Goal: Communication & Community: Participate in discussion

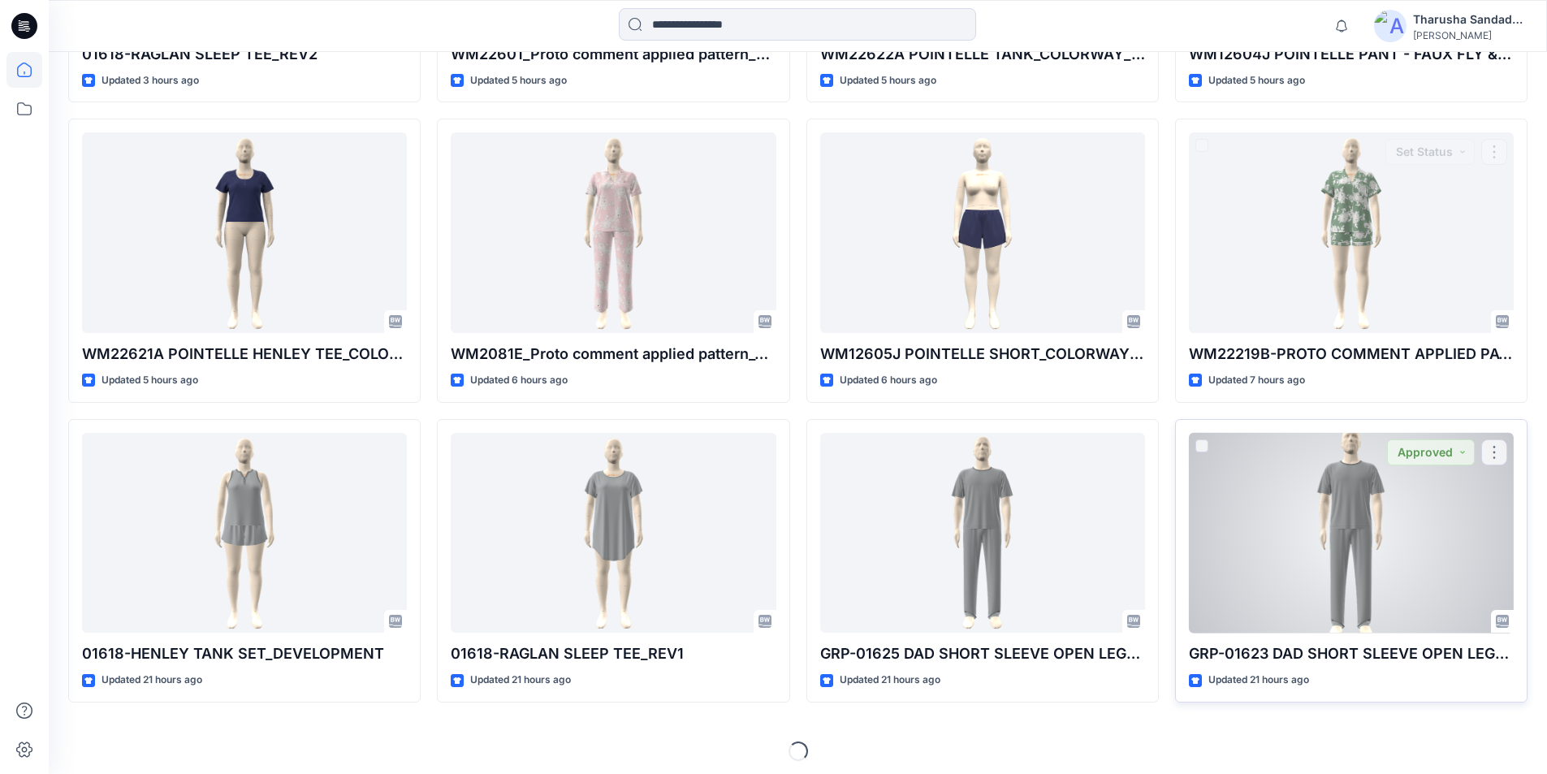
scroll to position [749, 0]
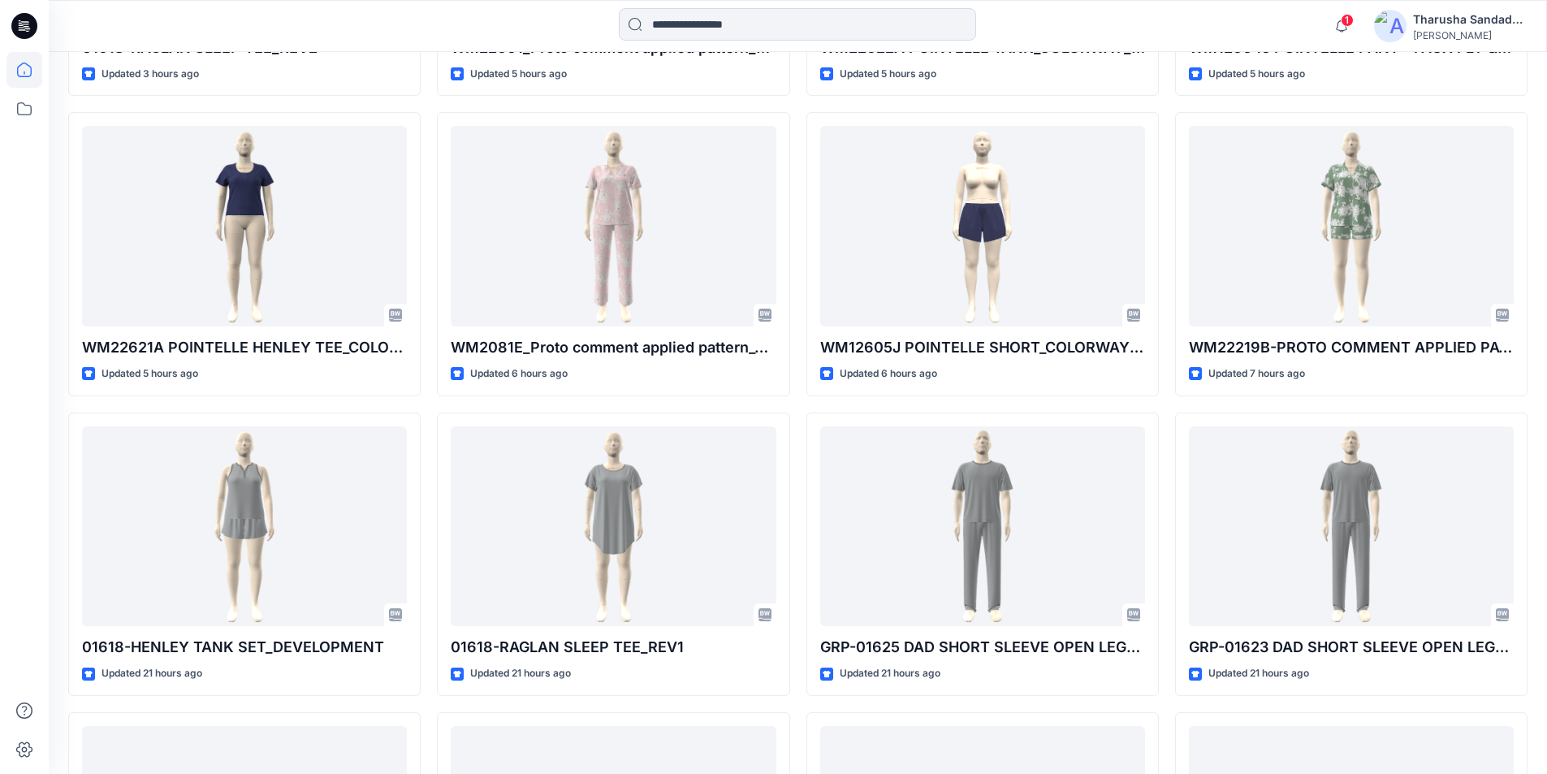
click at [38, 22] on div at bounding box center [24, 26] width 52 height 52
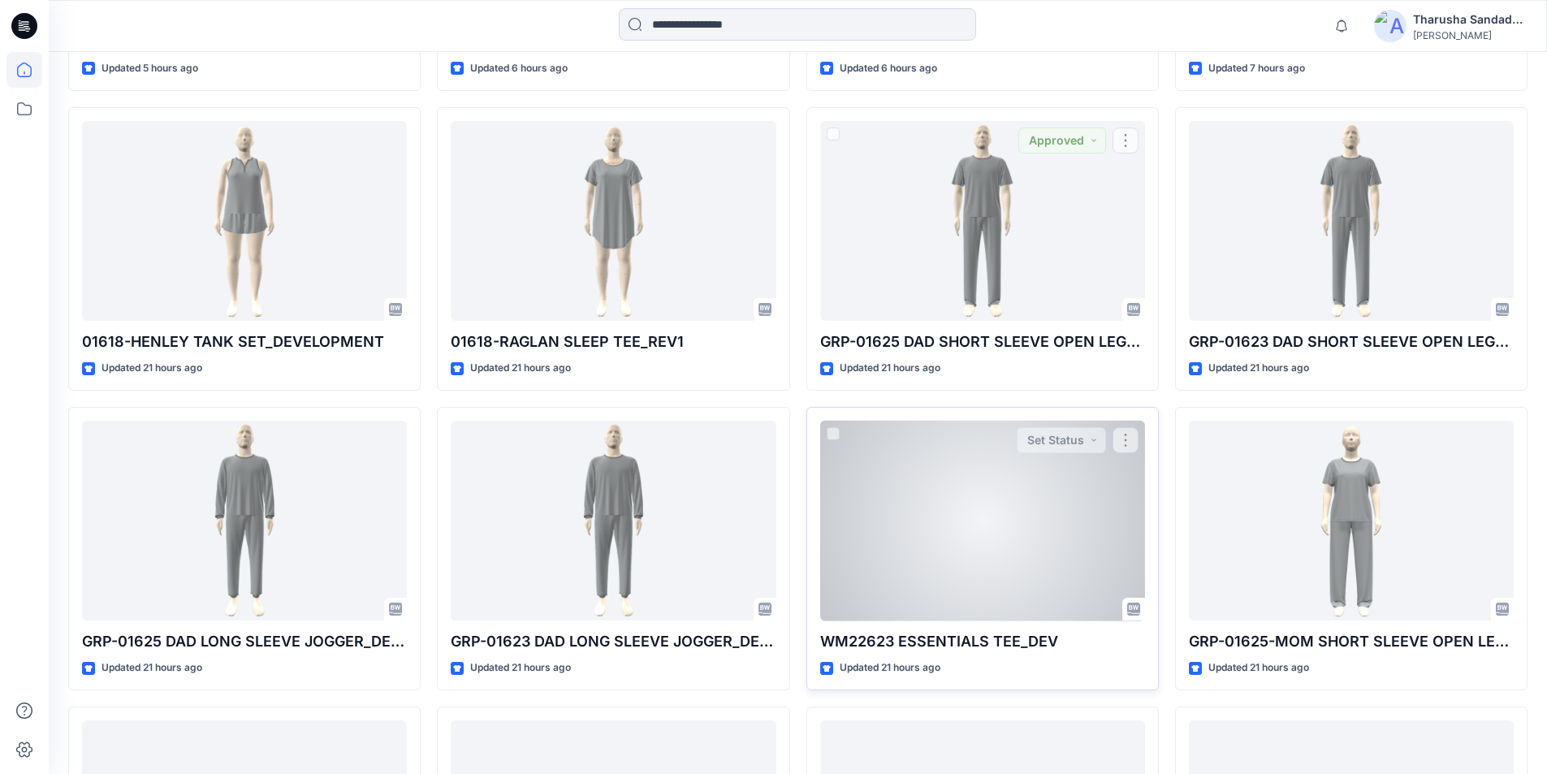
scroll to position [1056, 0]
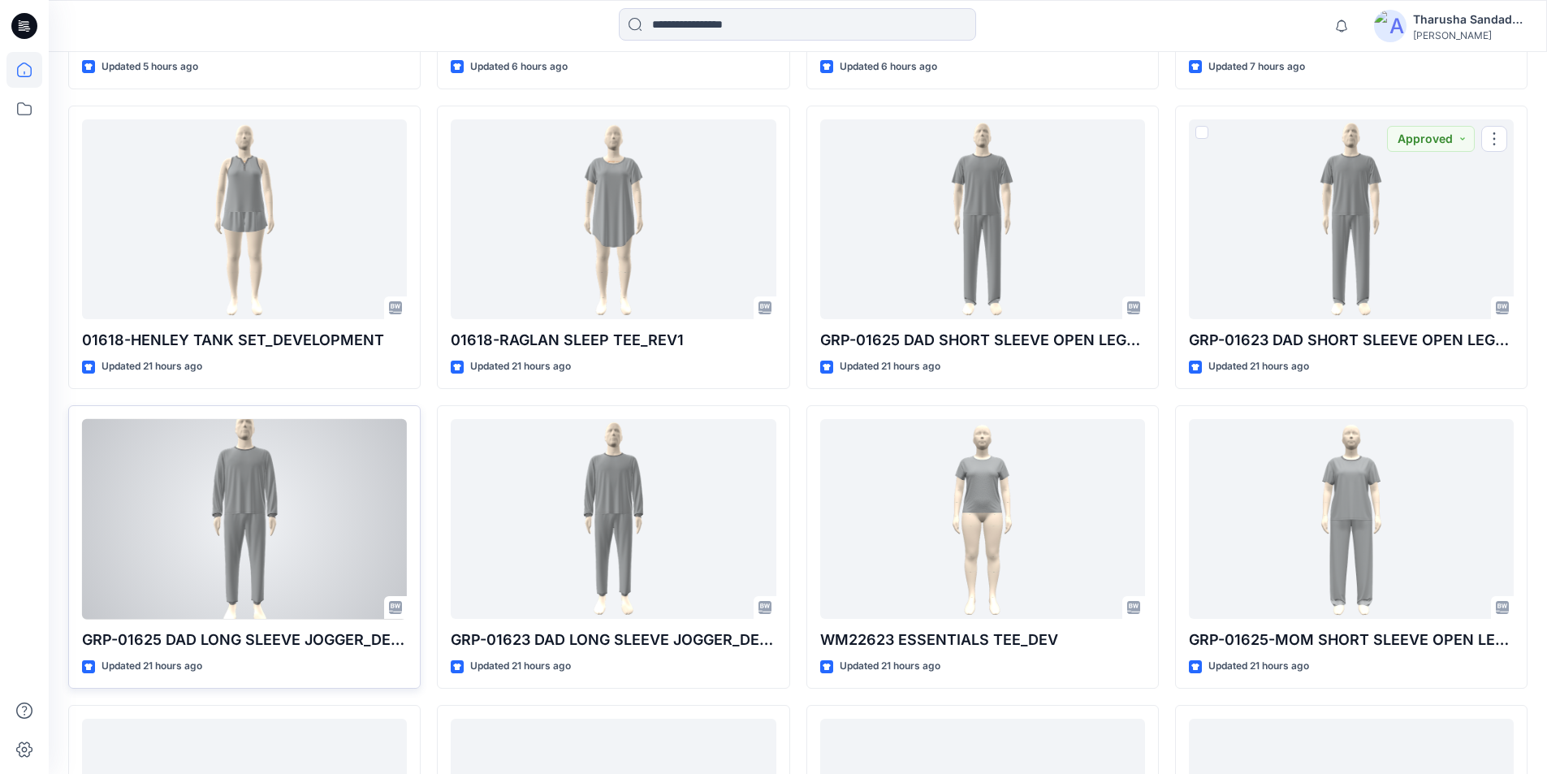
drag, startPoint x: 1384, startPoint y: 251, endPoint x: 220, endPoint y: 560, distance: 1204.2
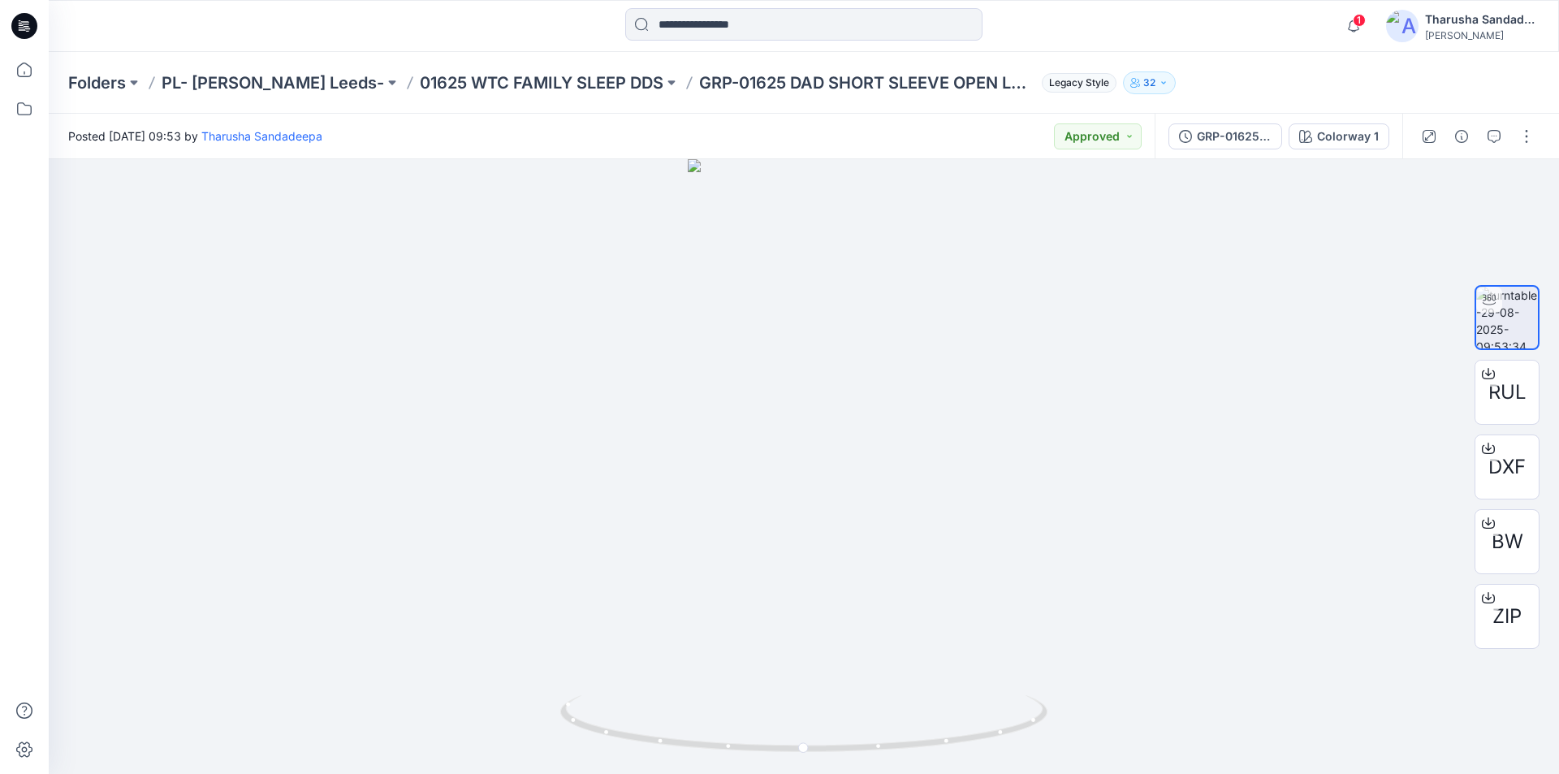
click at [31, 28] on icon at bounding box center [24, 26] width 26 height 26
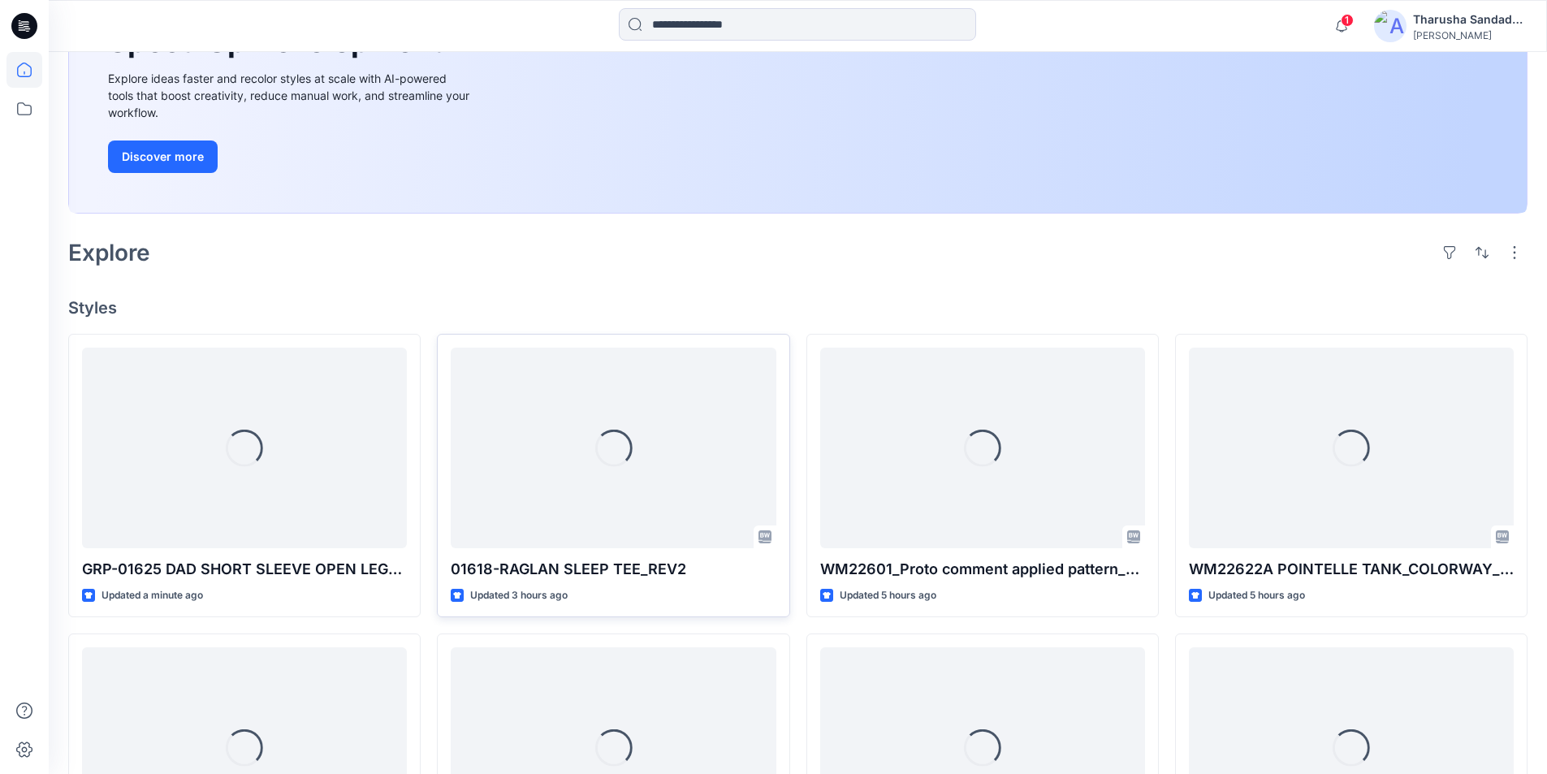
scroll to position [244, 0]
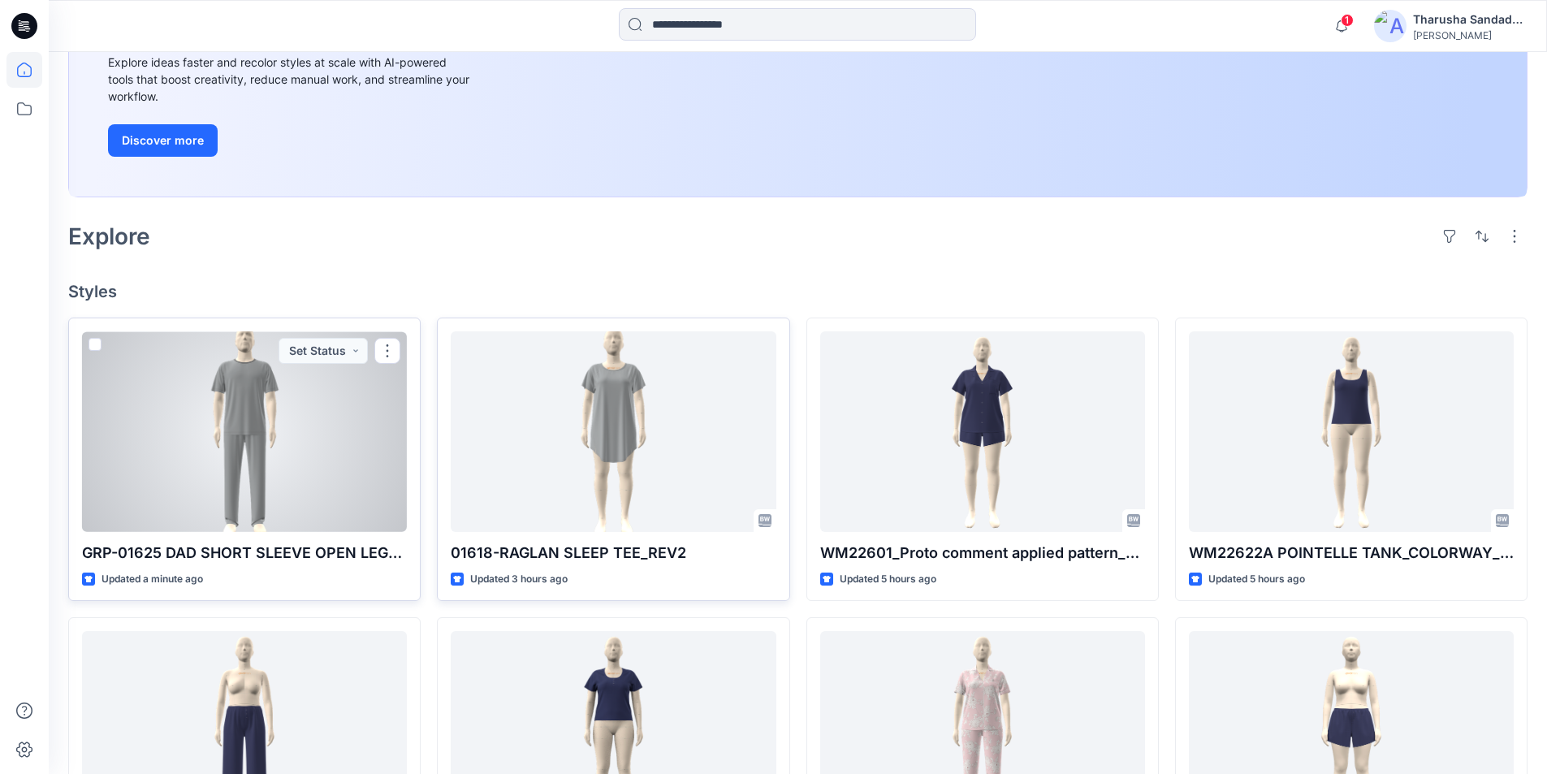
click at [306, 439] on div at bounding box center [244, 431] width 325 height 201
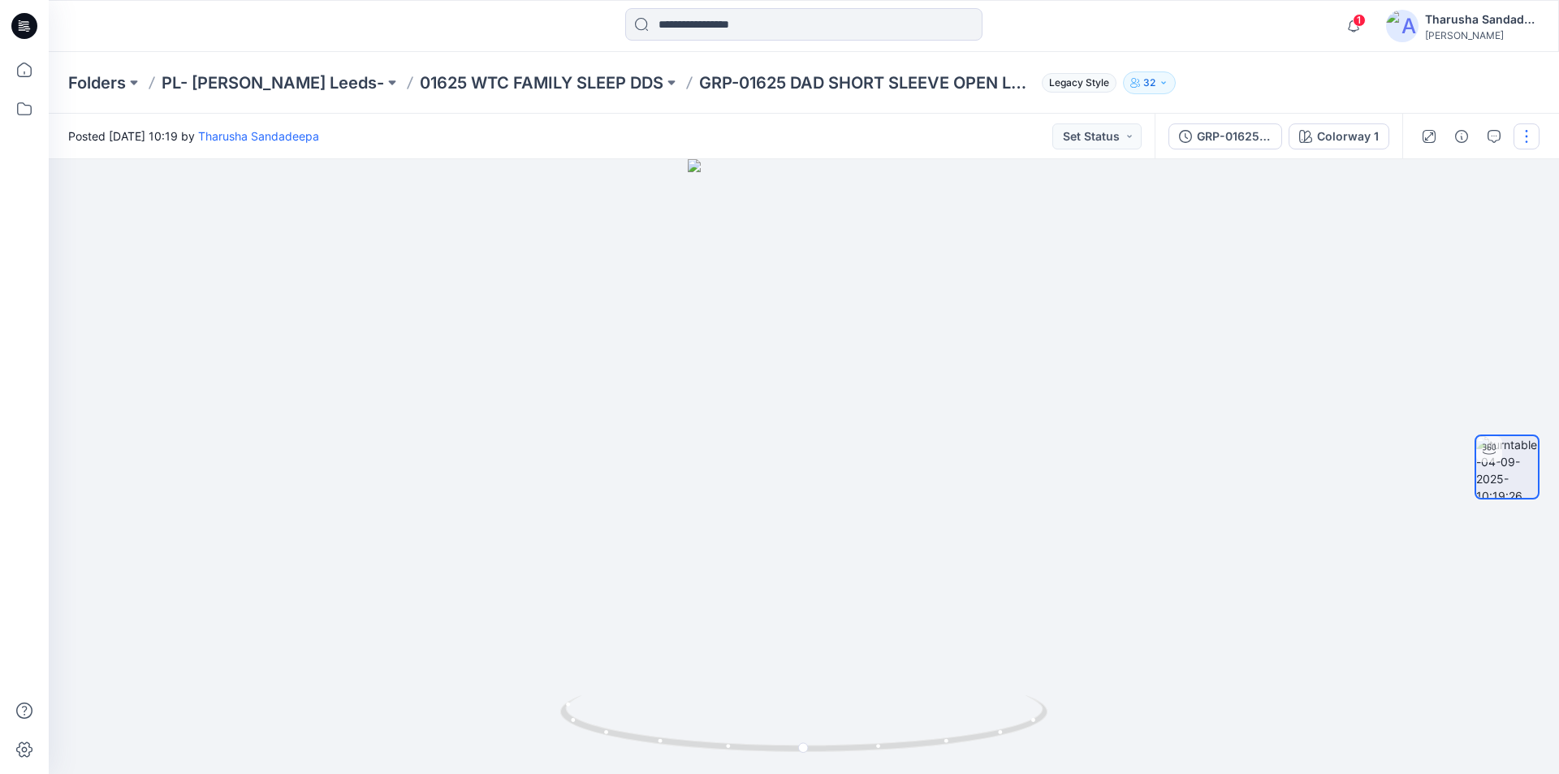
click at [1524, 132] on button "button" at bounding box center [1527, 136] width 26 height 26
click at [1460, 179] on button "Edit" at bounding box center [1458, 174] width 149 height 30
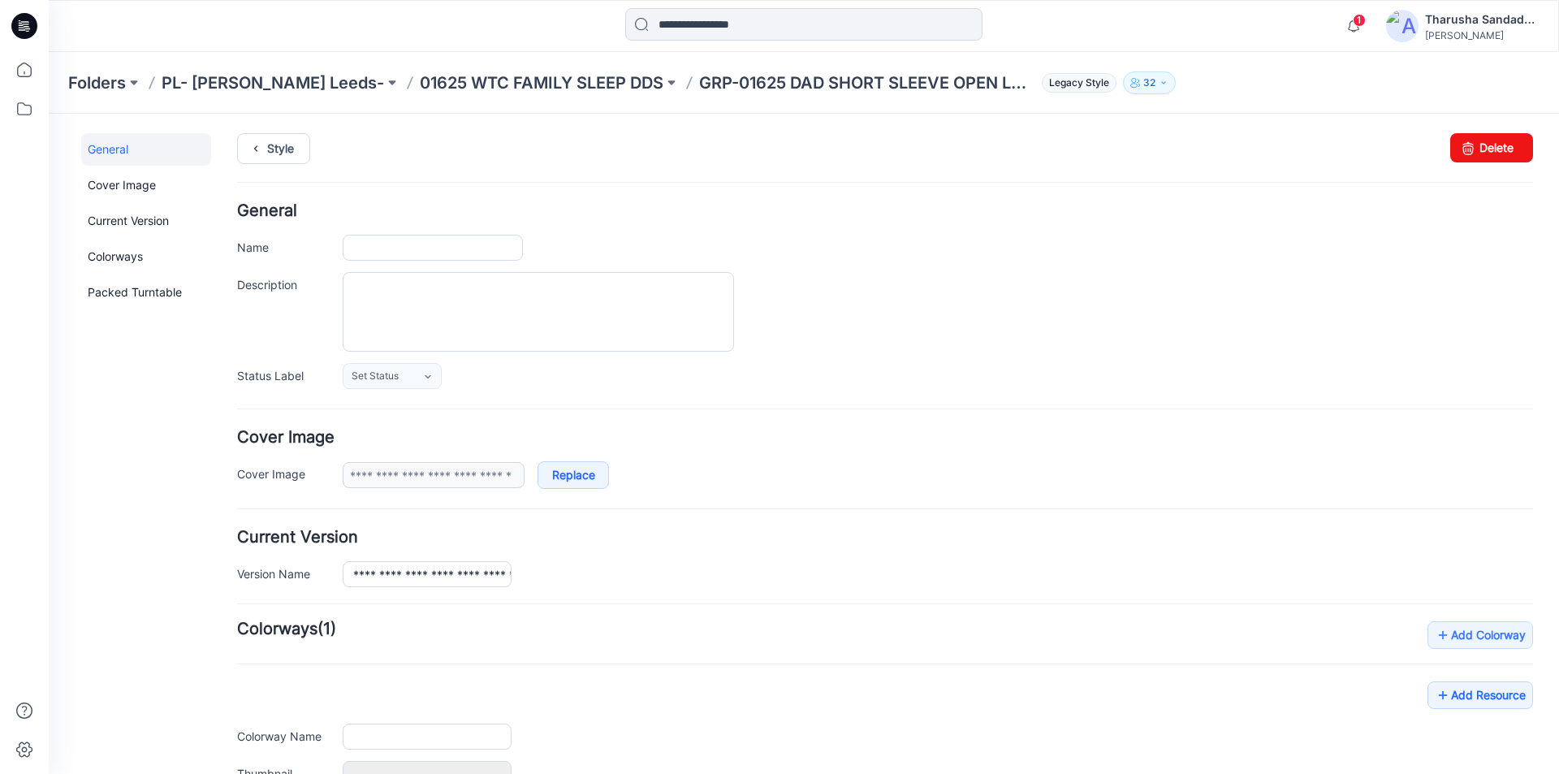
type input "**********"
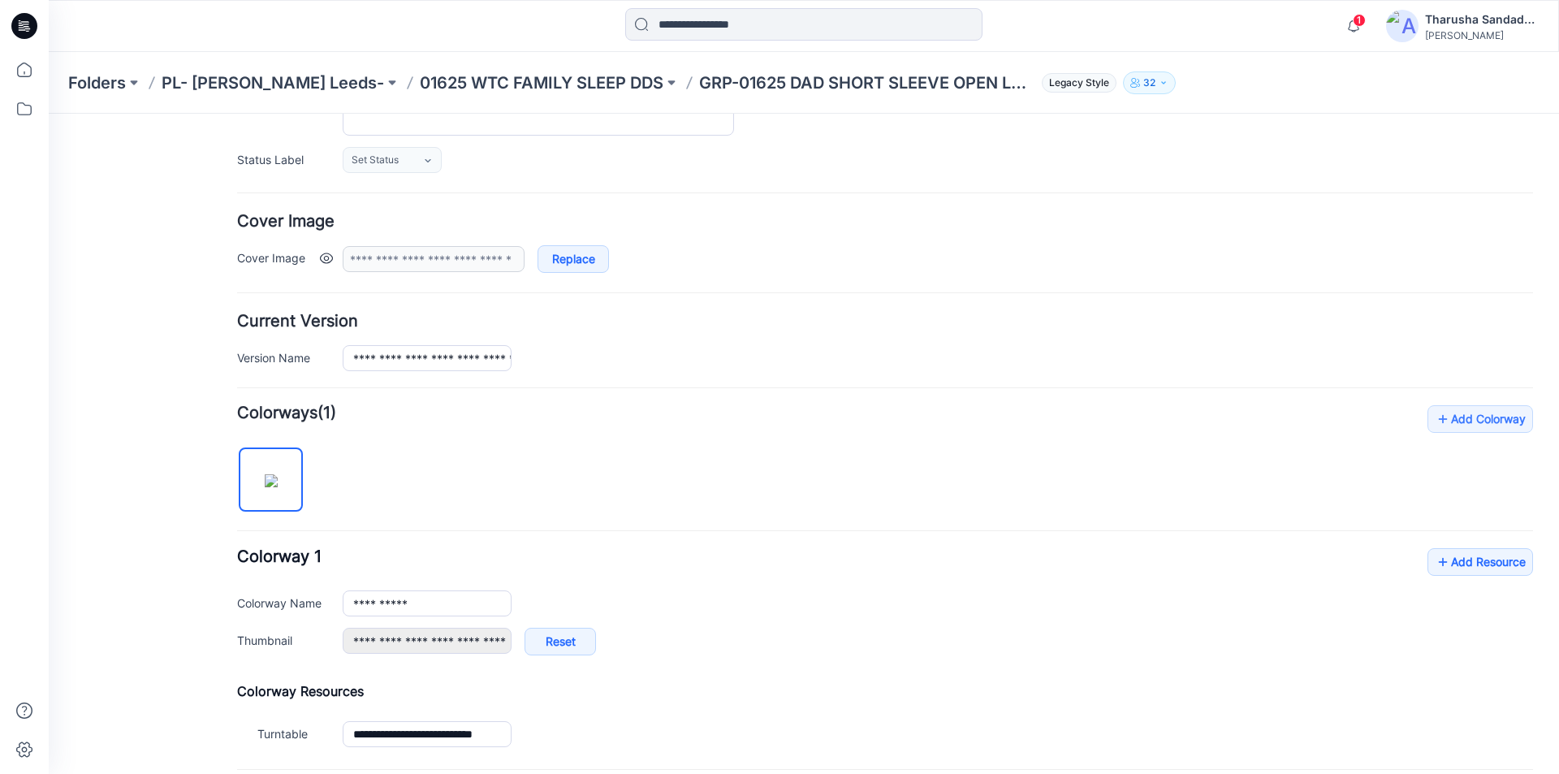
scroll to position [325, 0]
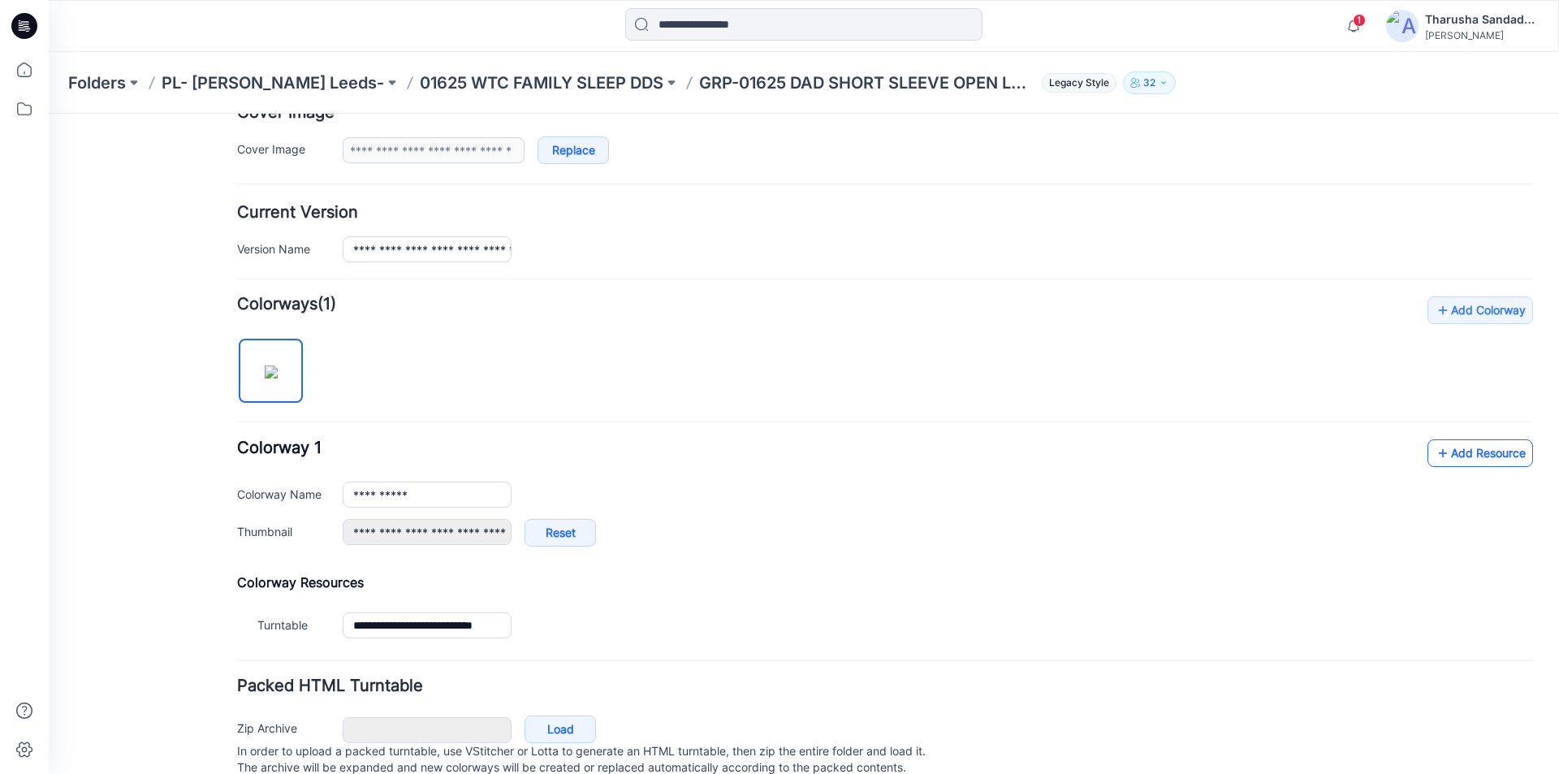
click at [1450, 459] on link "Add Resource" at bounding box center [1481, 453] width 106 height 28
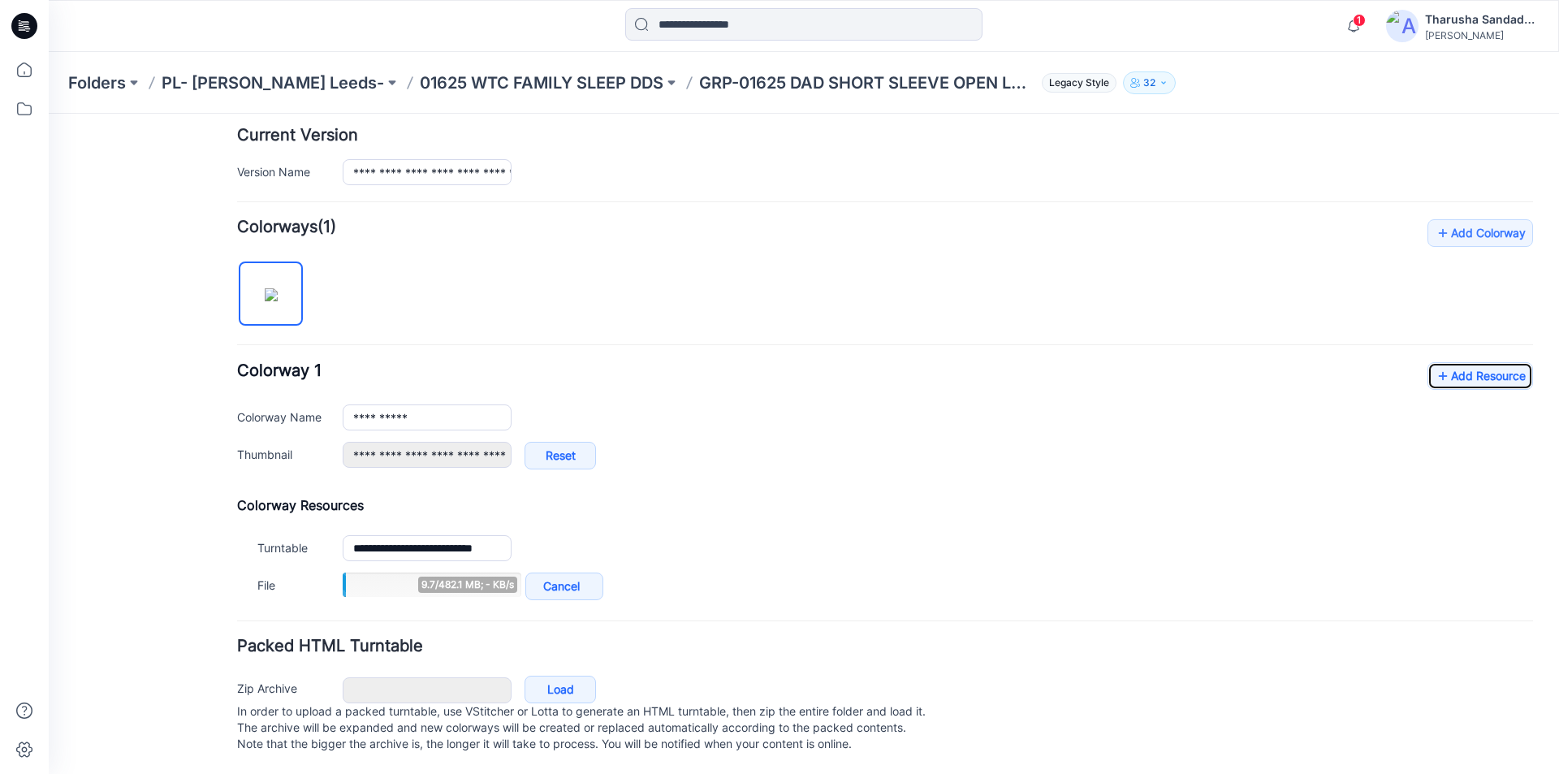
scroll to position [418, 0]
click at [1441, 362] on link "Add Resource" at bounding box center [1481, 376] width 106 height 28
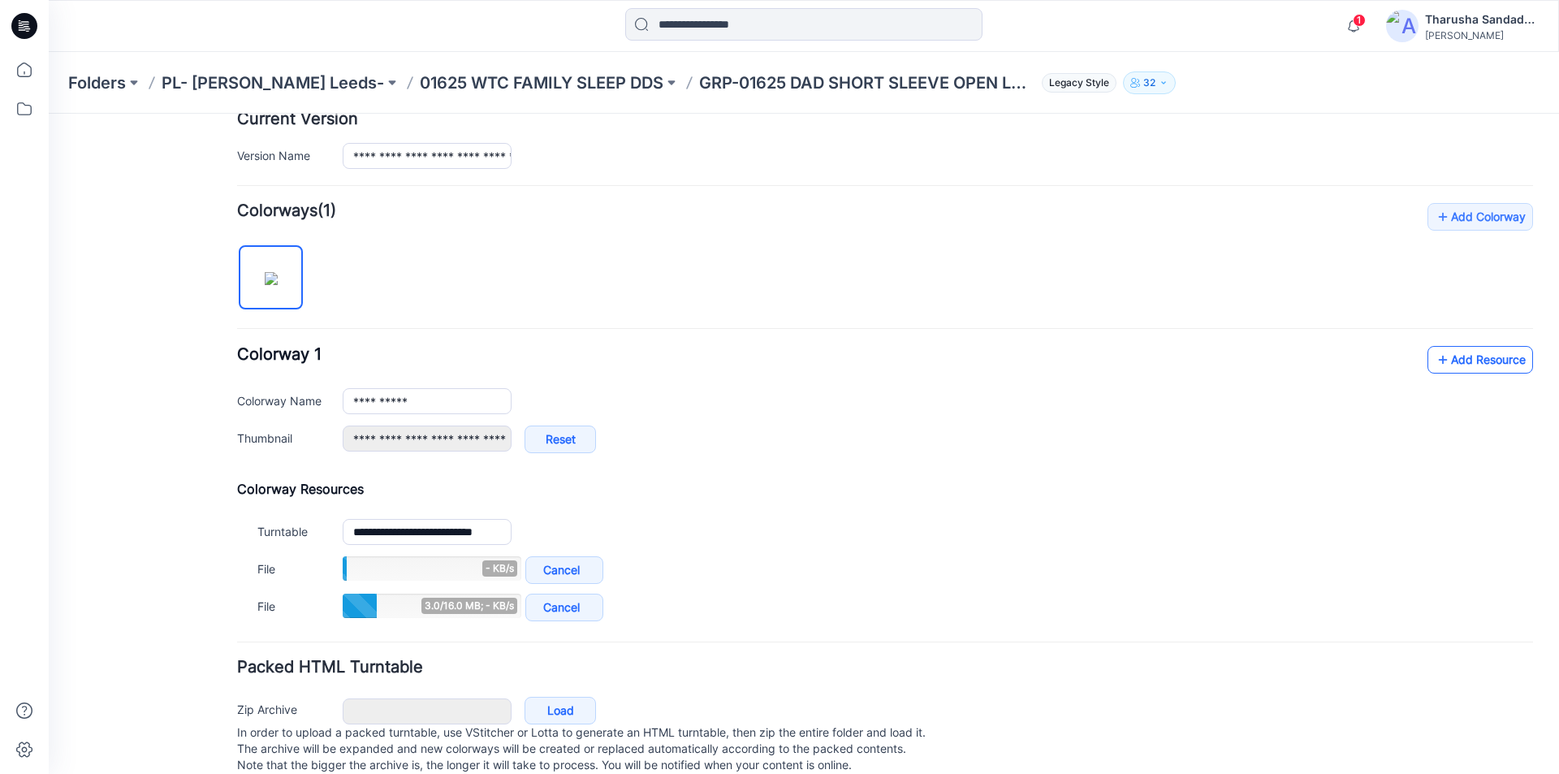
click at [1459, 365] on link "Add Resource" at bounding box center [1481, 360] width 106 height 28
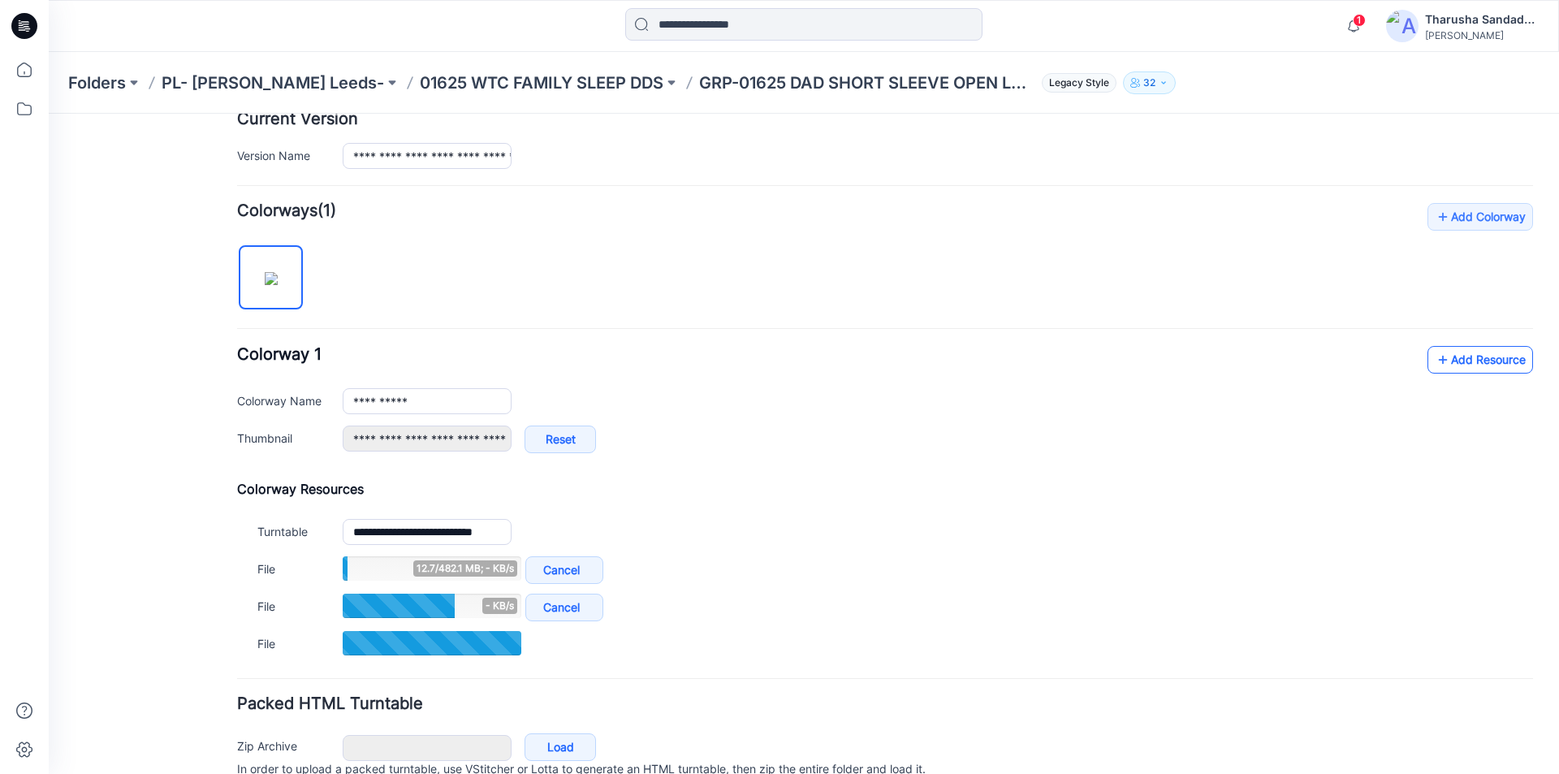
click at [1441, 353] on link "Add Resource" at bounding box center [1481, 360] width 106 height 28
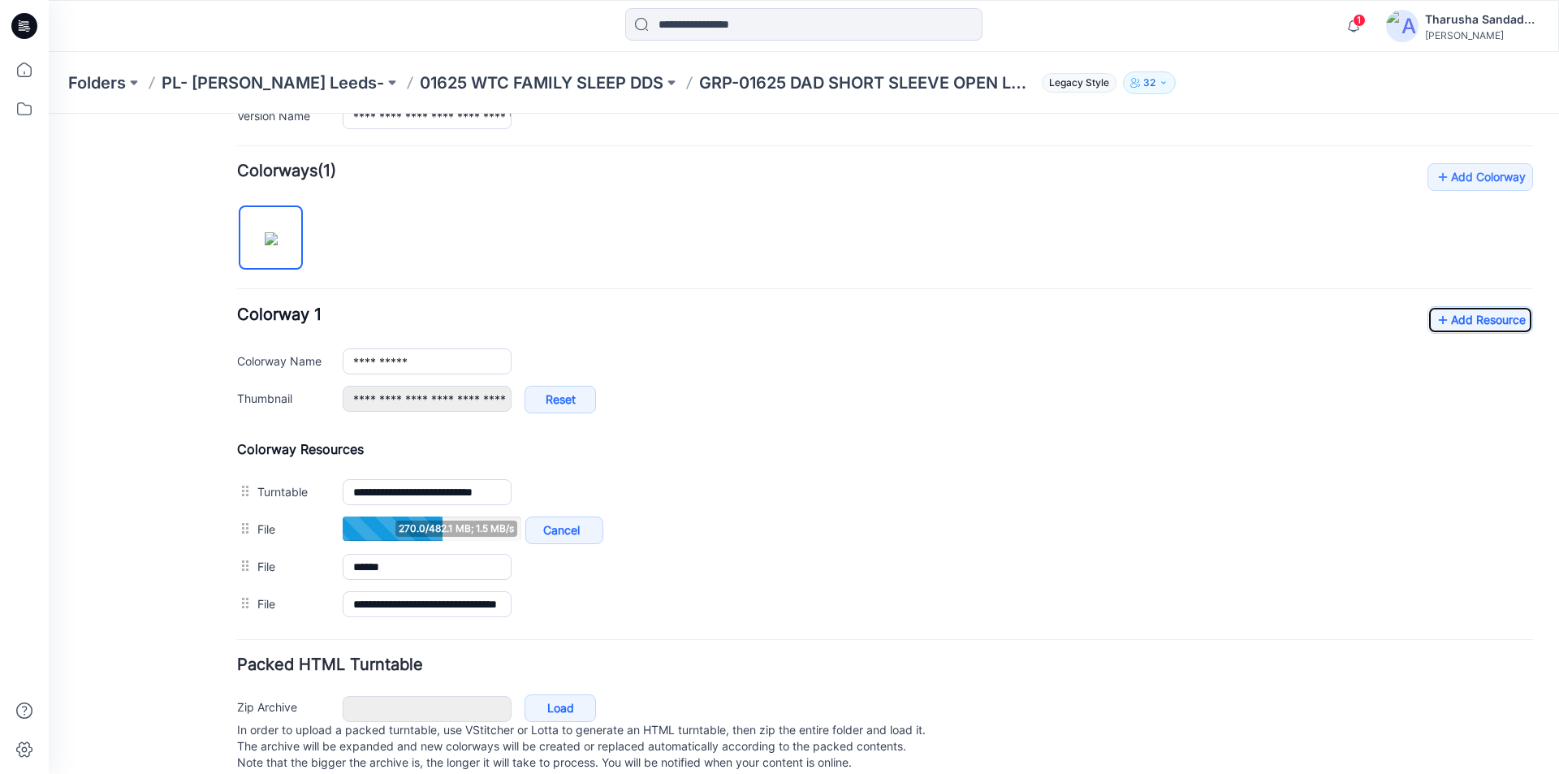
scroll to position [487, 0]
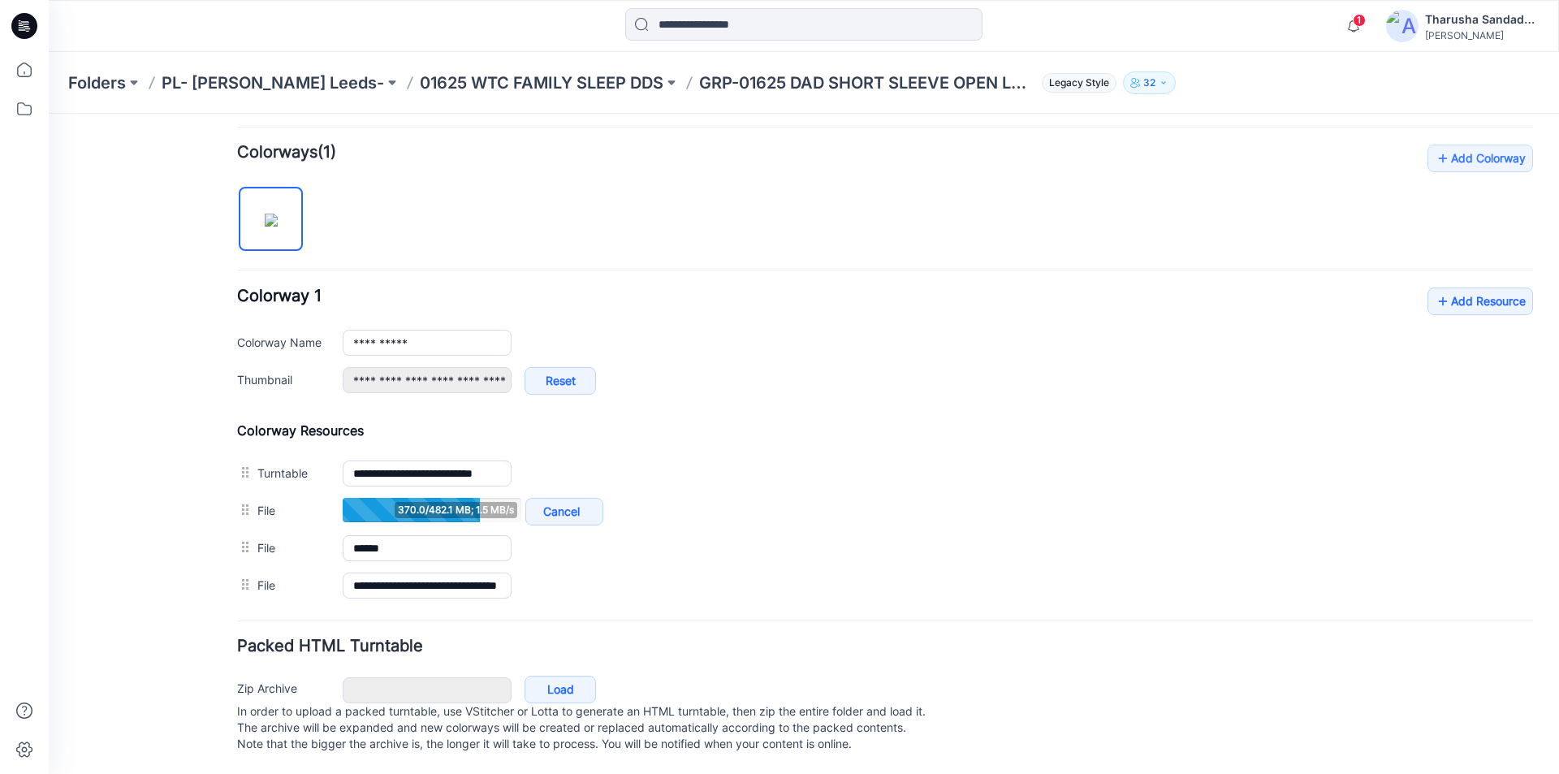
click at [516, 270] on hr at bounding box center [885, 271] width 1296 height 2
click at [512, 240] on div "**********" at bounding box center [885, 375] width 1296 height 460
click at [508, 229] on div "**********" at bounding box center [885, 375] width 1296 height 460
click at [393, 193] on div "**********" at bounding box center [885, 375] width 1296 height 460
drag, startPoint x: 393, startPoint y: 193, endPoint x: 585, endPoint y: 197, distance: 191.7
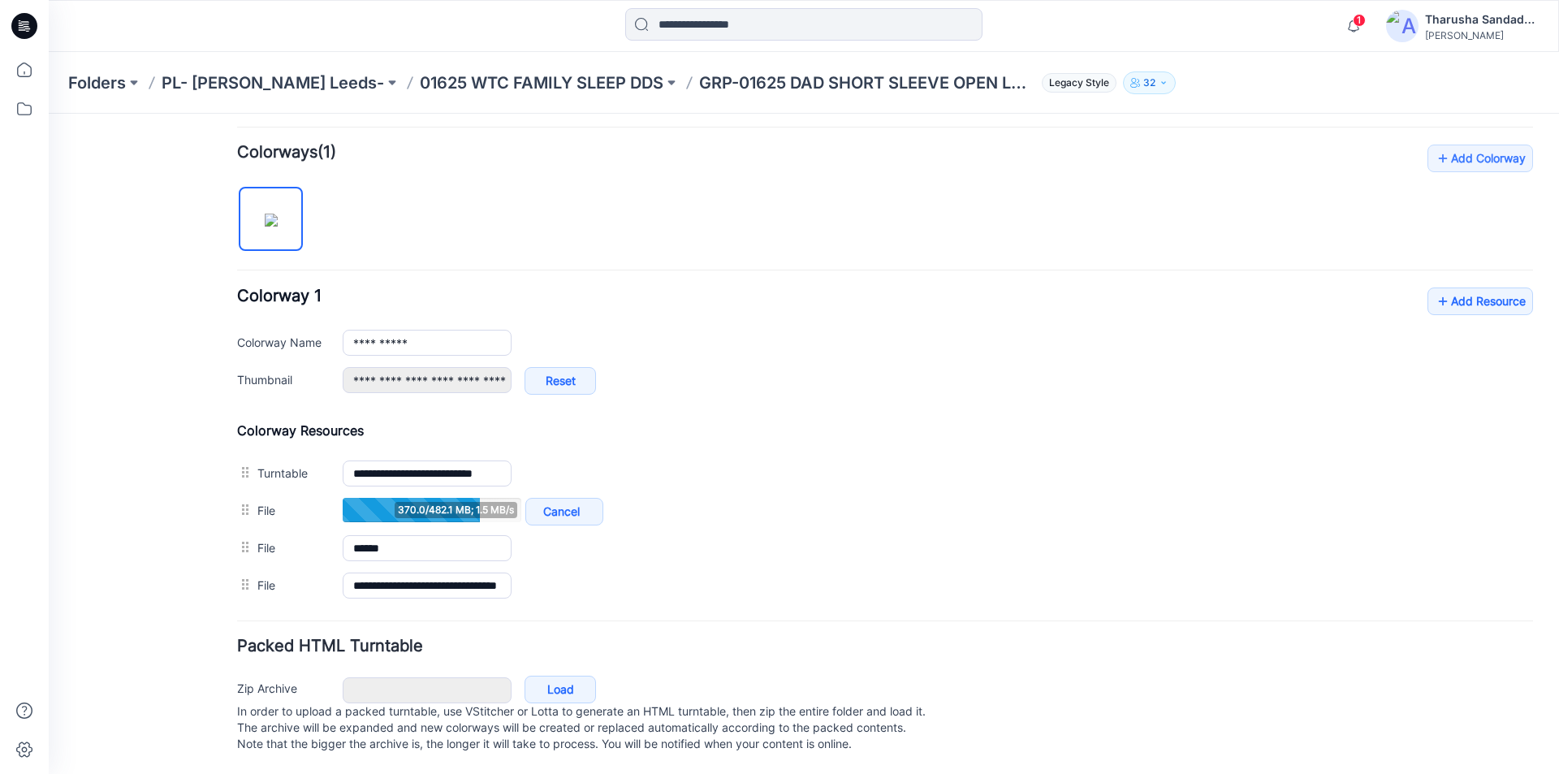
click at [585, 197] on div "**********" at bounding box center [885, 375] width 1296 height 460
drag, startPoint x: 194, startPoint y: 261, endPoint x: 248, endPoint y: 252, distance: 54.5
click at [248, 252] on div "**********" at bounding box center [794, 205] width 1491 height 1137
click at [378, 246] on div "**********" at bounding box center [885, 375] width 1296 height 460
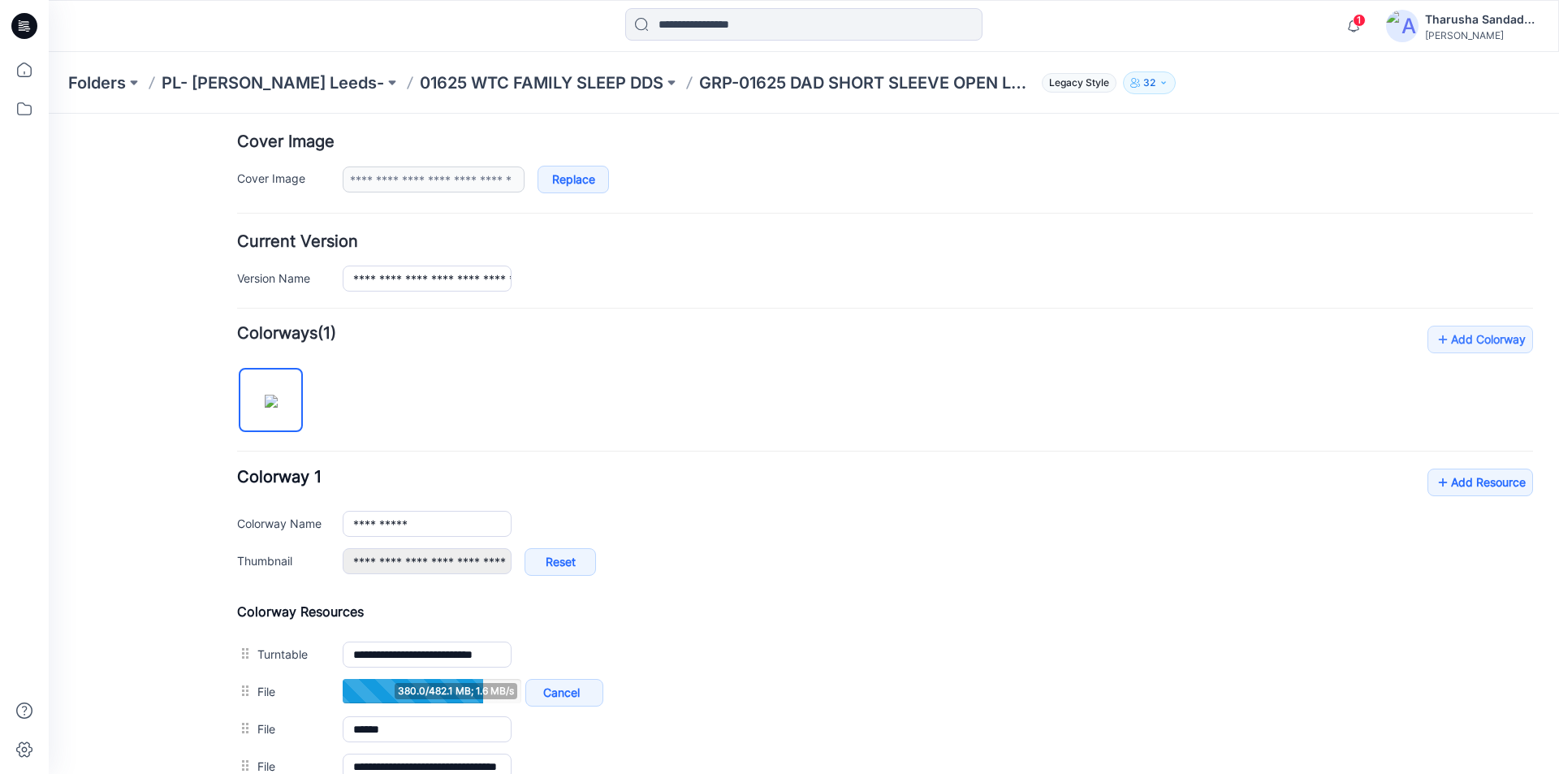
scroll to position [325, 0]
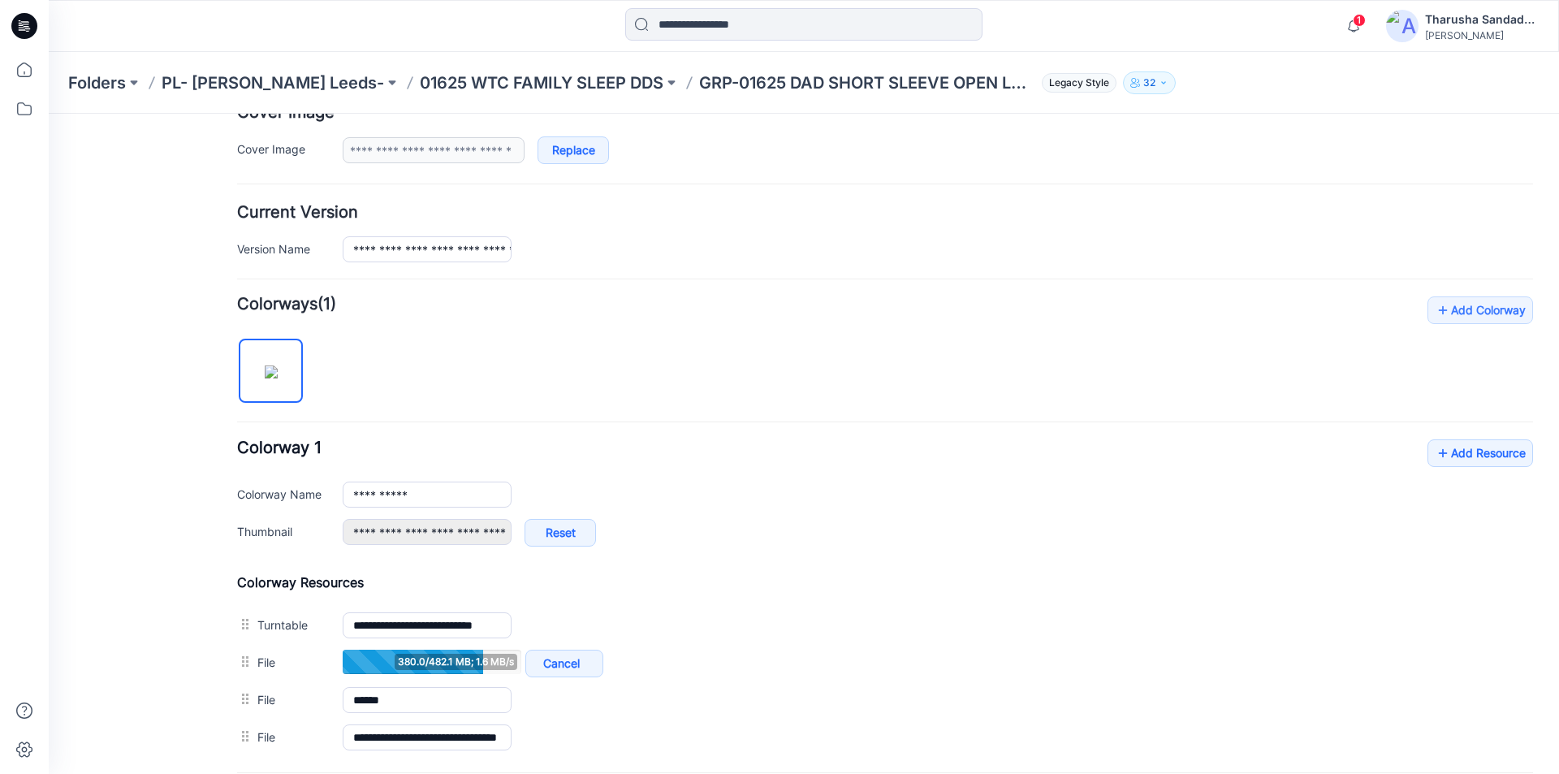
click at [491, 361] on div "**********" at bounding box center [885, 526] width 1296 height 460
click at [157, 300] on div "General Cover Image Current Version Colorways Packed Turntable" at bounding box center [146, 366] width 130 height 1117
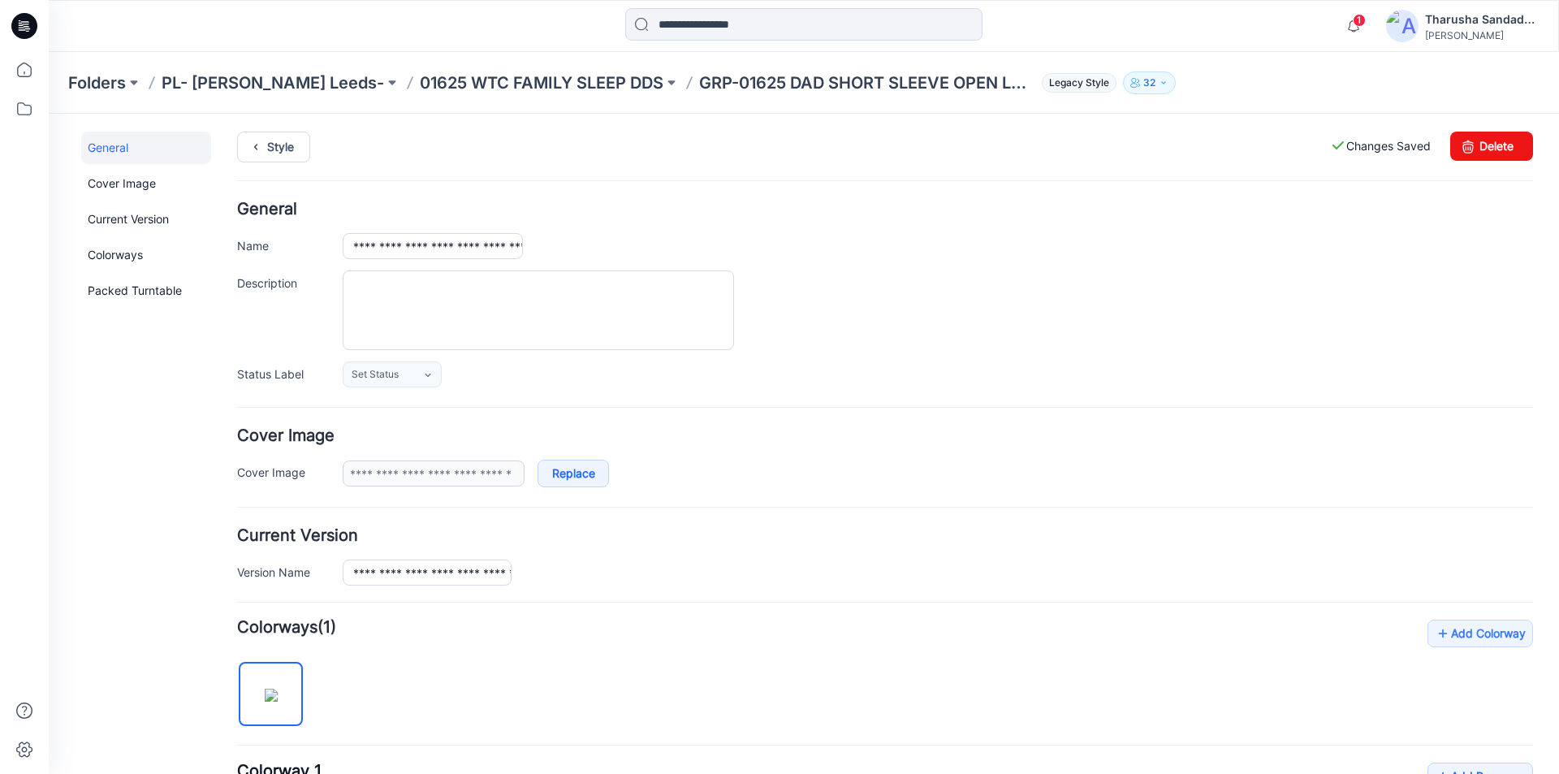
scroll to position [0, 0]
click at [293, 153] on link "Style" at bounding box center [273, 148] width 73 height 31
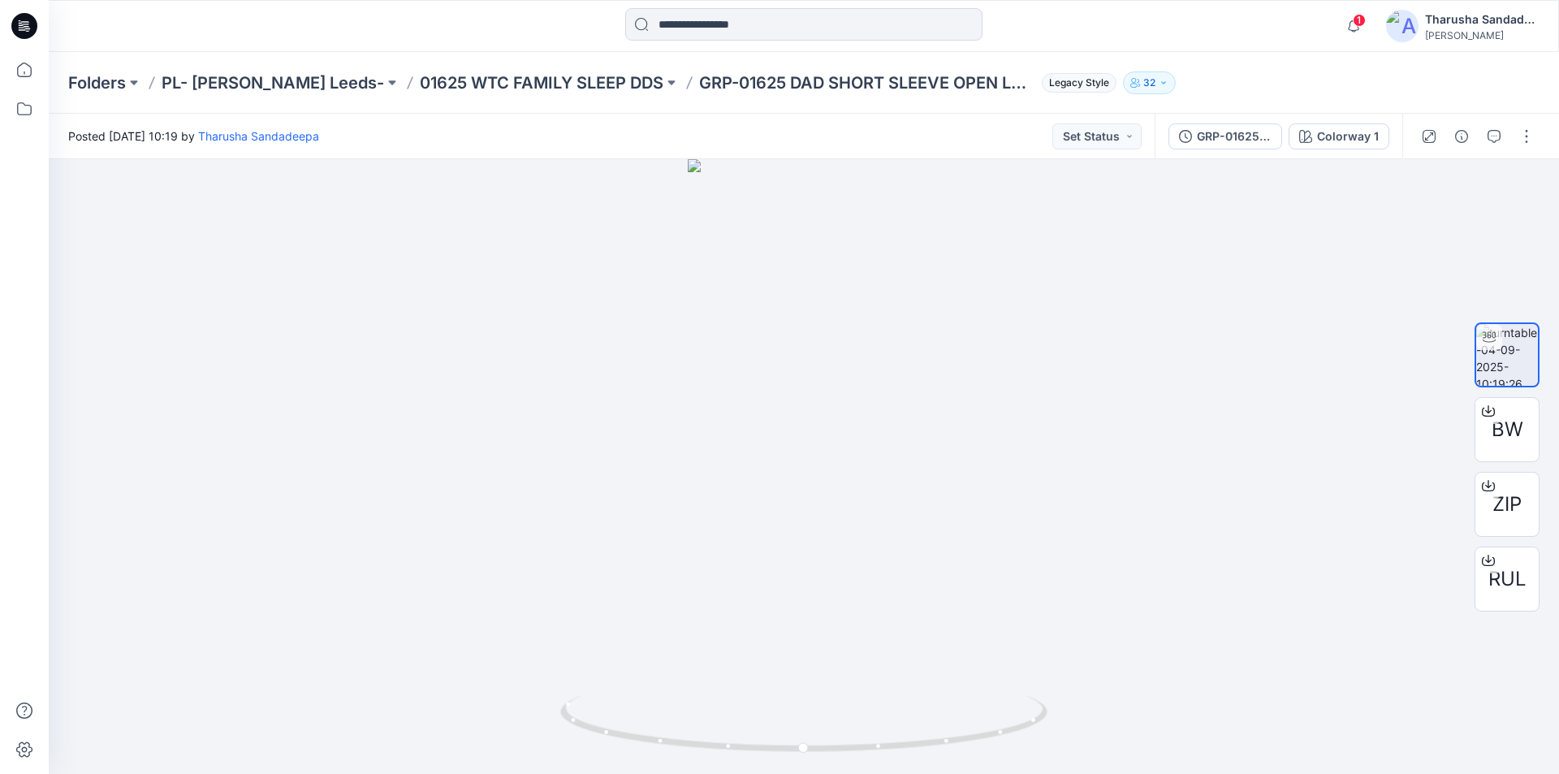
click at [30, 18] on icon at bounding box center [24, 26] width 26 height 26
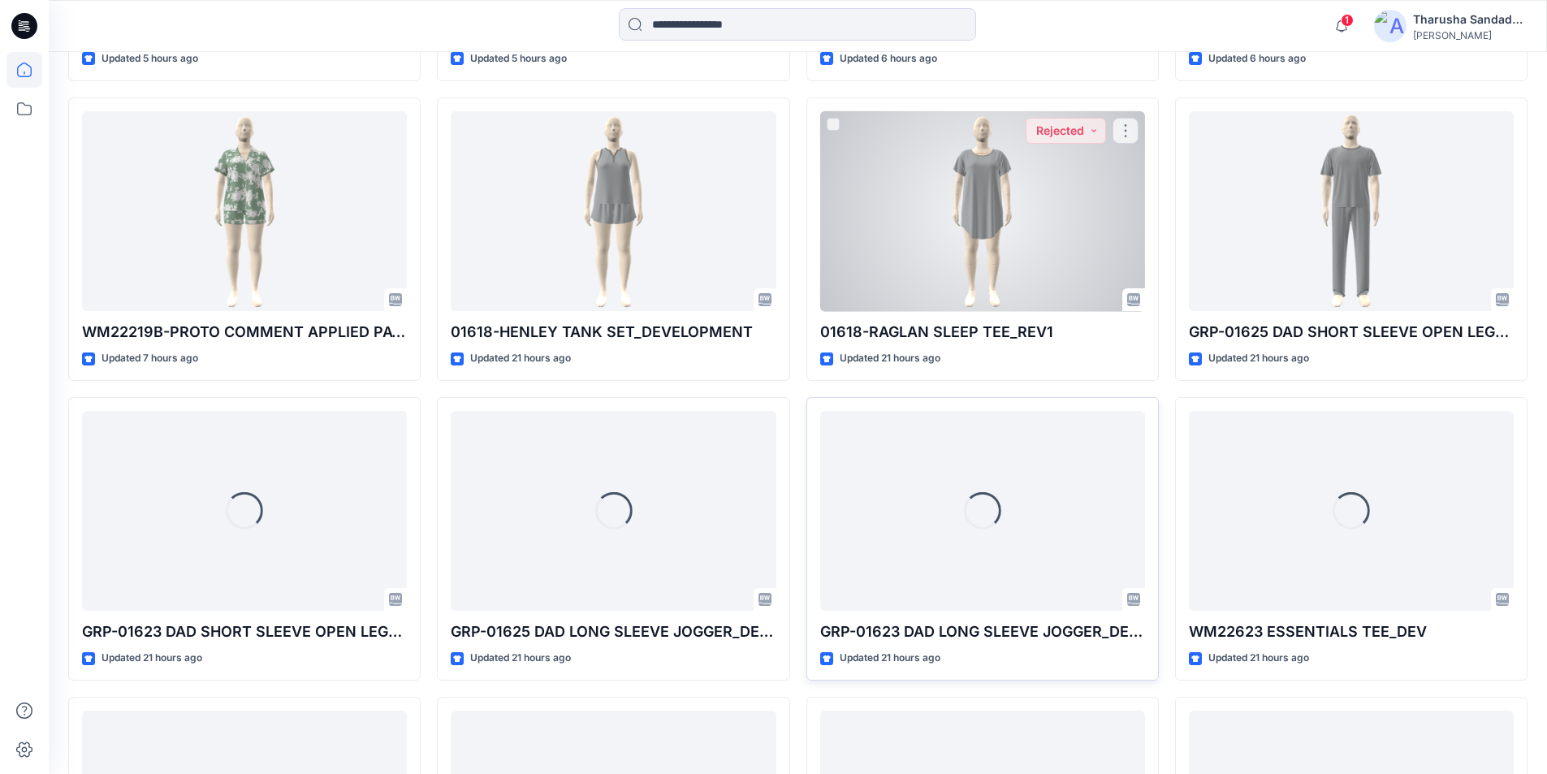
scroll to position [1074, 0]
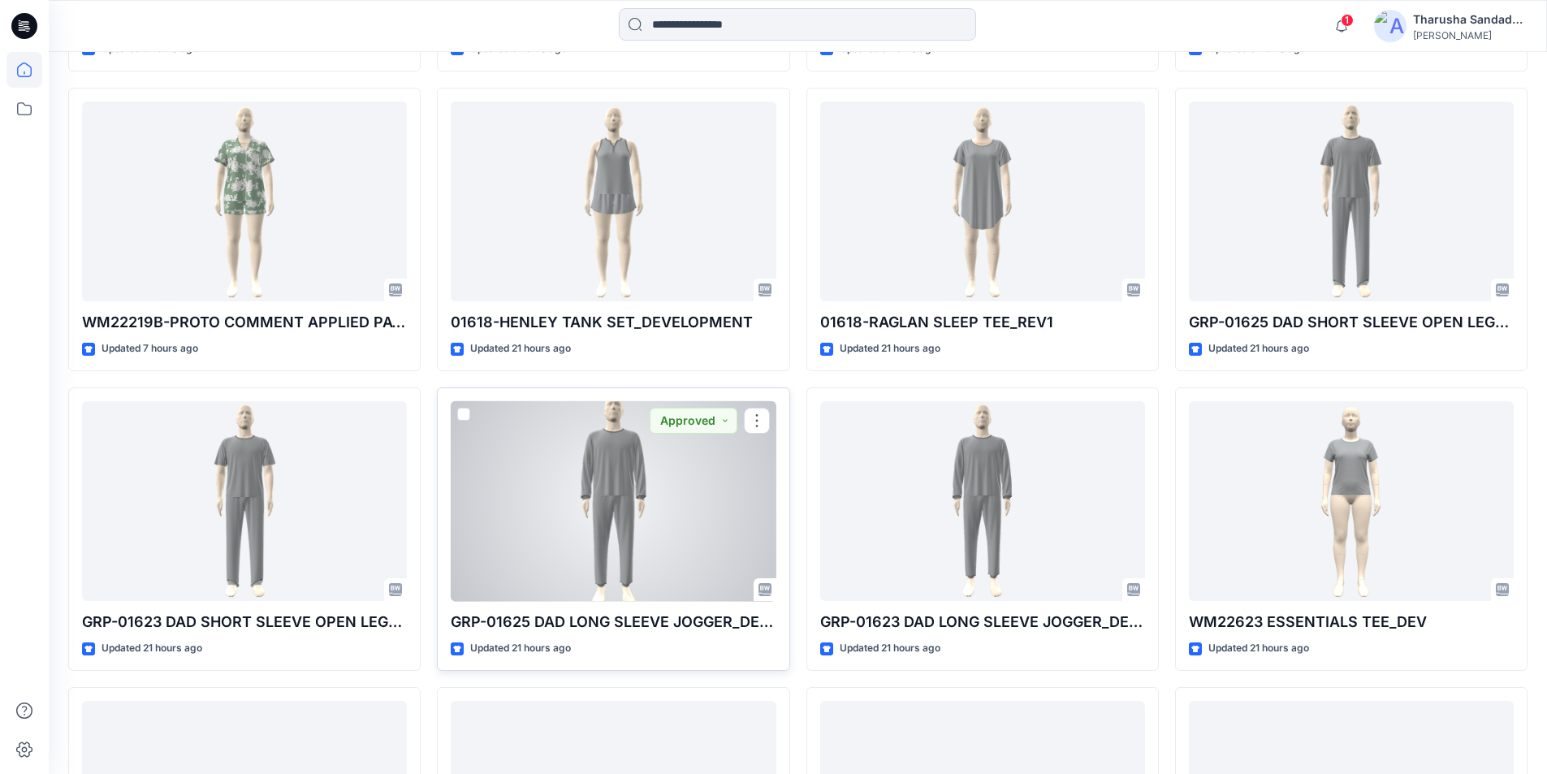
click at [636, 518] on div at bounding box center [613, 501] width 325 height 201
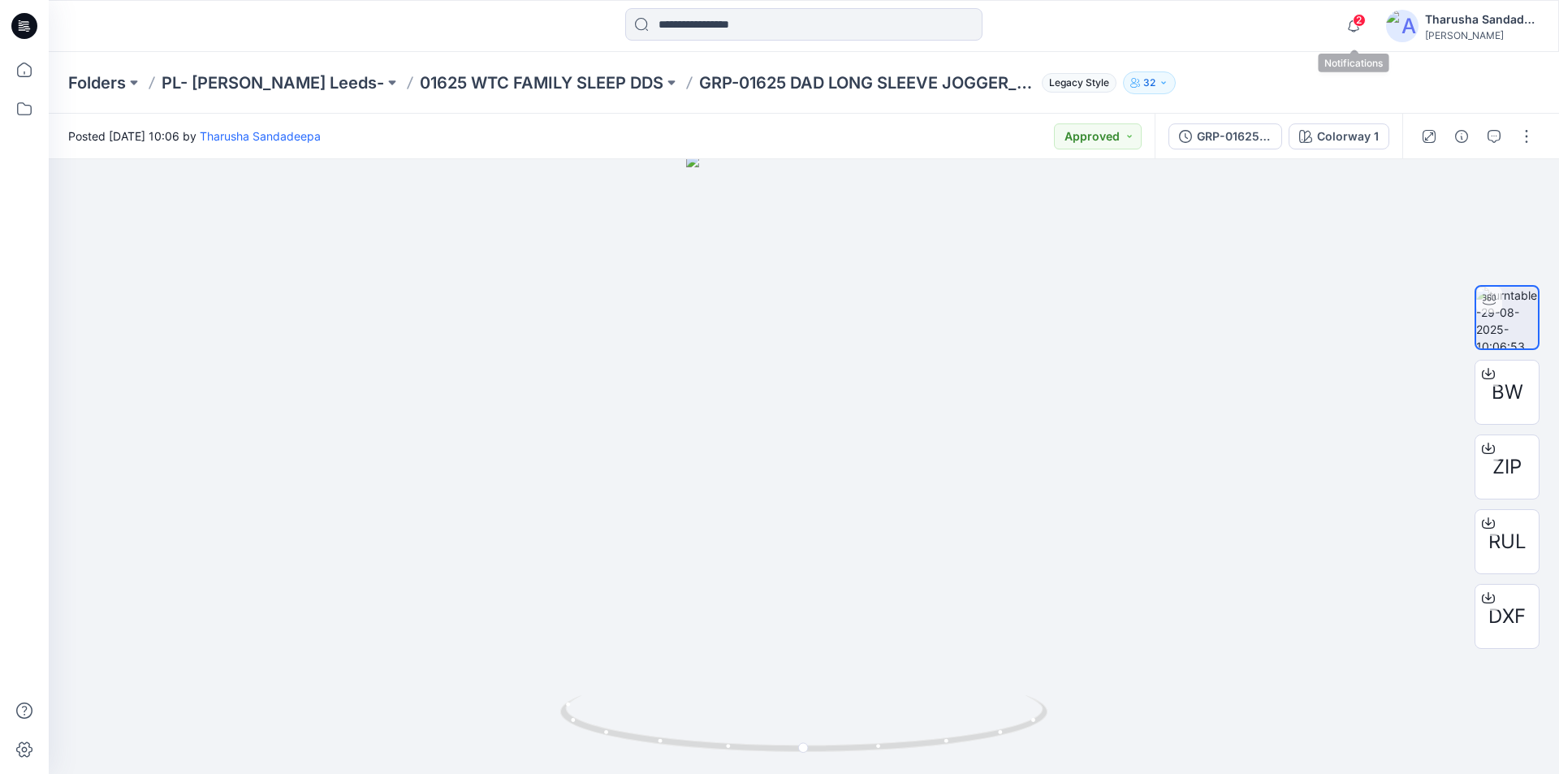
click at [1359, 24] on span "2" at bounding box center [1359, 20] width 13 height 13
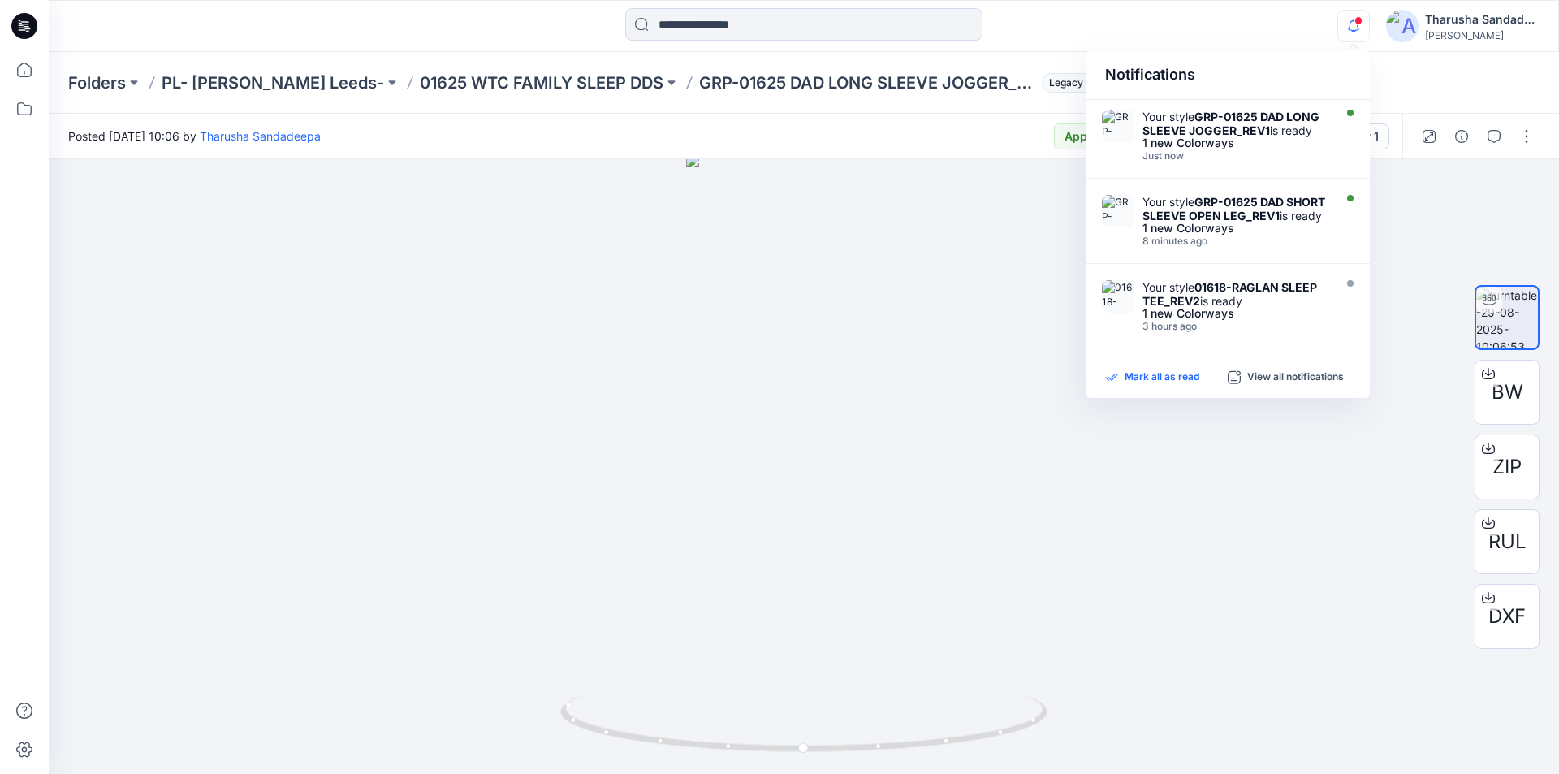
click at [1159, 384] on p "Mark all as read" at bounding box center [1162, 377] width 75 height 15
click at [486, 42] on div at bounding box center [803, 26] width 755 height 36
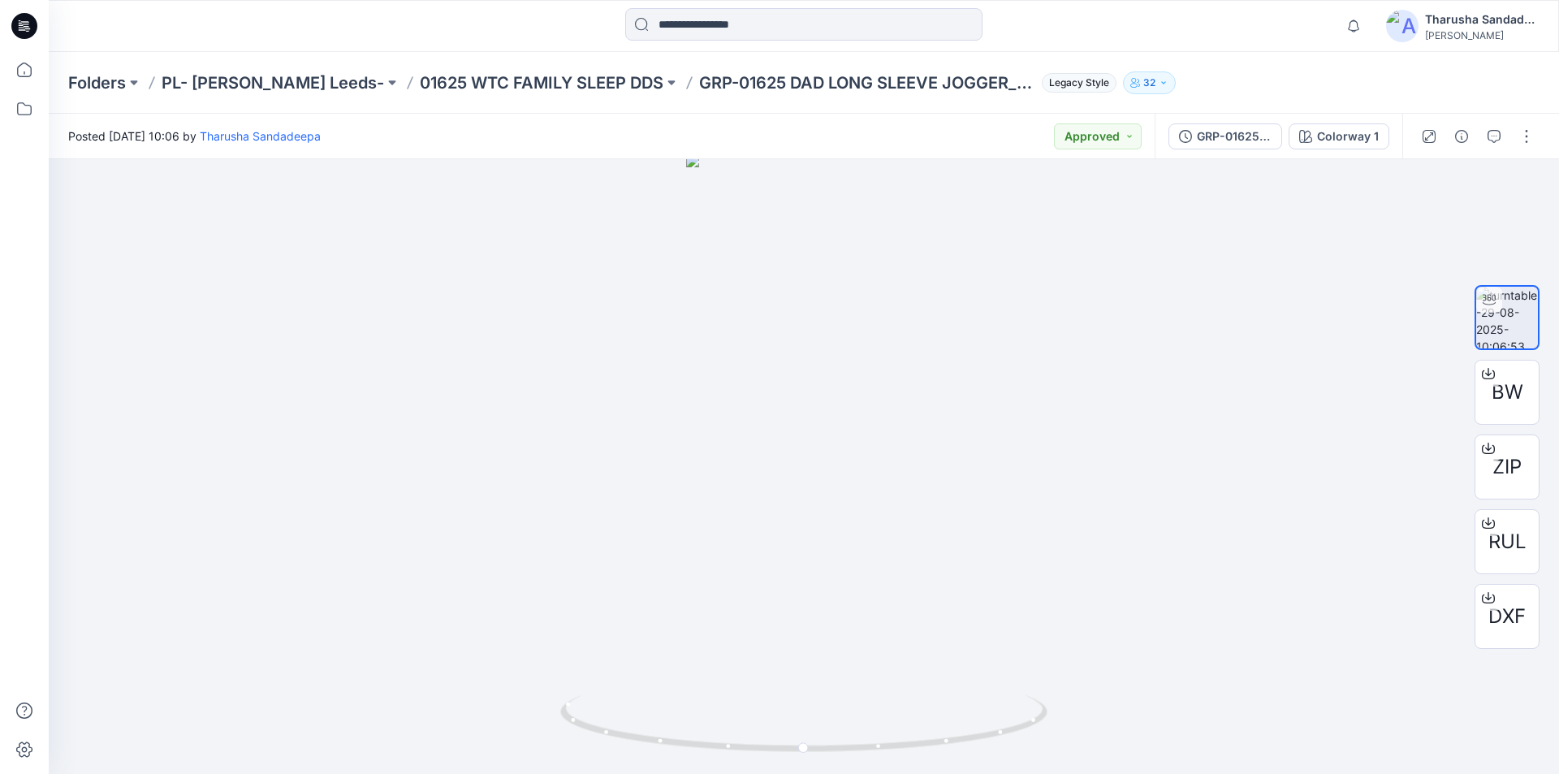
click at [26, 25] on icon at bounding box center [24, 26] width 26 height 26
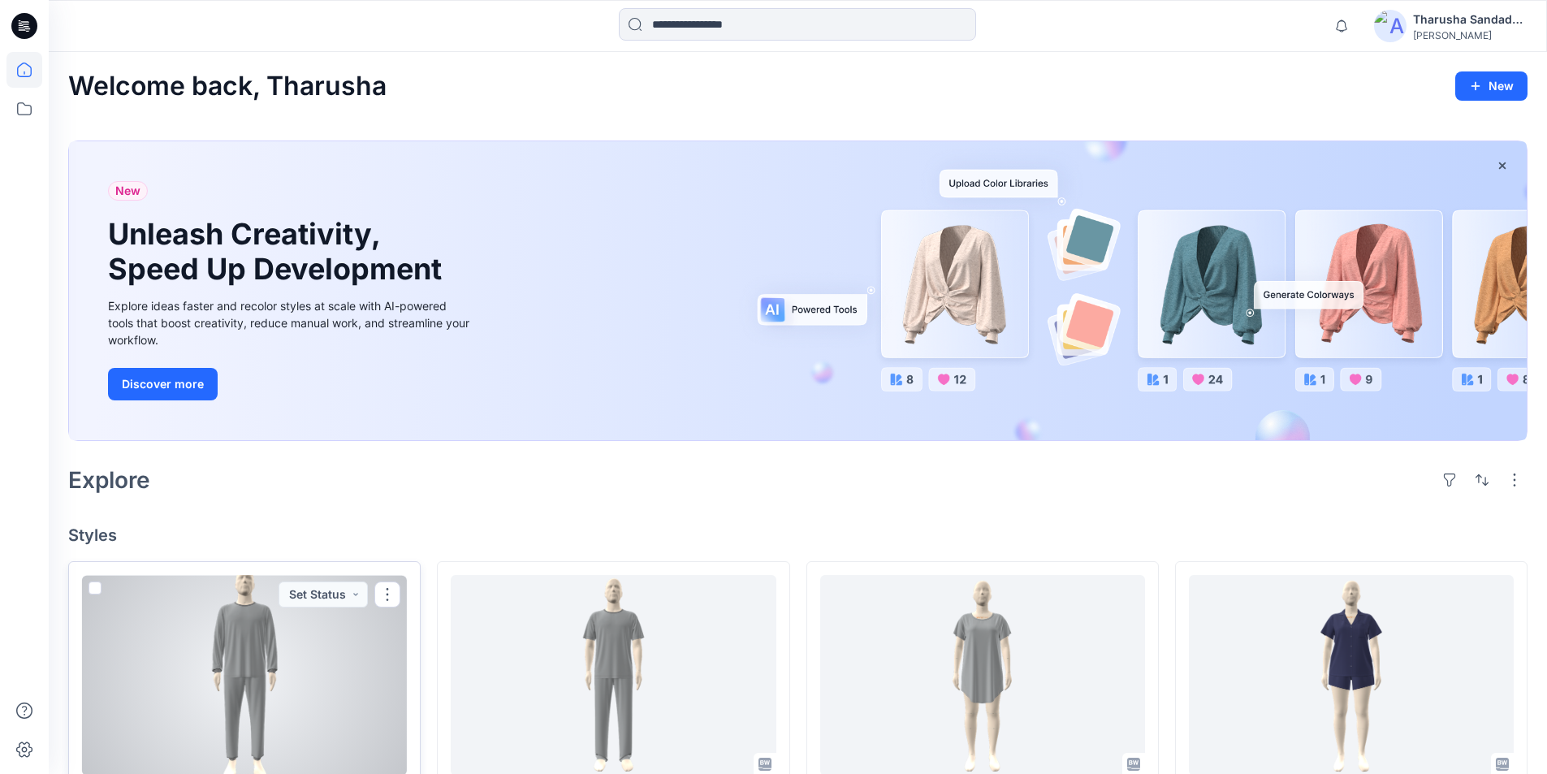
click at [233, 652] on div at bounding box center [244, 675] width 325 height 201
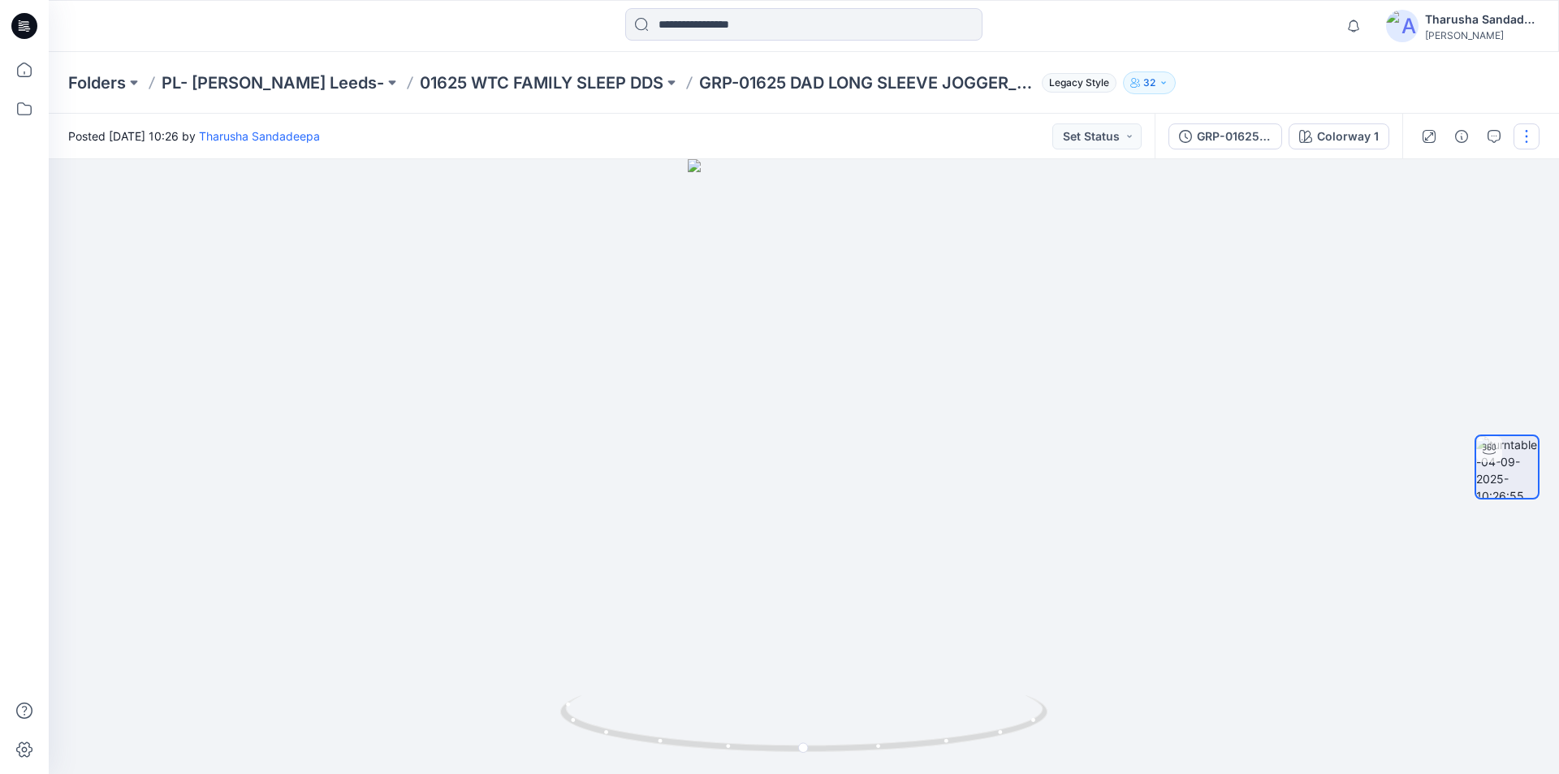
click at [1519, 140] on button "button" at bounding box center [1527, 136] width 26 height 26
click at [1467, 178] on button "Edit" at bounding box center [1458, 174] width 149 height 30
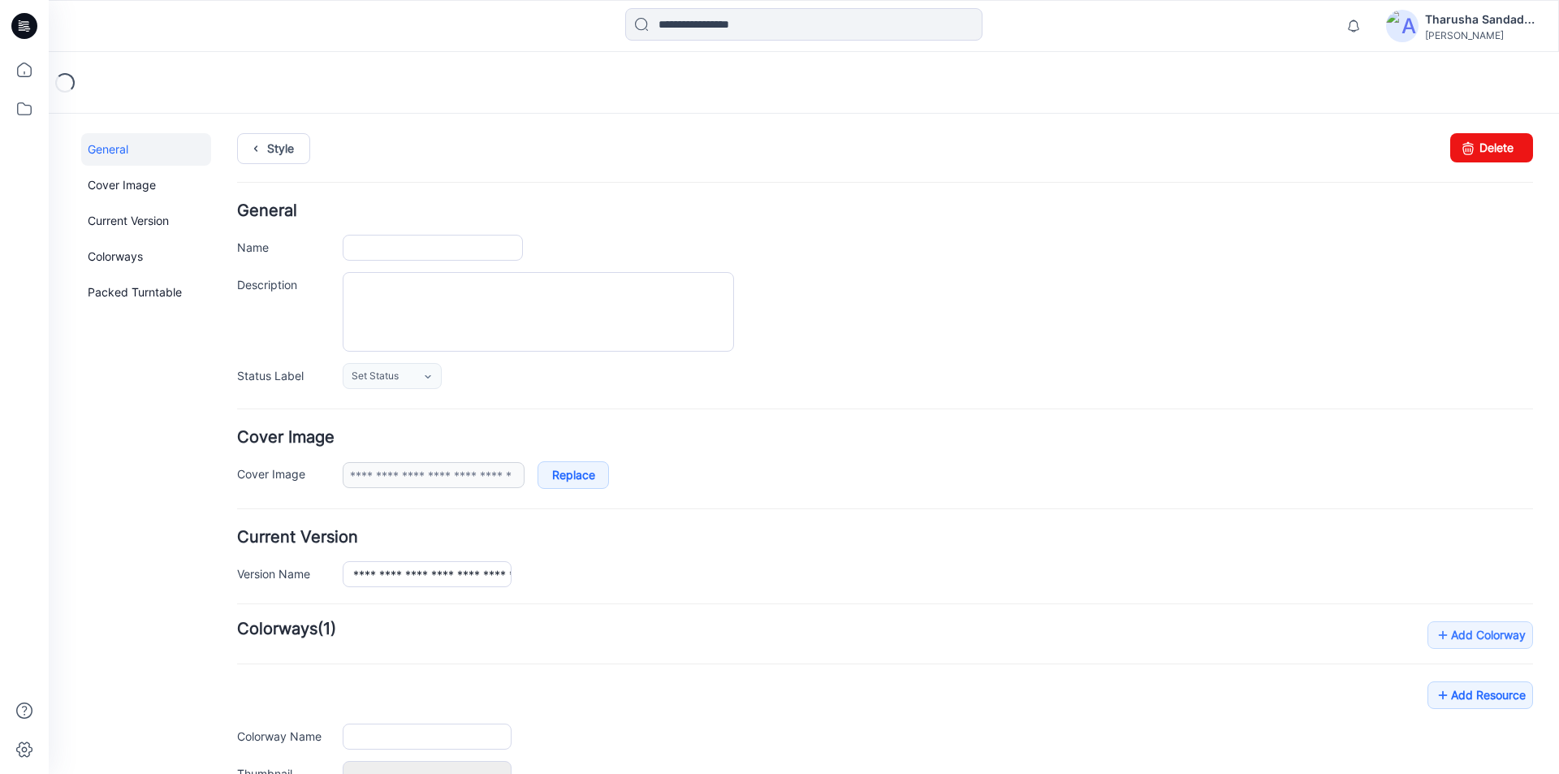
type input "**********"
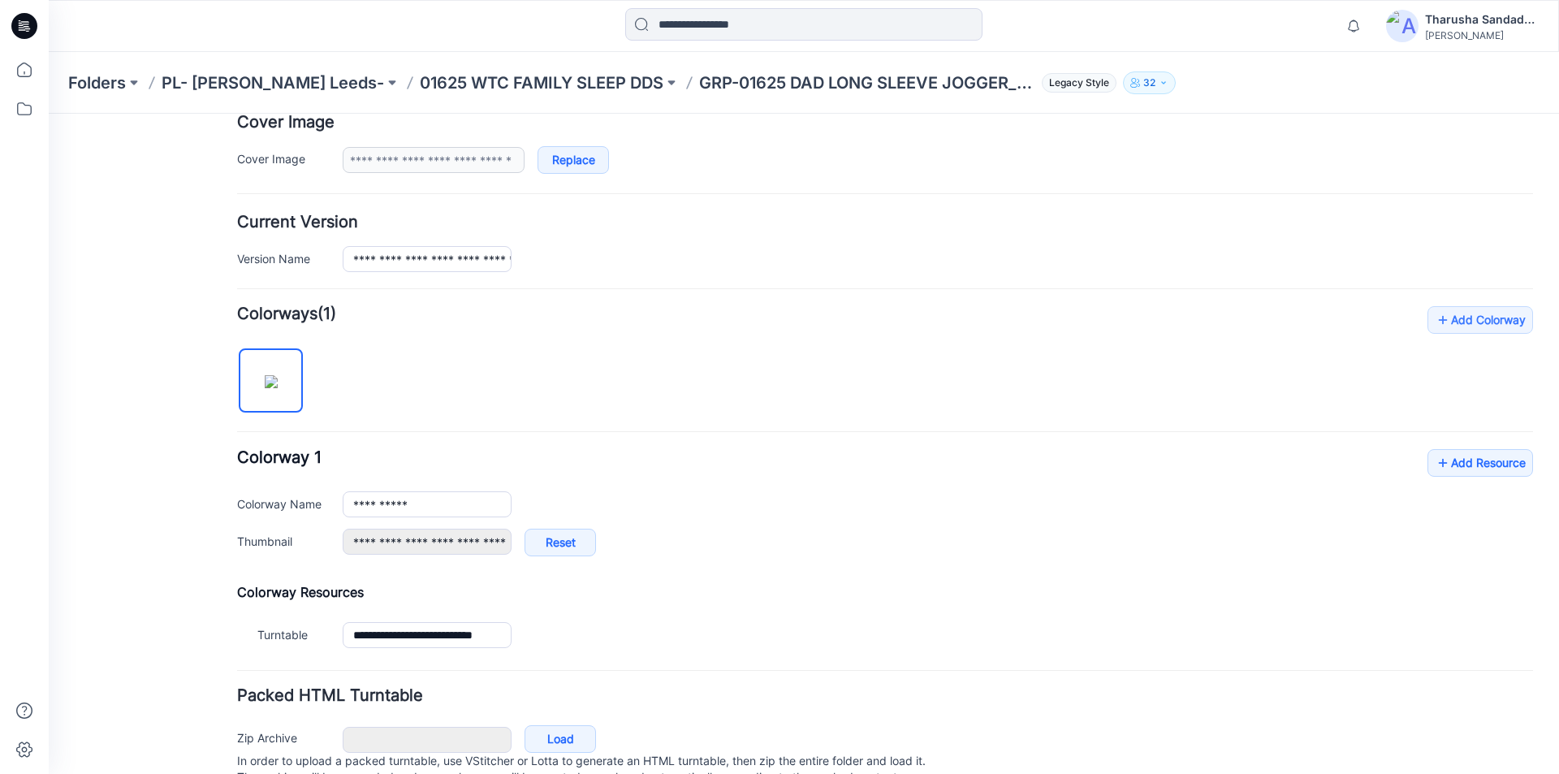
scroll to position [325, 0]
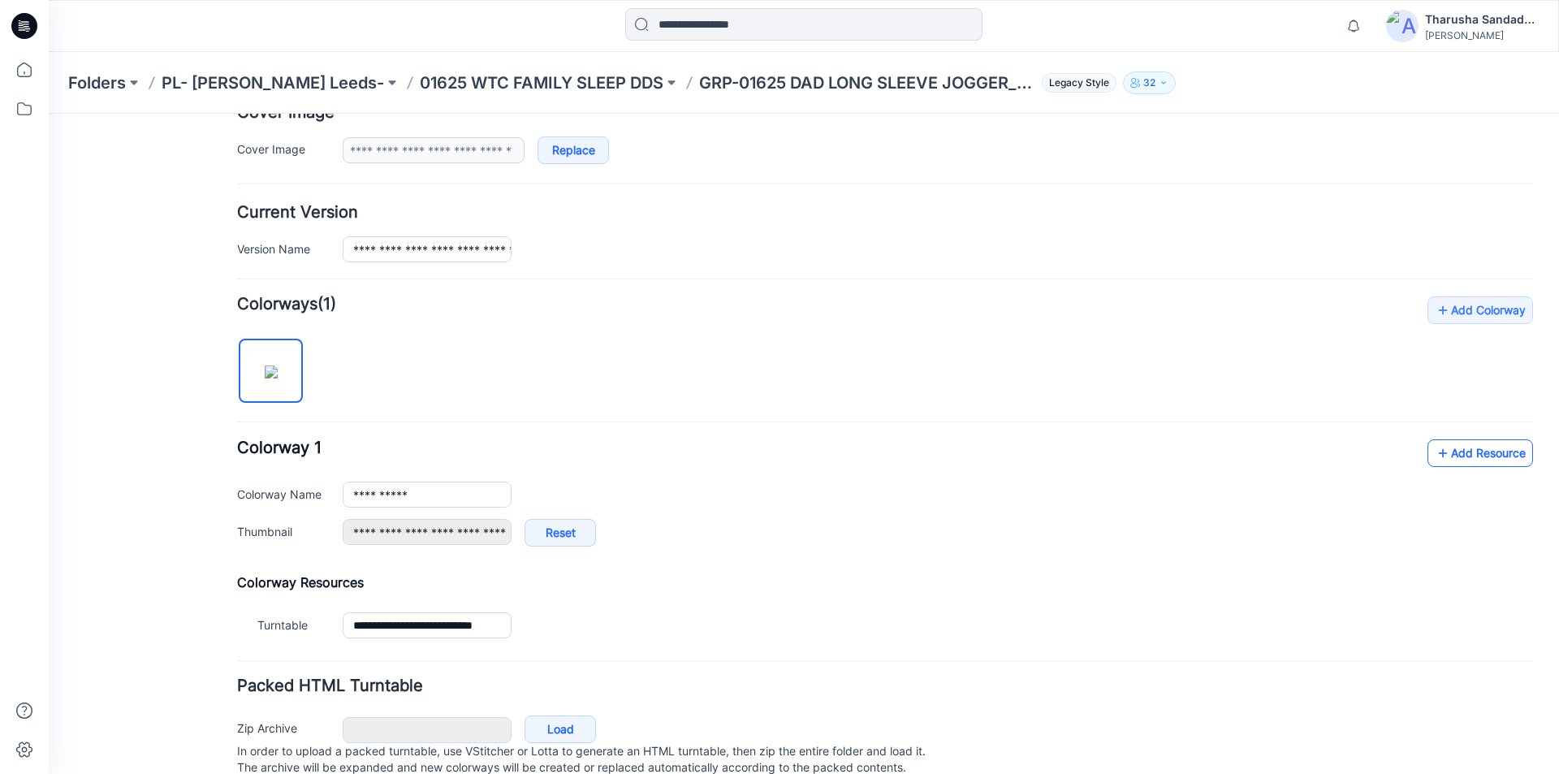
click at [1475, 460] on link "Add Resource" at bounding box center [1481, 453] width 106 height 28
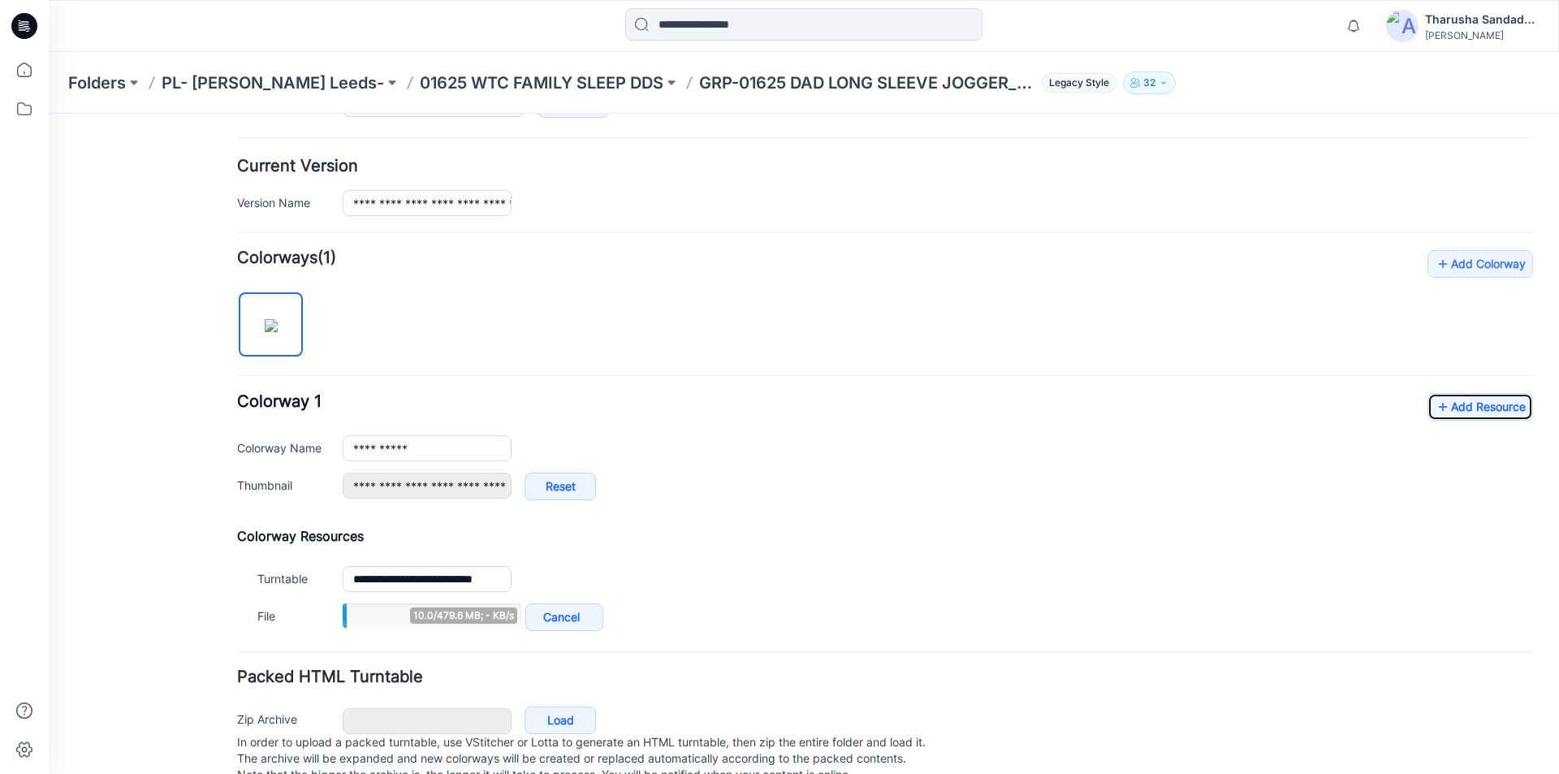
scroll to position [418, 0]
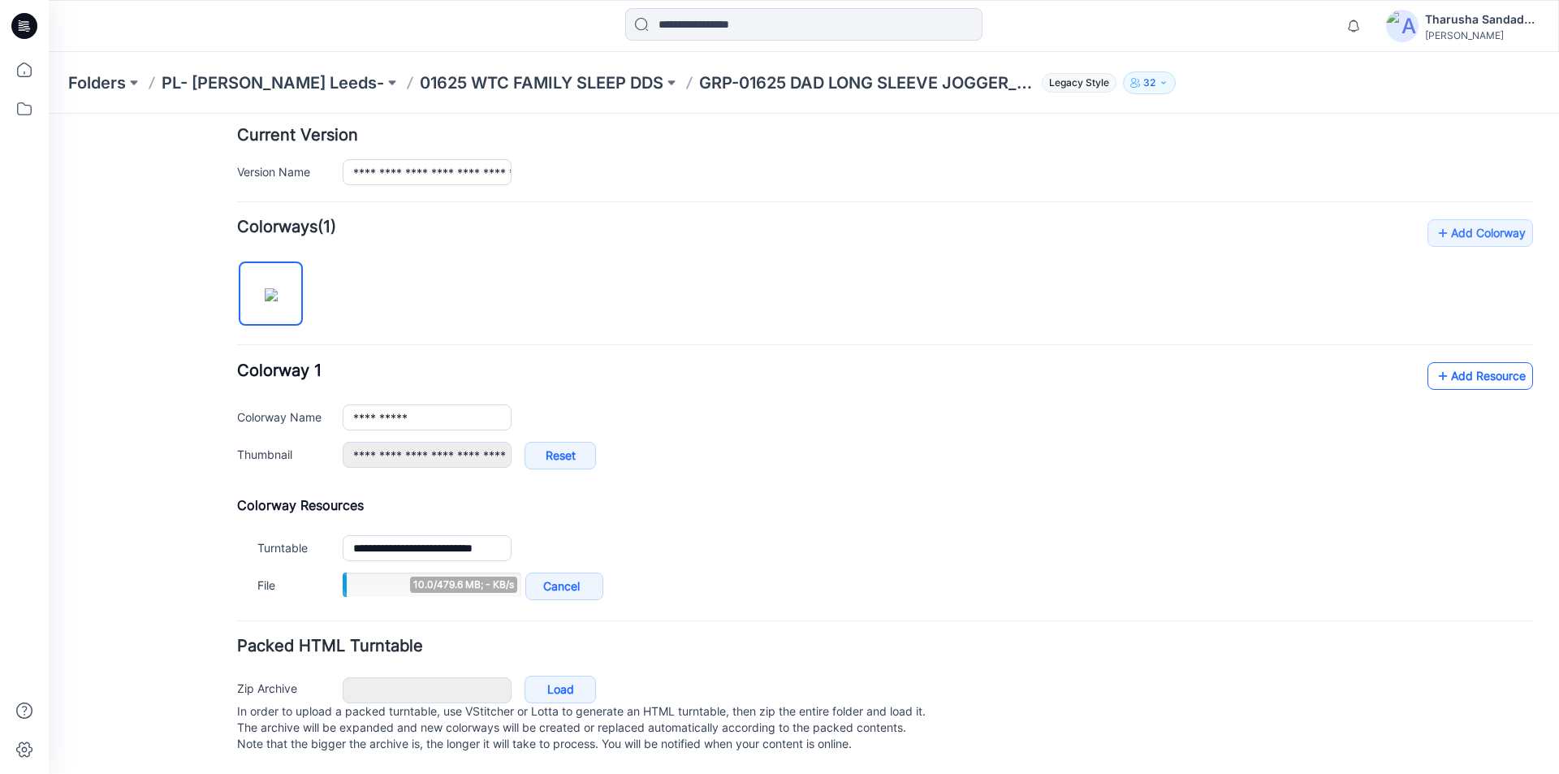
click at [1454, 362] on link "Add Resource" at bounding box center [1481, 376] width 106 height 28
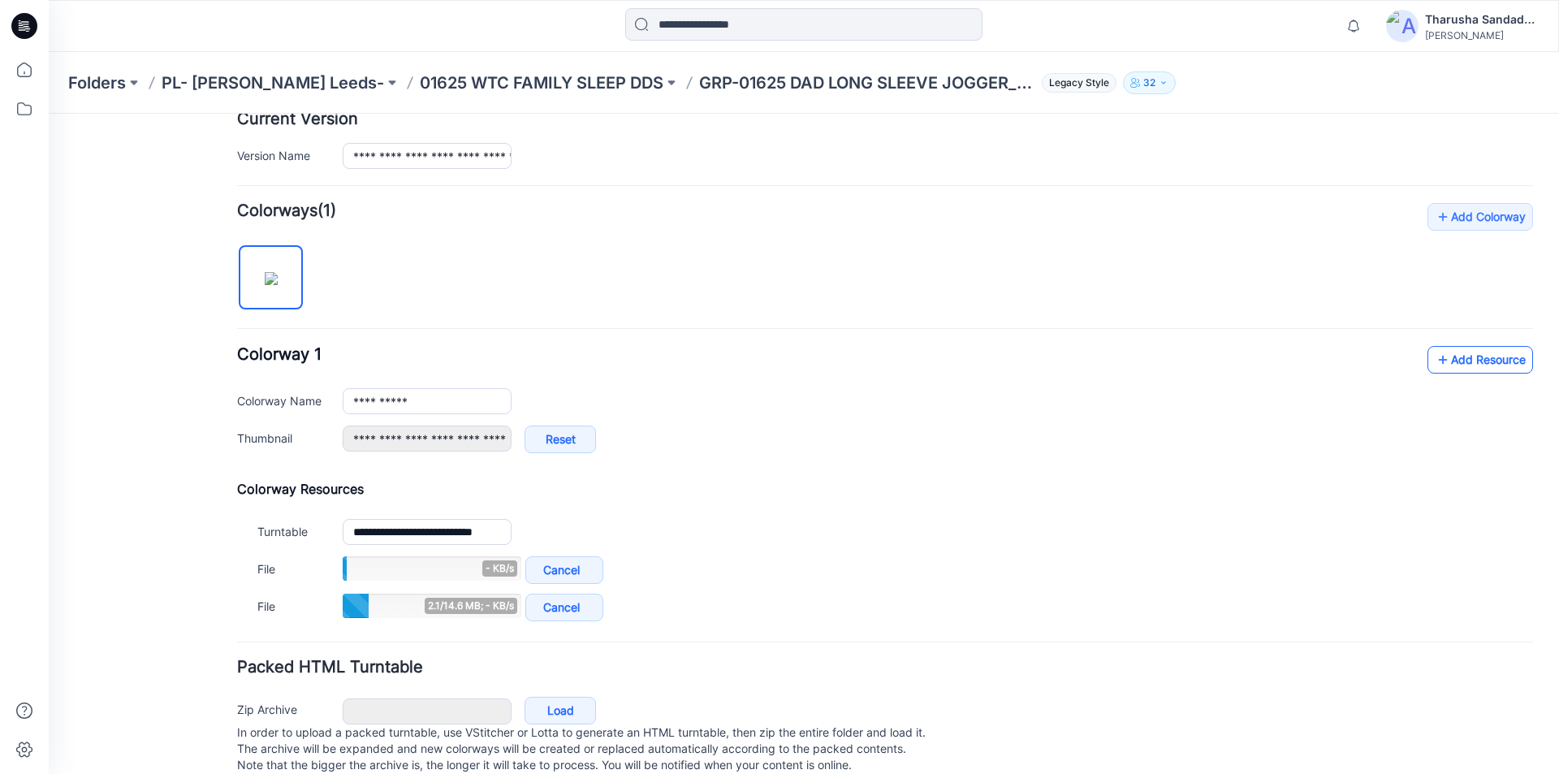
click at [1463, 366] on link "Add Resource" at bounding box center [1481, 360] width 106 height 28
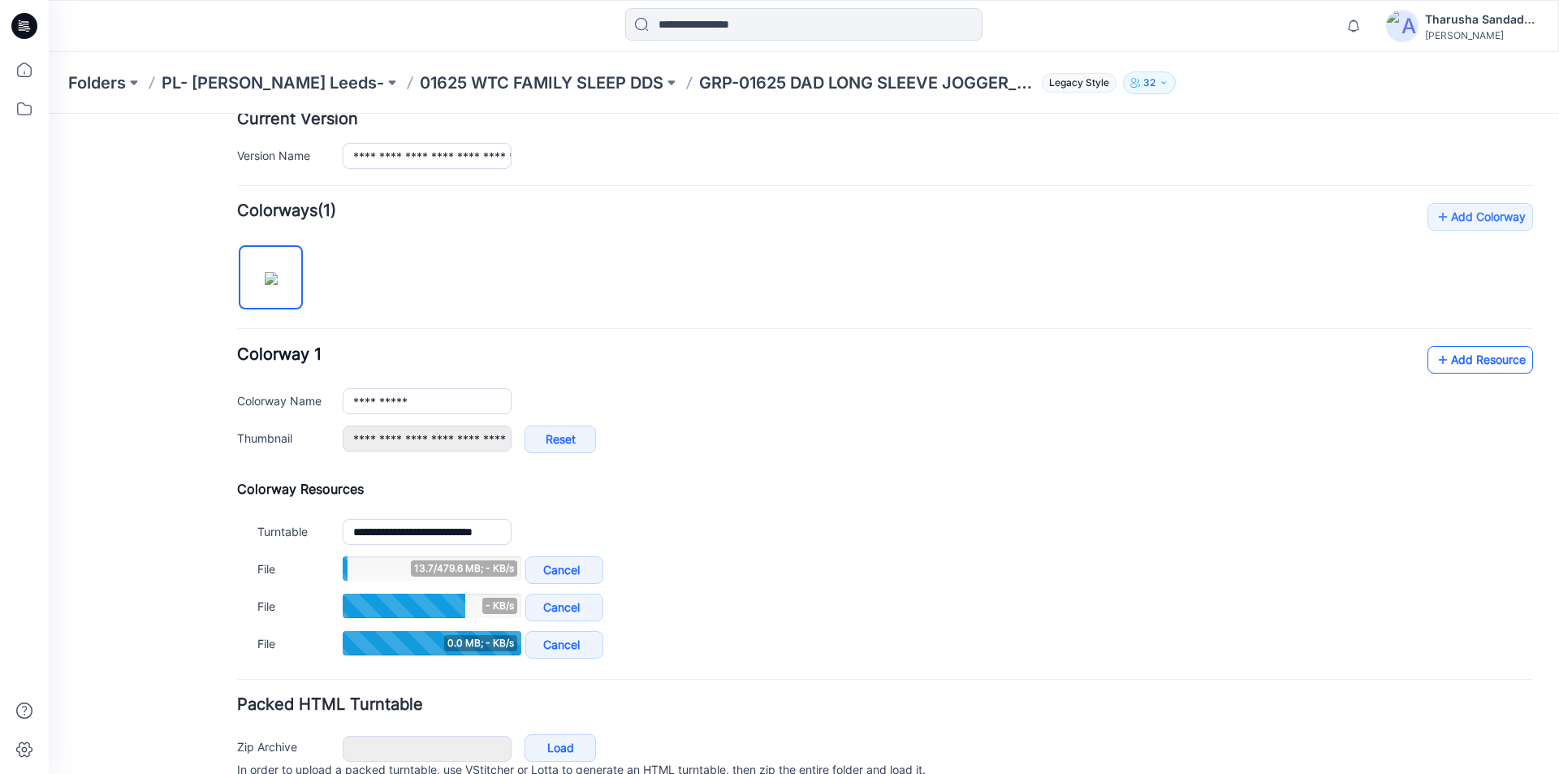
click at [1444, 366] on link "Add Resource" at bounding box center [1481, 360] width 106 height 28
click at [1488, 348] on link "Add Resource" at bounding box center [1481, 360] width 106 height 28
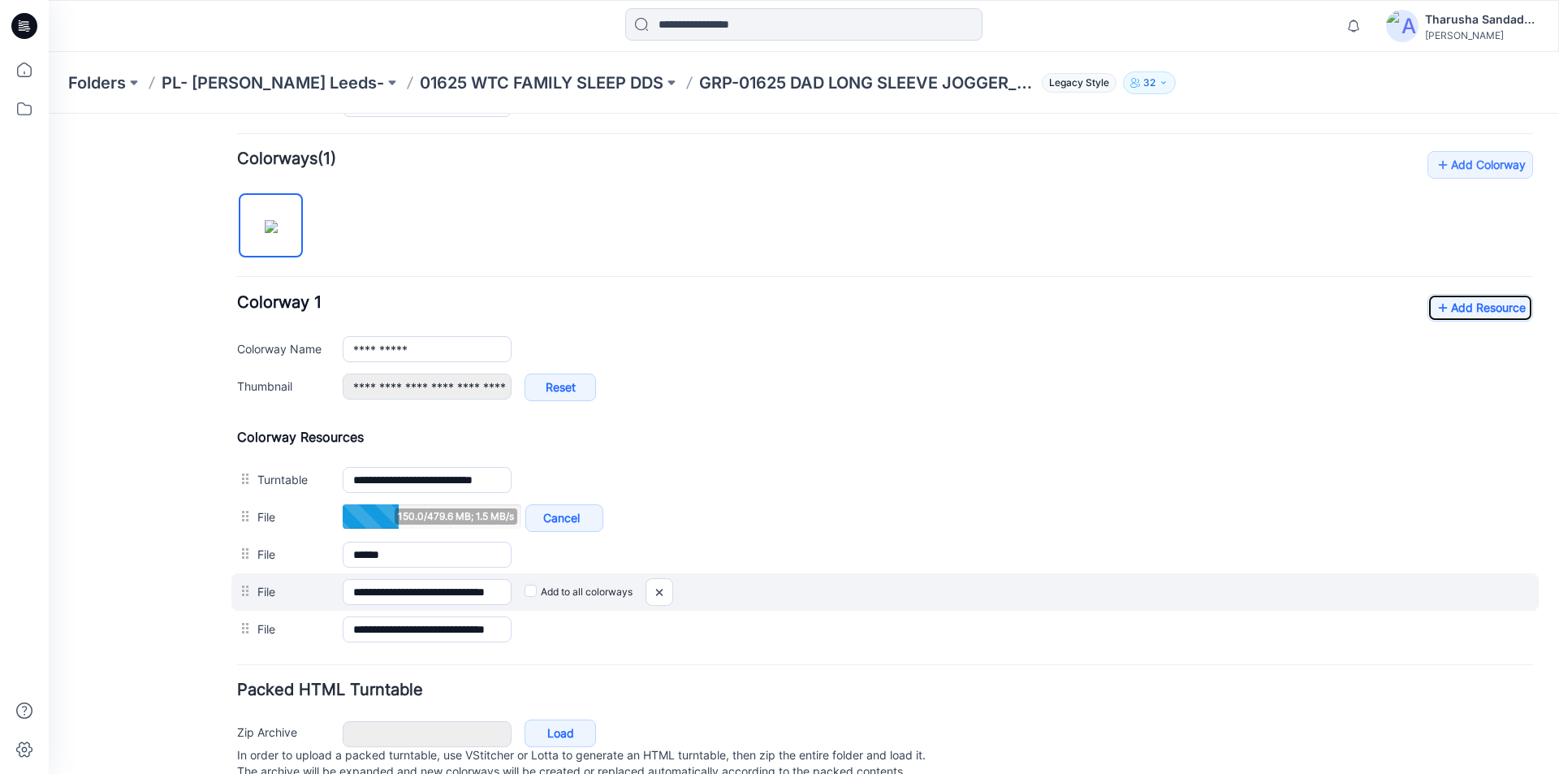
scroll to position [499, 0]
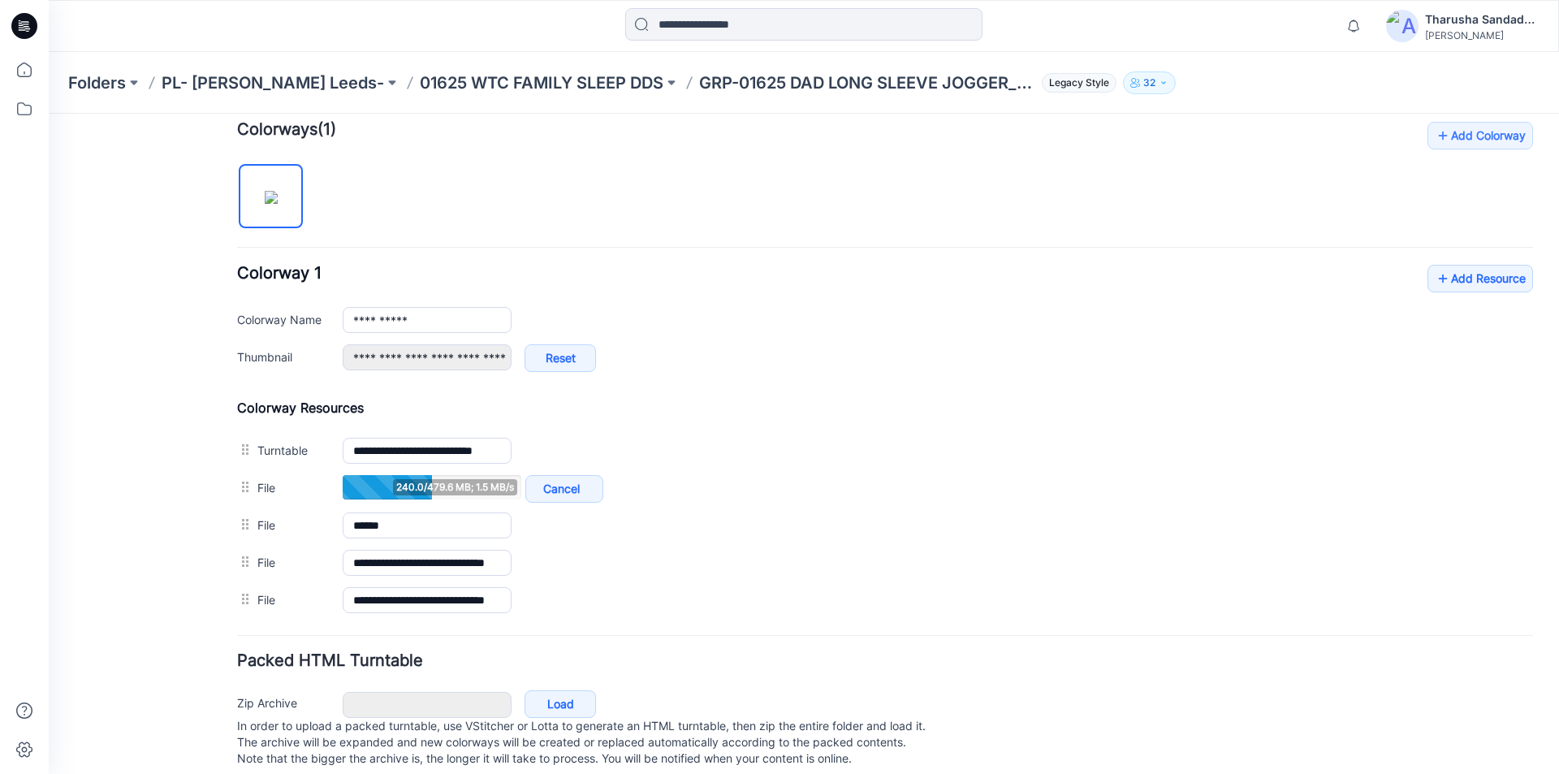
click at [1100, 243] on div "**********" at bounding box center [885, 370] width 1296 height 497
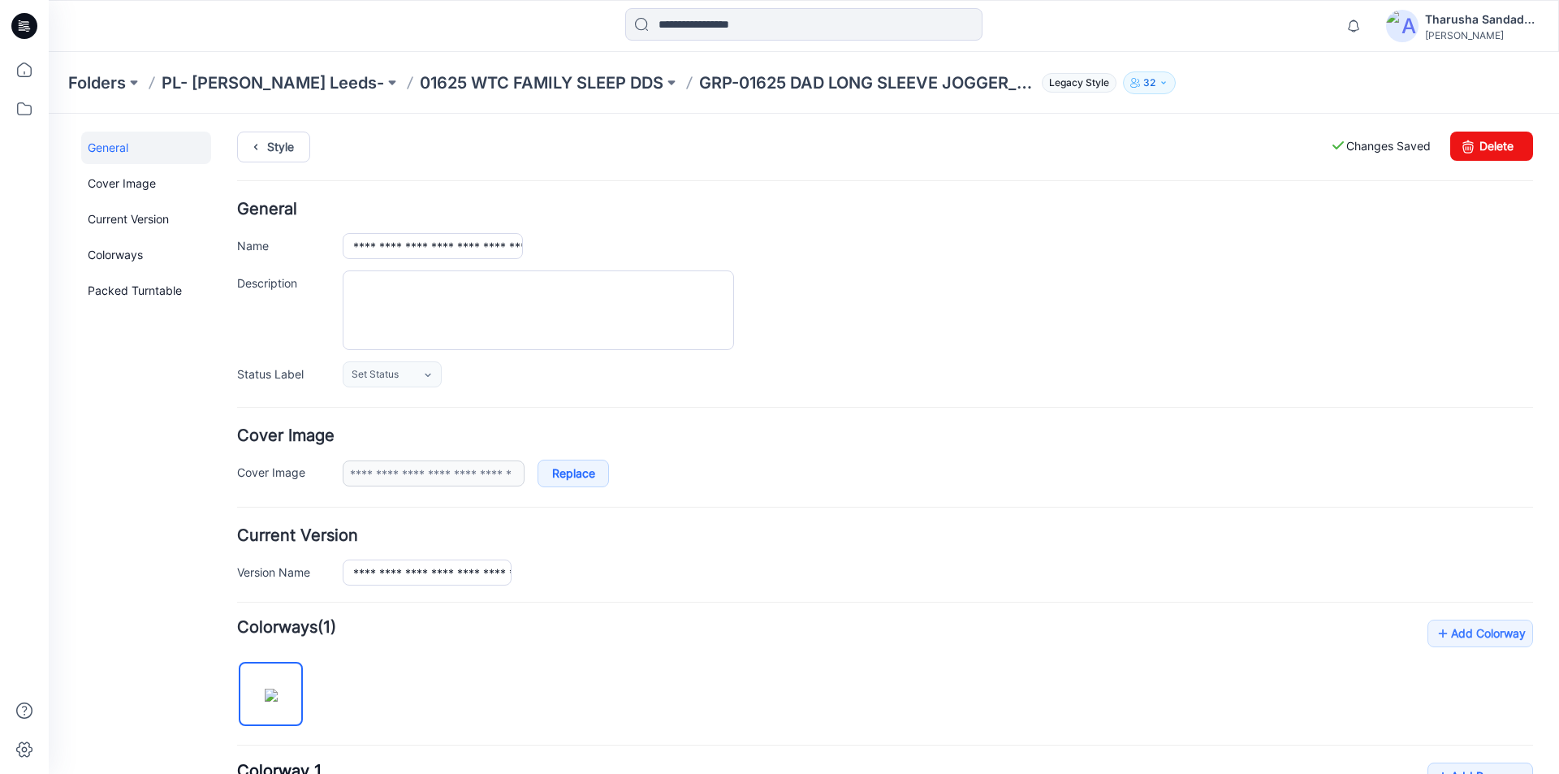
scroll to position [0, 0]
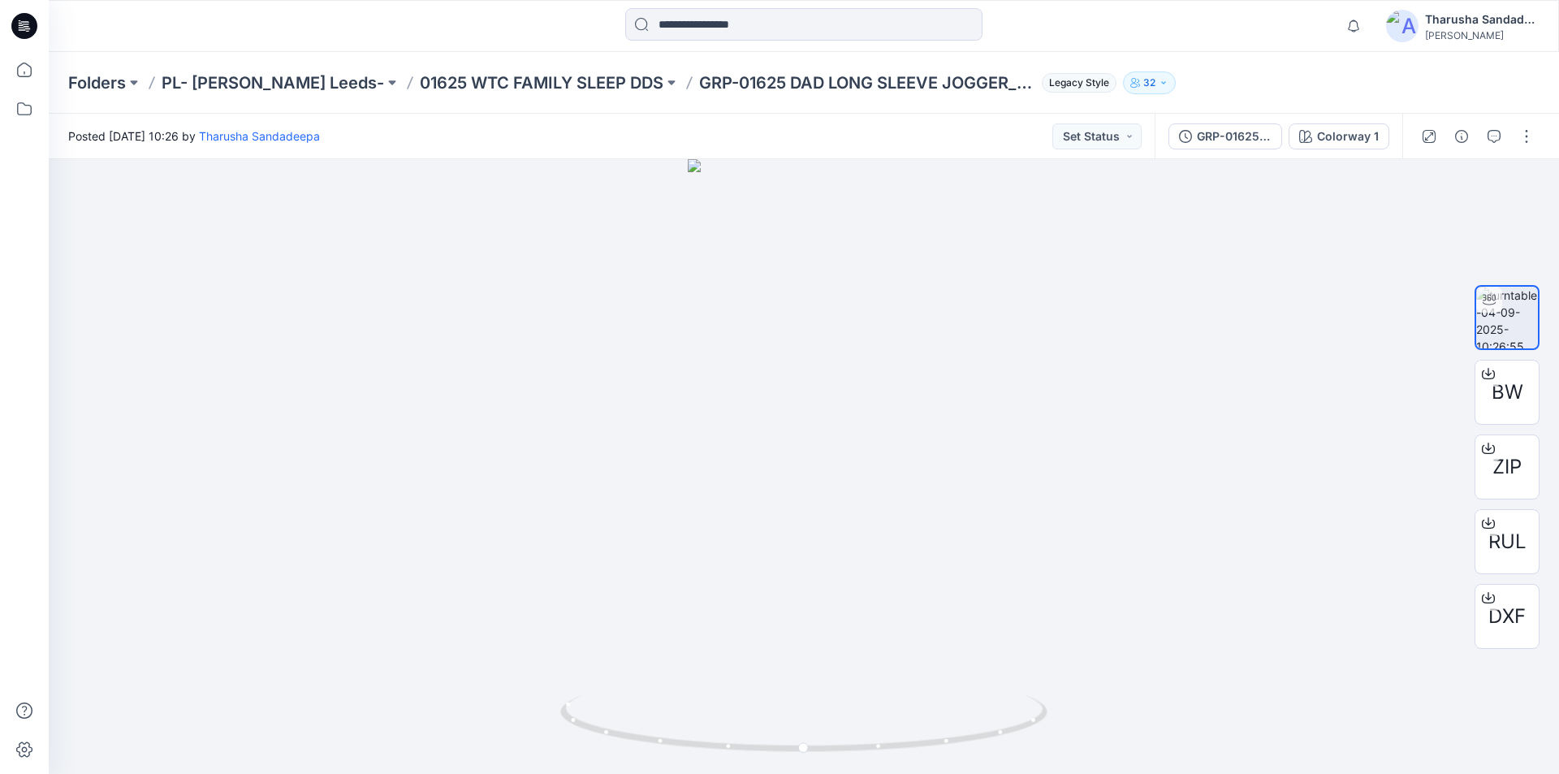
drag, startPoint x: 35, startPoint y: 24, endPoint x: 158, endPoint y: 30, distance: 123.6
click at [34, 24] on icon at bounding box center [24, 26] width 26 height 26
click at [1494, 134] on icon "button" at bounding box center [1494, 136] width 13 height 13
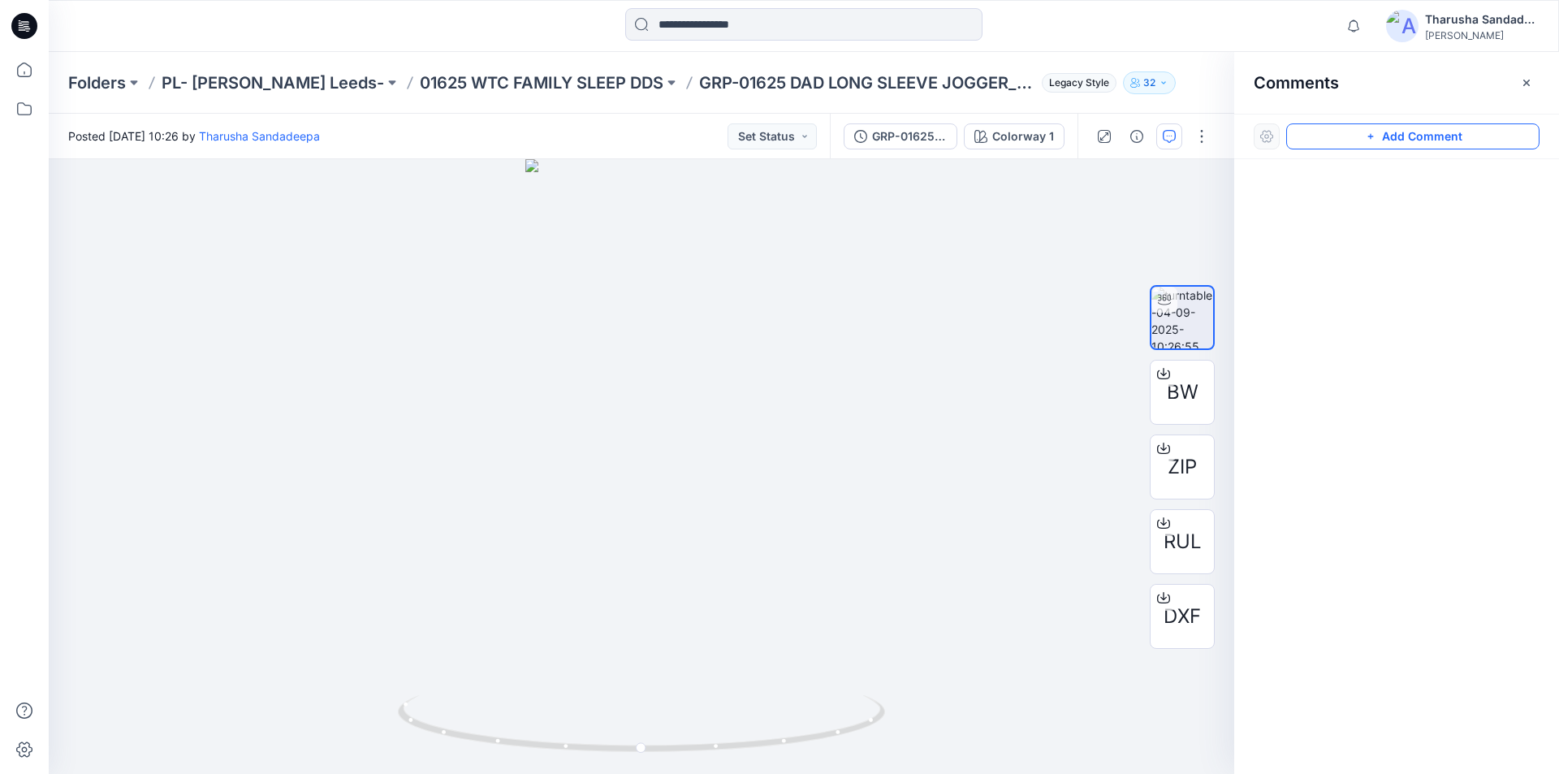
click at [1424, 137] on button "Add Comment" at bounding box center [1412, 136] width 253 height 26
click at [643, 271] on div "1" at bounding box center [642, 466] width 1186 height 615
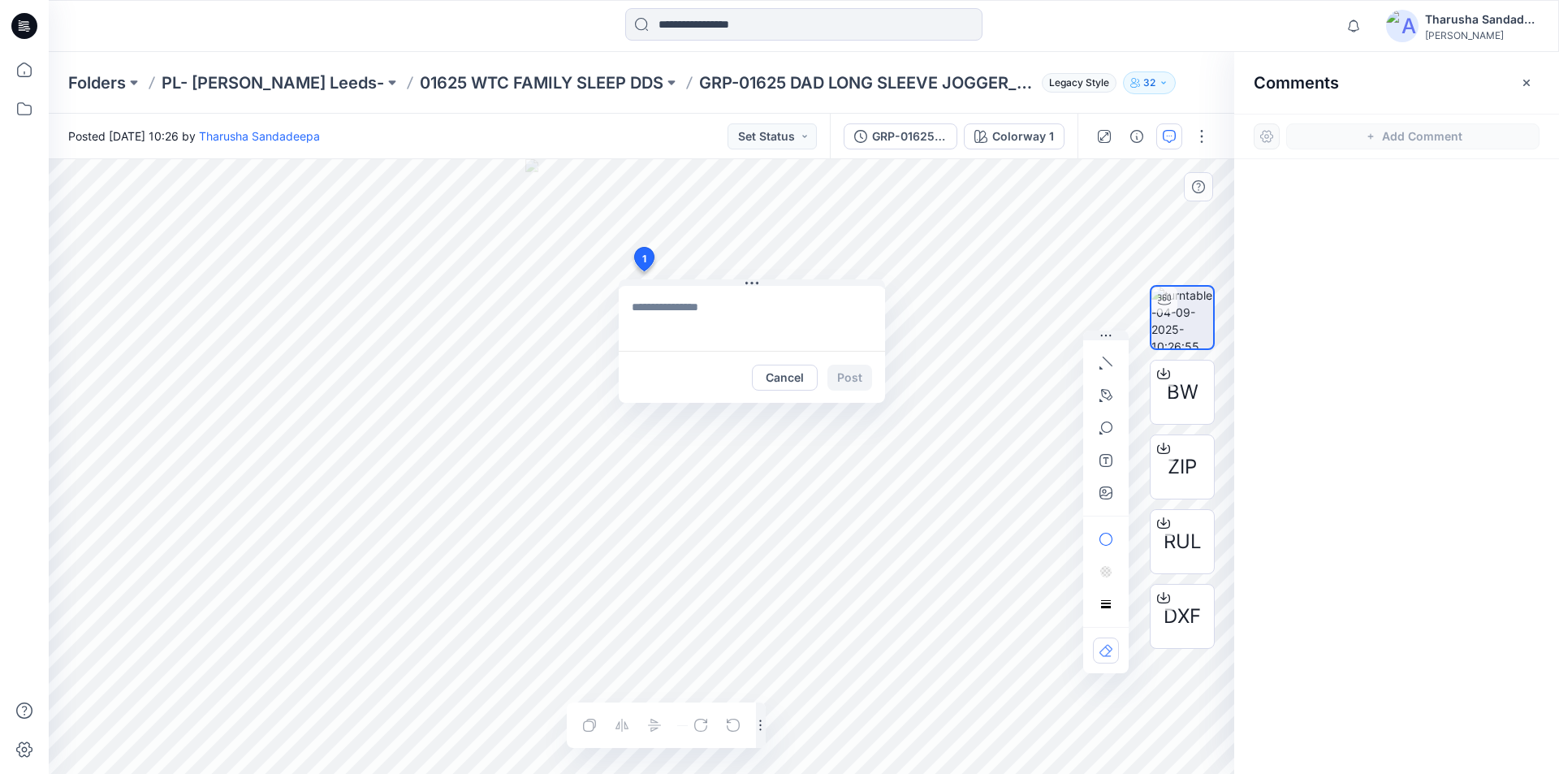
type textarea "**********"
click at [847, 380] on button "Post" at bounding box center [850, 378] width 45 height 26
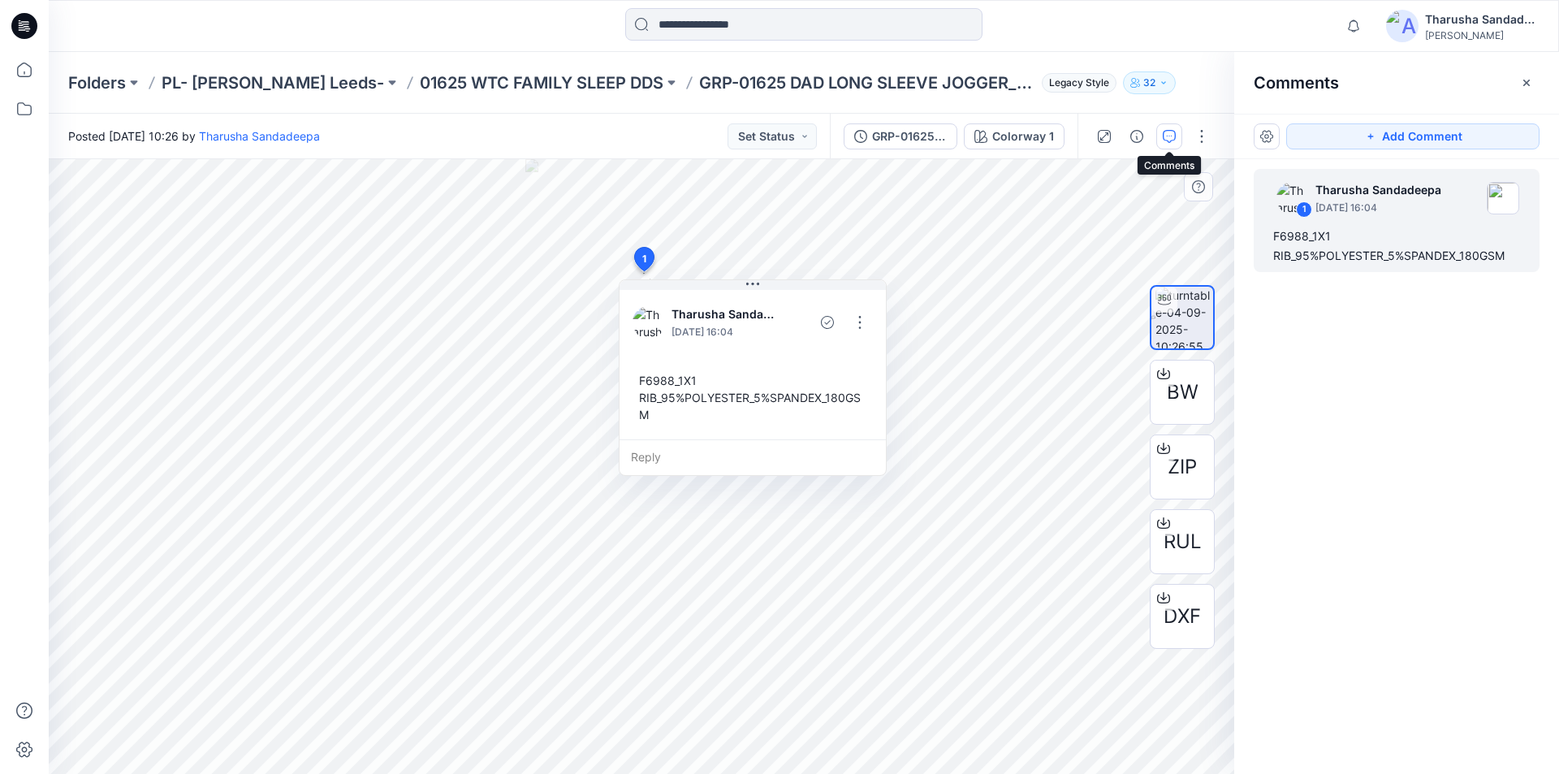
click at [1175, 132] on icon "button" at bounding box center [1169, 136] width 13 height 13
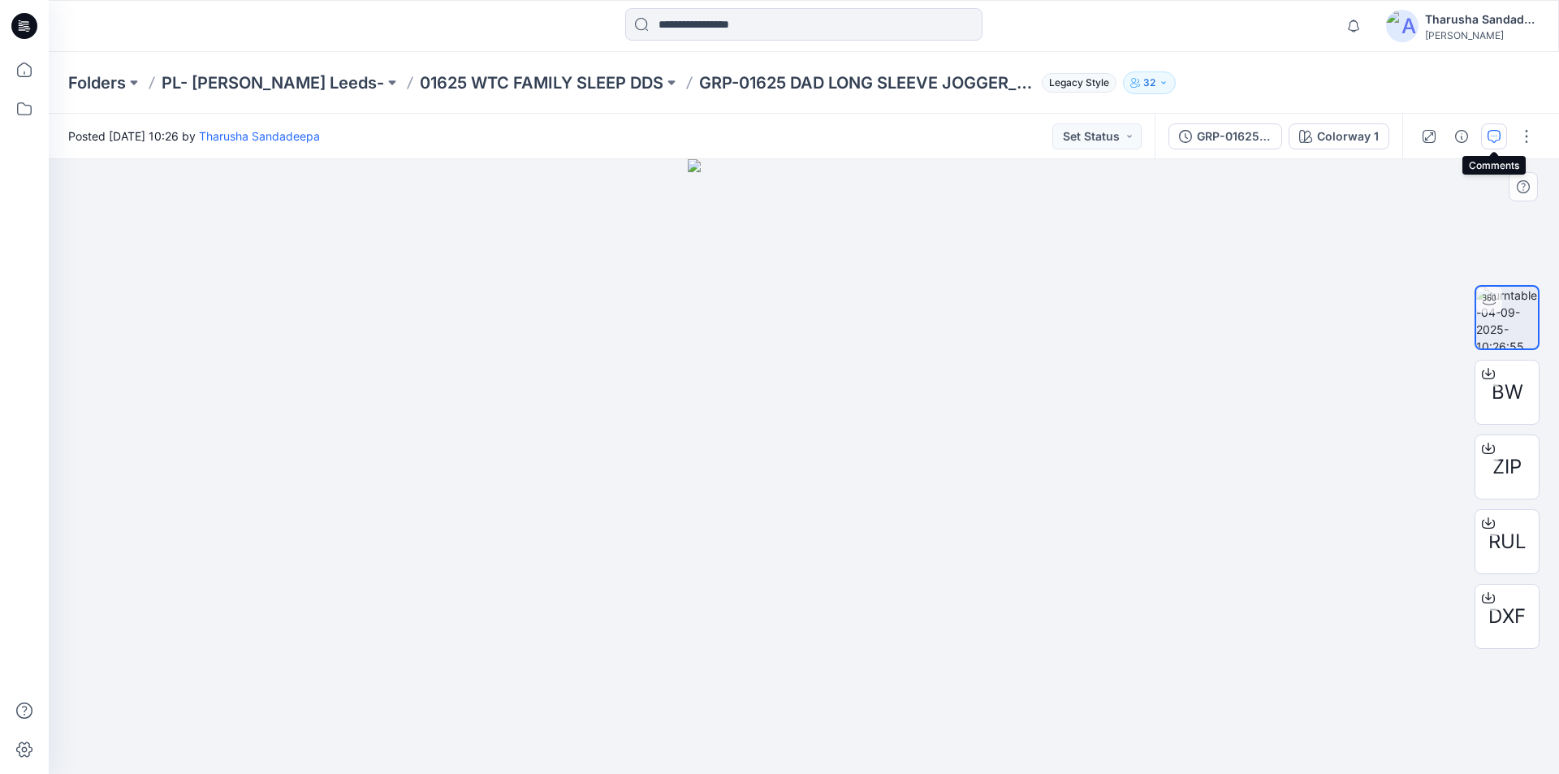
click at [1492, 140] on icon "button" at bounding box center [1494, 136] width 13 height 13
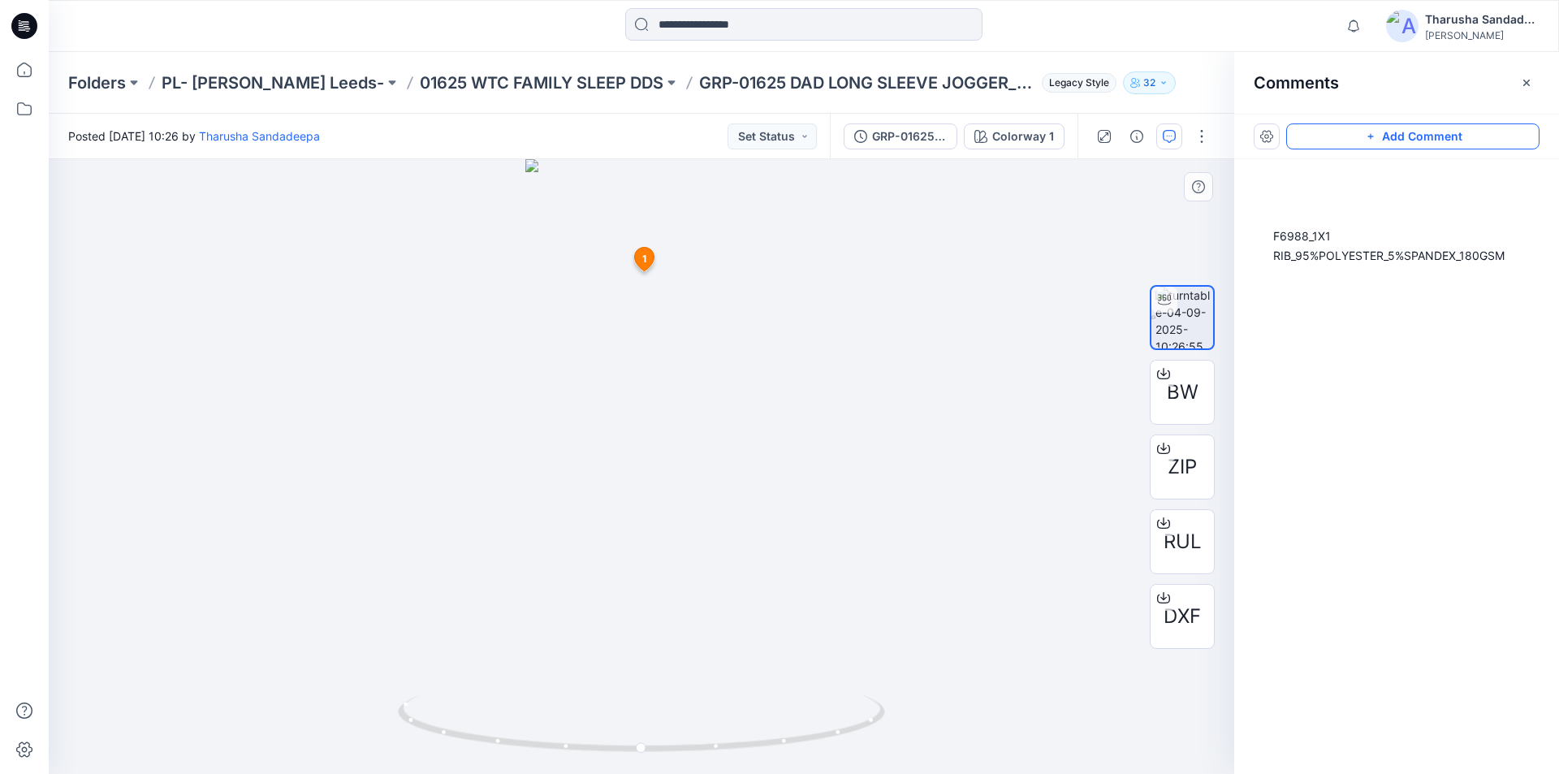
click at [1454, 143] on button "Add Comment" at bounding box center [1412, 136] width 253 height 26
click at [638, 383] on div "2 1 Tharusha Sandadeepa September 04, 2025 16:04 F6988_1X1 RIB_95%POLYESTER_5%S…" at bounding box center [642, 466] width 1186 height 615
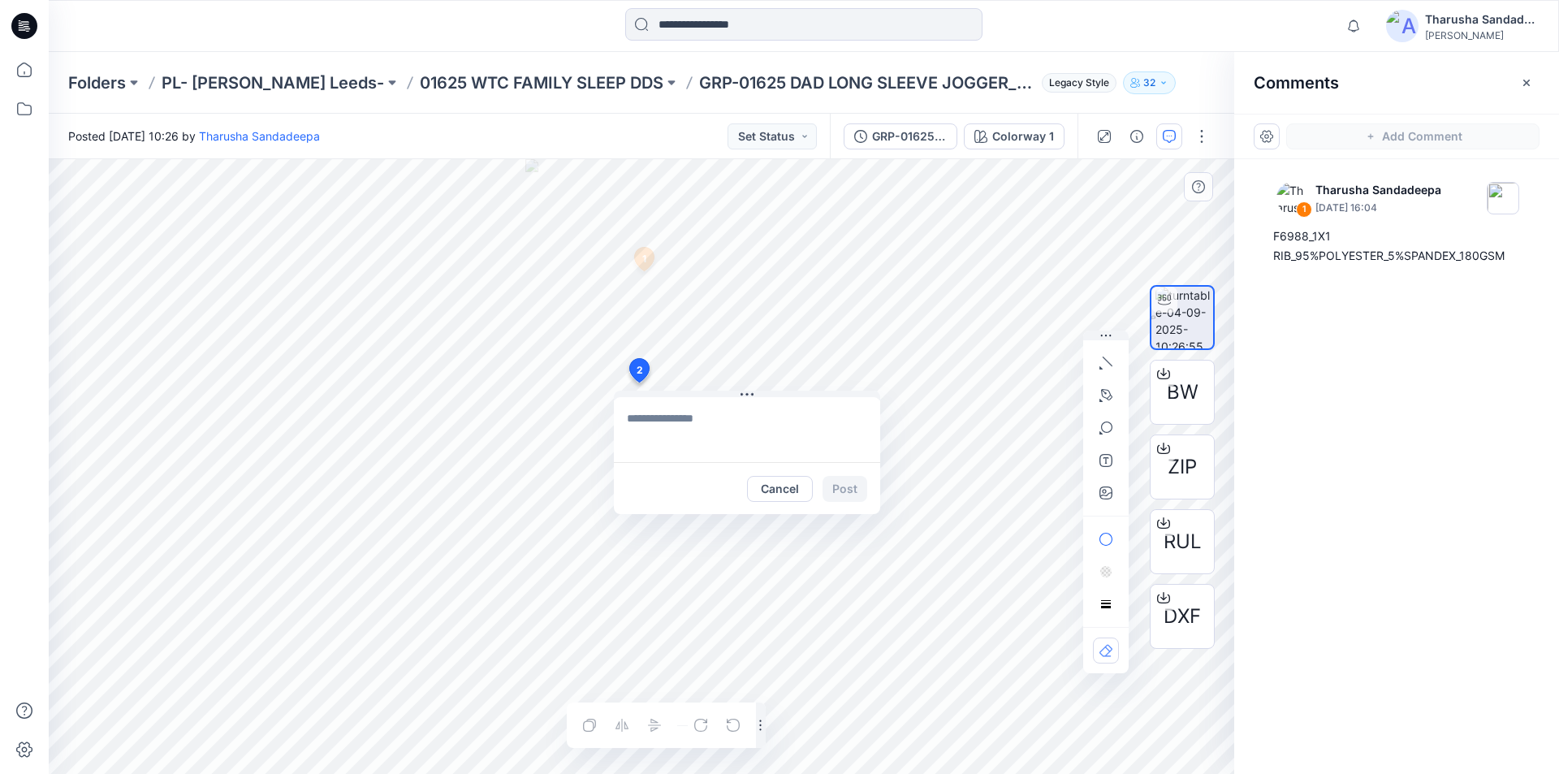
type textarea "**********"
click at [858, 491] on button "Post" at bounding box center [845, 489] width 45 height 26
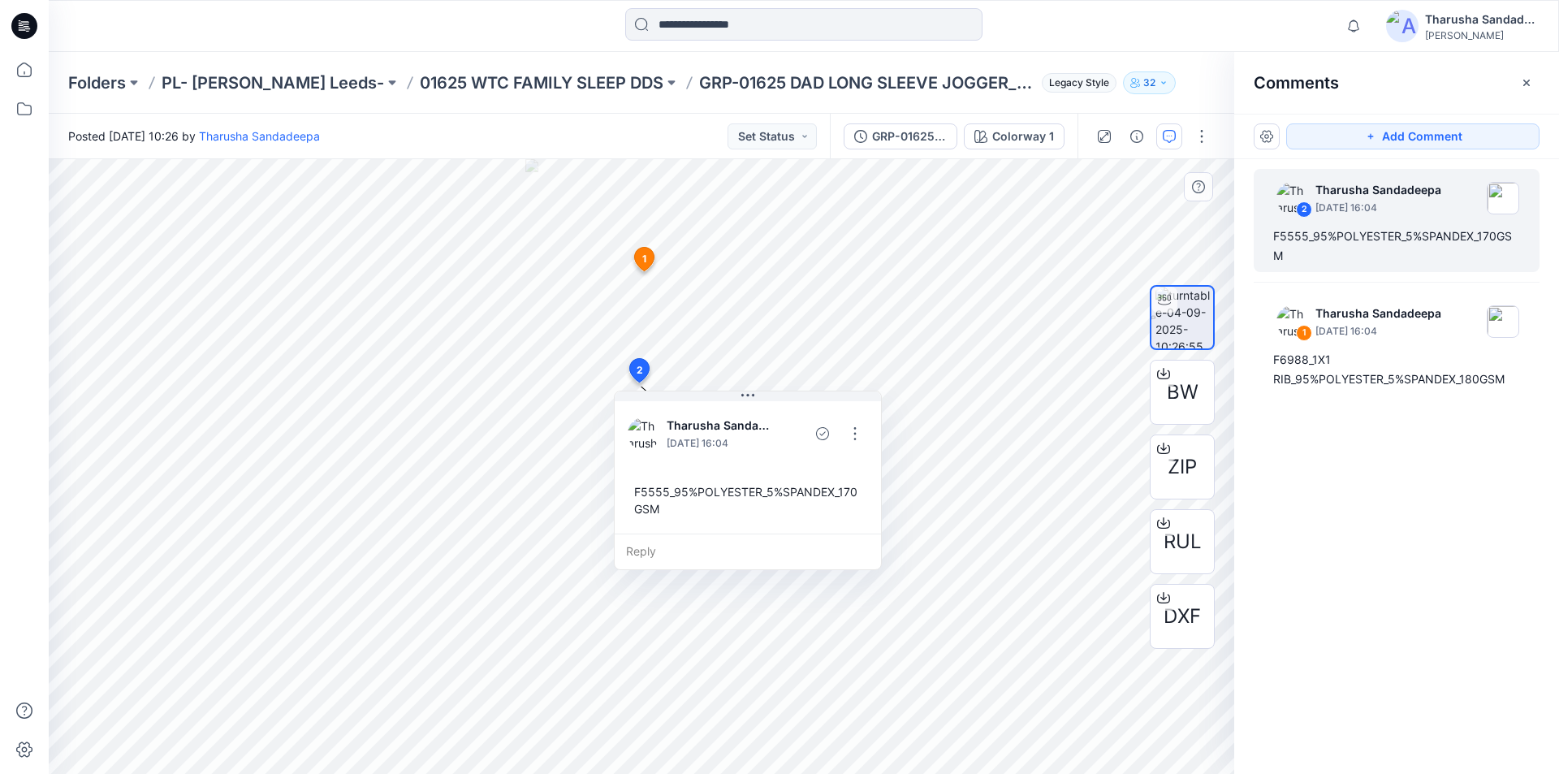
click at [472, 40] on div at bounding box center [803, 26] width 755 height 36
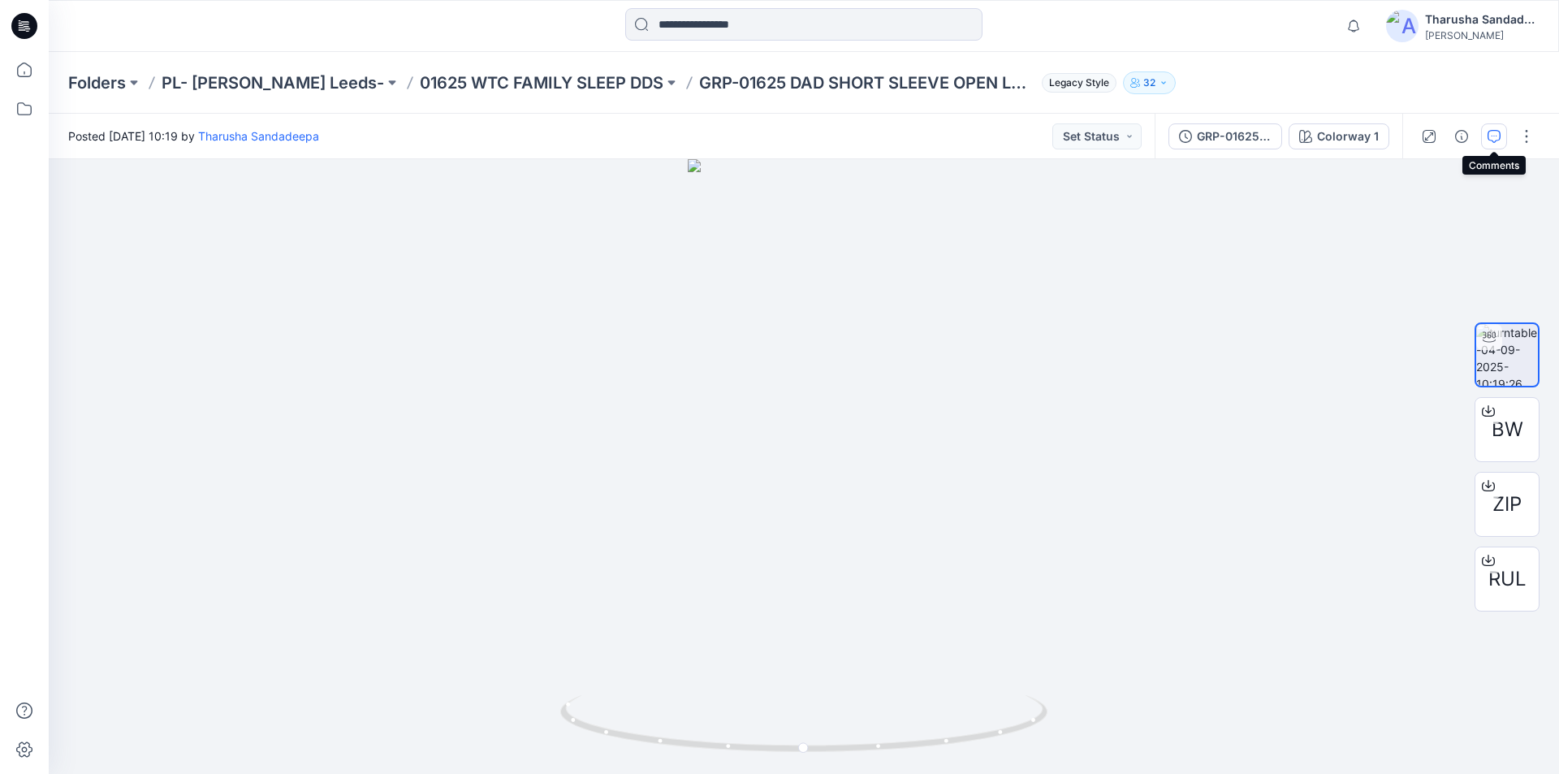
click at [1495, 142] on icon "button" at bounding box center [1494, 136] width 13 height 13
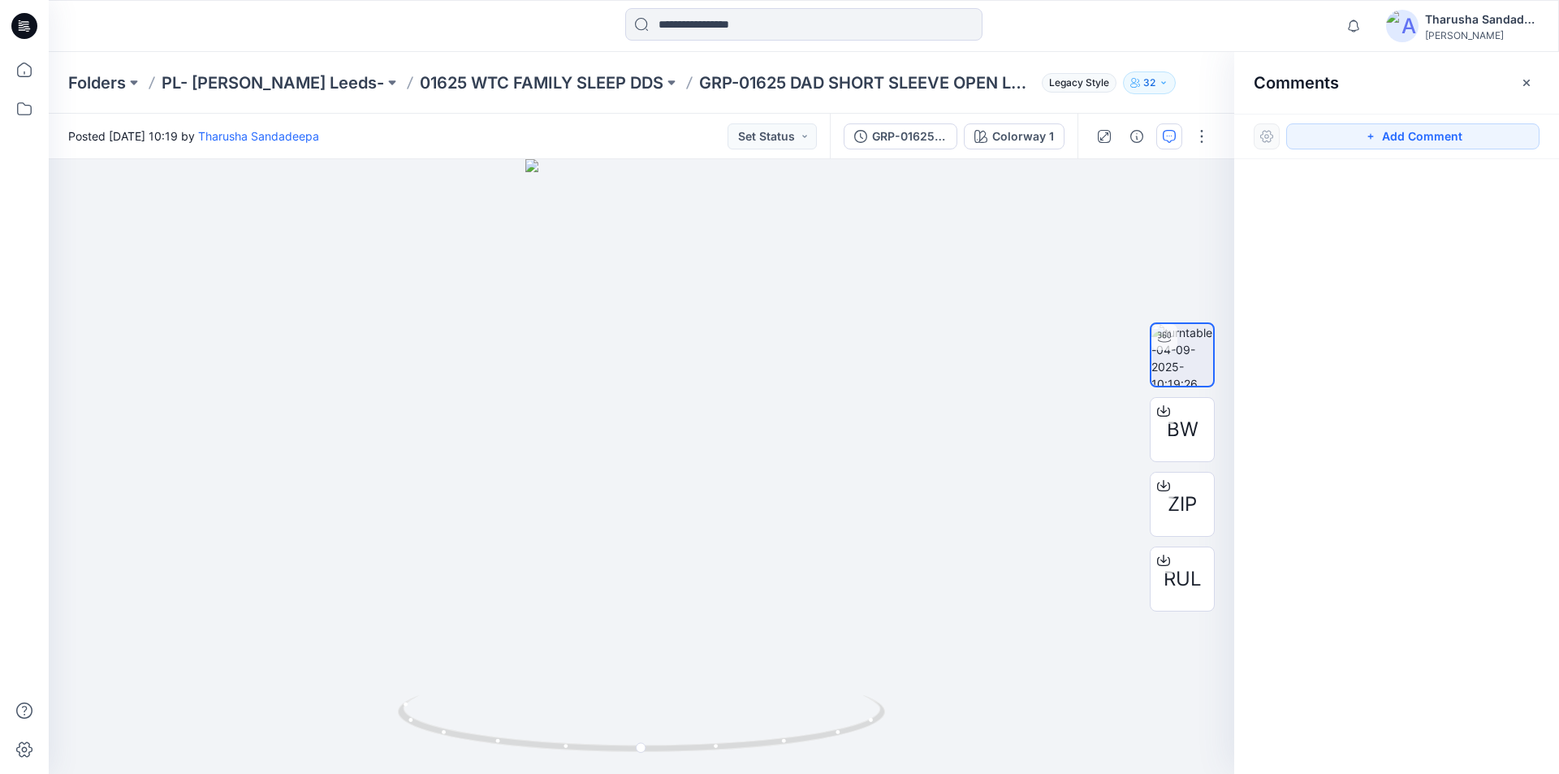
drag, startPoint x: 1406, startPoint y: 144, endPoint x: 1392, endPoint y: 149, distance: 14.9
click at [1407, 144] on button "Add Comment" at bounding box center [1412, 136] width 253 height 26
click at [641, 272] on div "1" at bounding box center [642, 466] width 1186 height 615
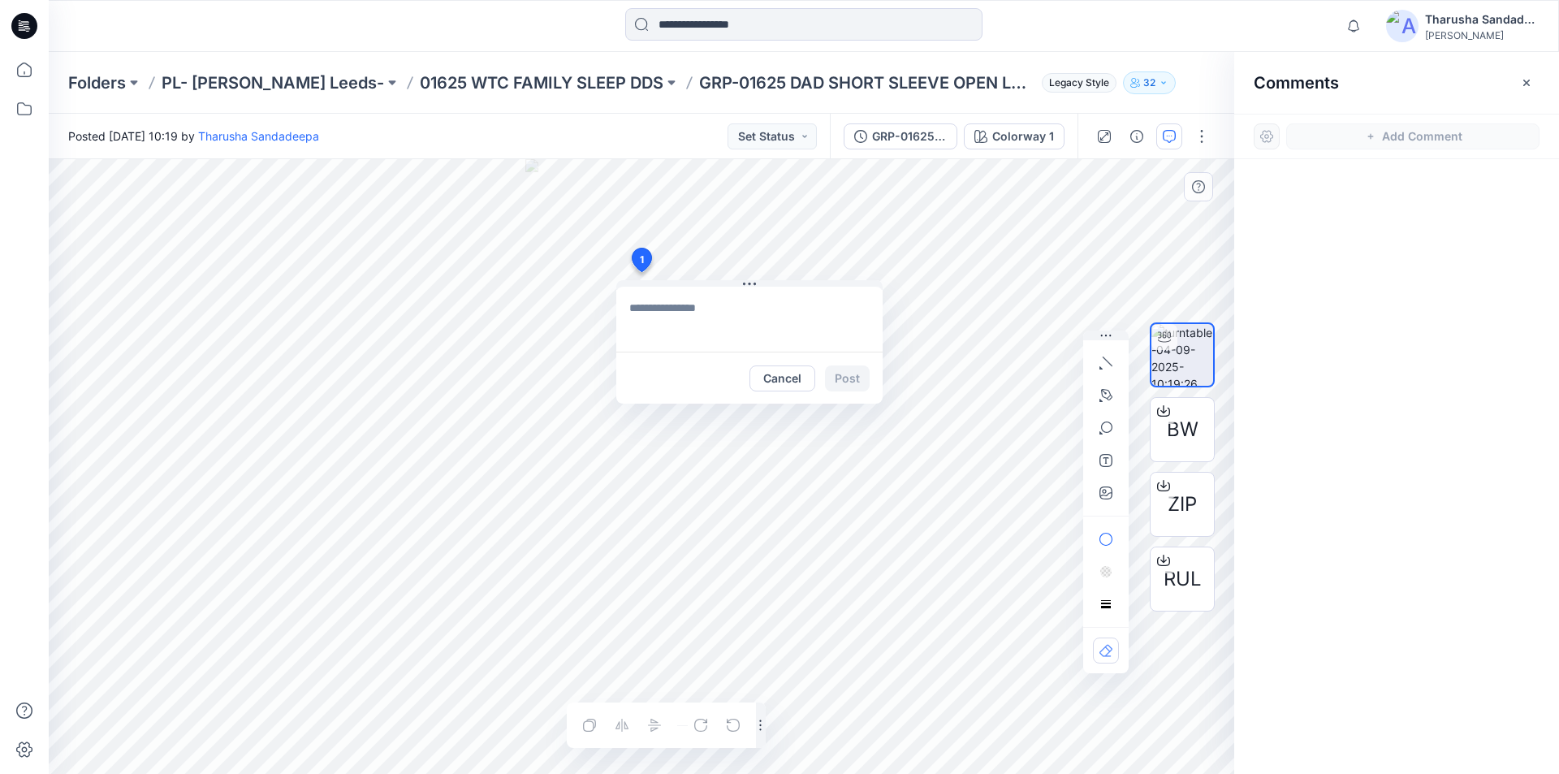
type textarea "**********"
click at [840, 375] on button "Post" at bounding box center [847, 378] width 45 height 26
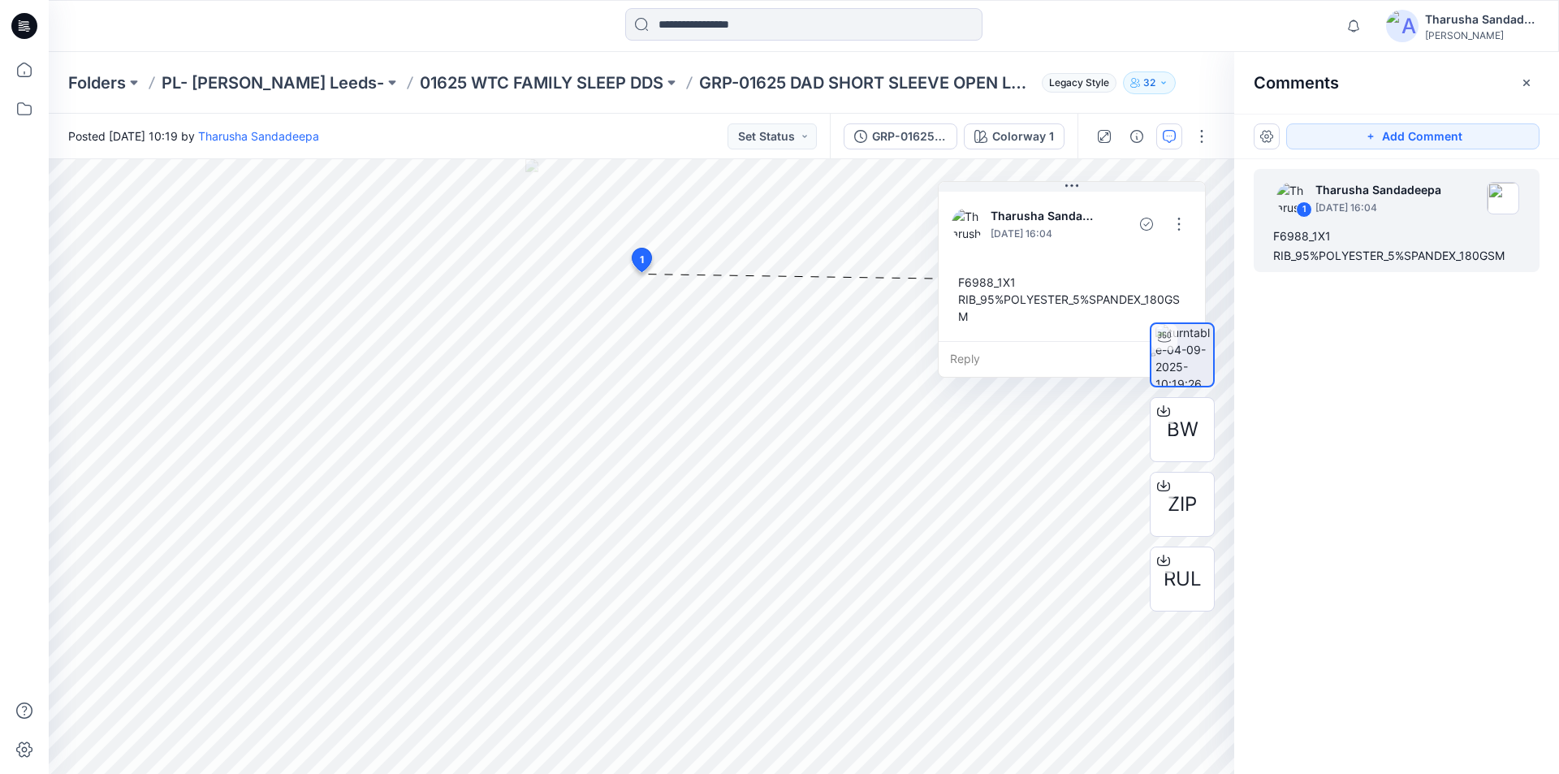
drag, startPoint x: 752, startPoint y: 305, endPoint x: 1472, endPoint y: 292, distance: 720.5
click at [1073, 206] on p "Tharusha Sandadeepa" at bounding box center [1044, 215] width 107 height 19
drag, startPoint x: 1402, startPoint y: 140, endPoint x: 1138, endPoint y: 222, distance: 276.4
click at [1402, 140] on button "Add Comment" at bounding box center [1412, 136] width 253 height 26
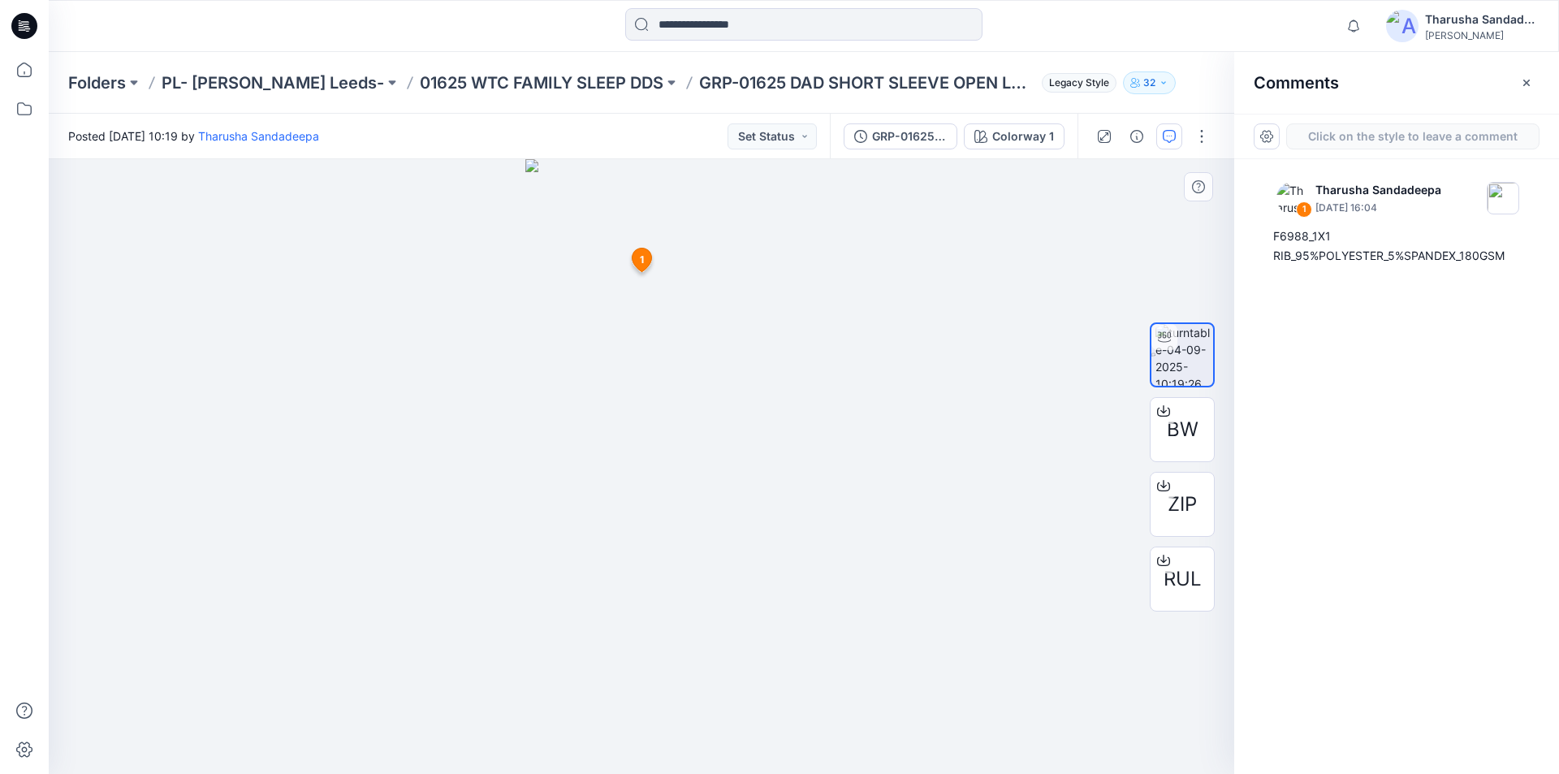
click at [631, 384] on div "2 1 Tharusha Sandadeepa September 04, 2025 16:04 F6988_1X1 RIB_95%POLYESTER_5%S…" at bounding box center [642, 466] width 1186 height 615
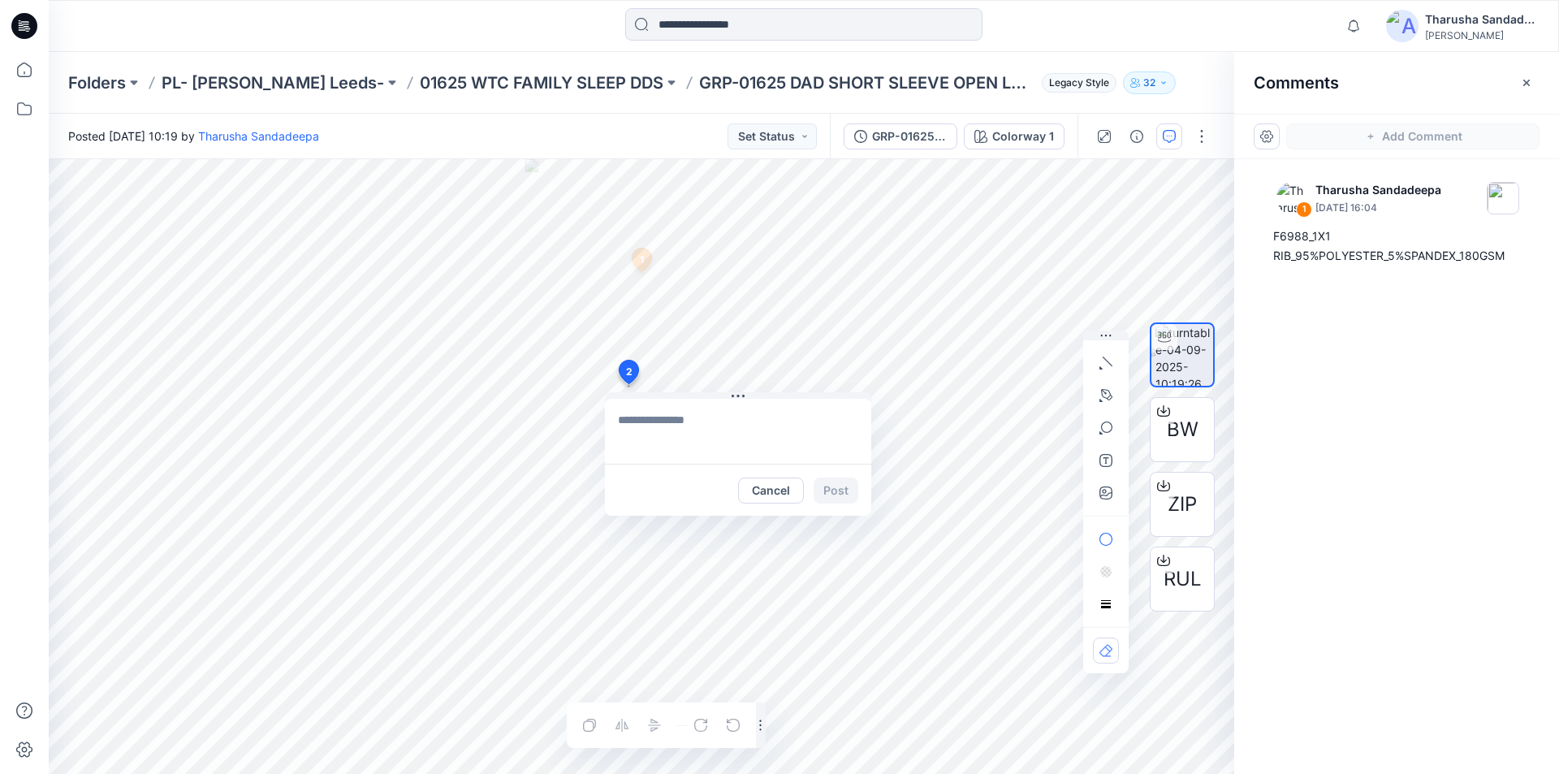
type textarea "**********"
click at [843, 490] on button "Post" at bounding box center [836, 491] width 45 height 26
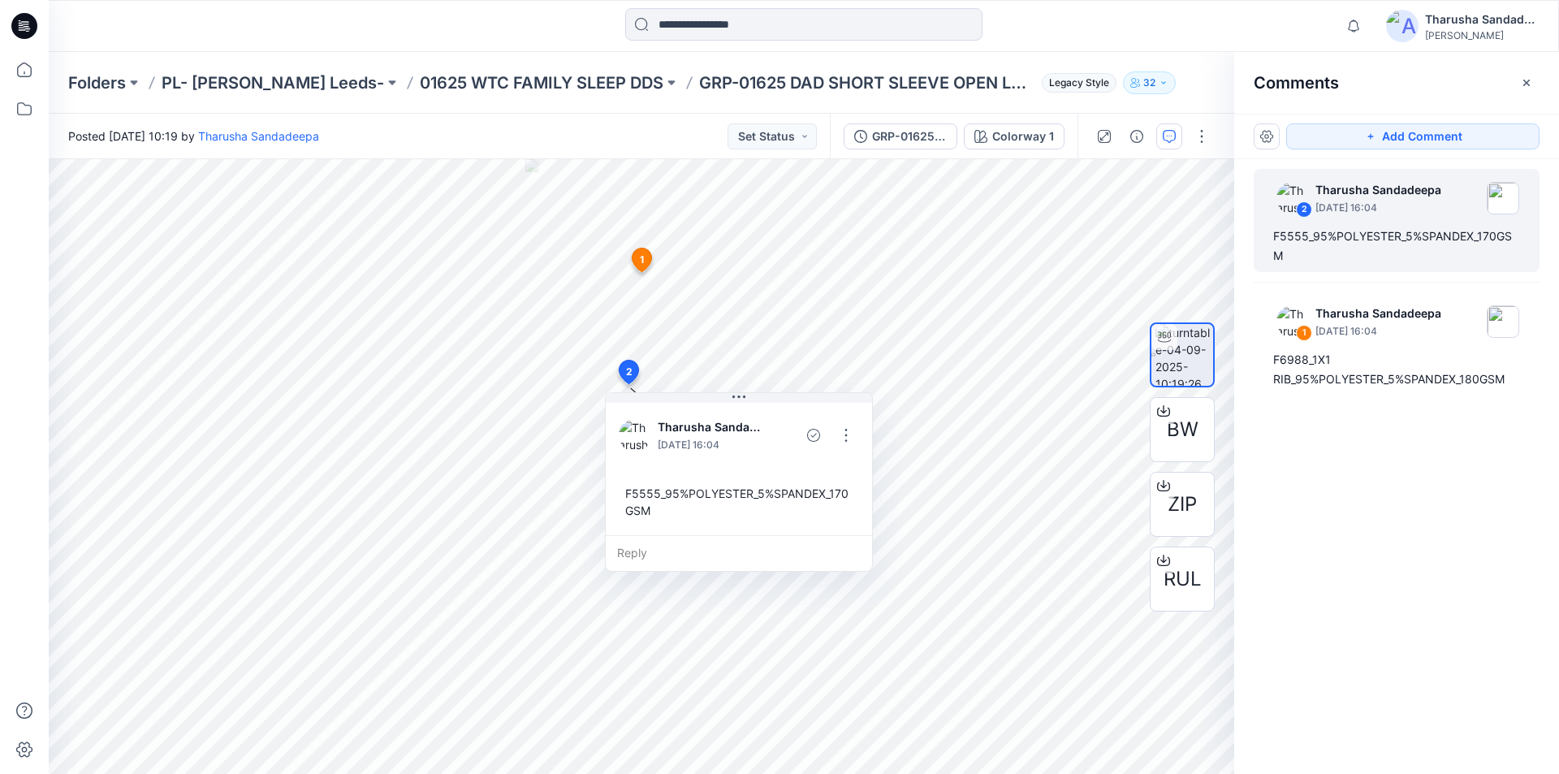
click at [33, 28] on icon at bounding box center [24, 26] width 26 height 26
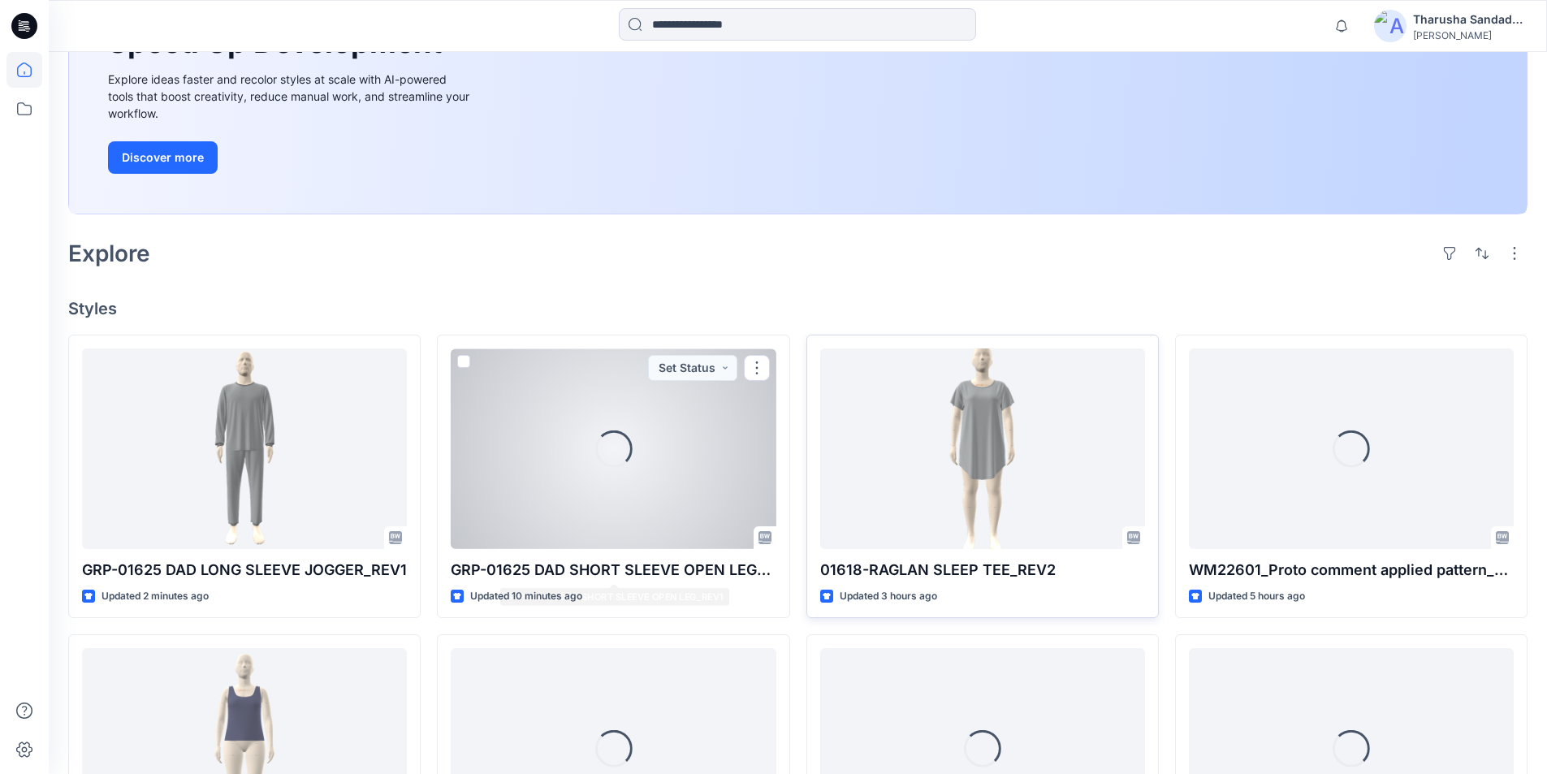
scroll to position [244, 0]
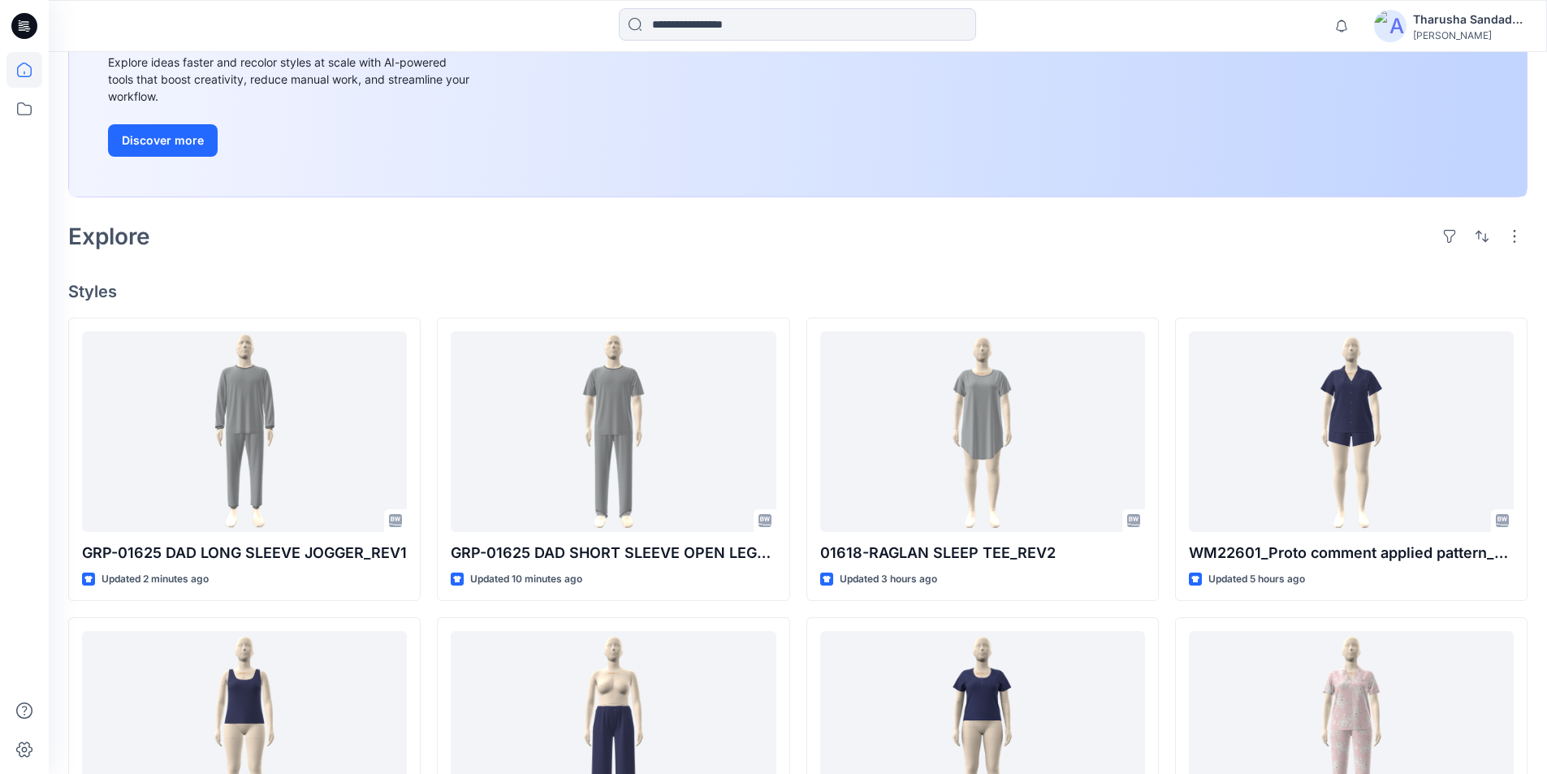
drag, startPoint x: 581, startPoint y: 282, endPoint x: 1281, endPoint y: 250, distance: 699.9
click at [583, 279] on div "Welcome back, Tharusha New New Unleash Creativity, Speed Up Development Explore…" at bounding box center [798, 543] width 1498 height 1471
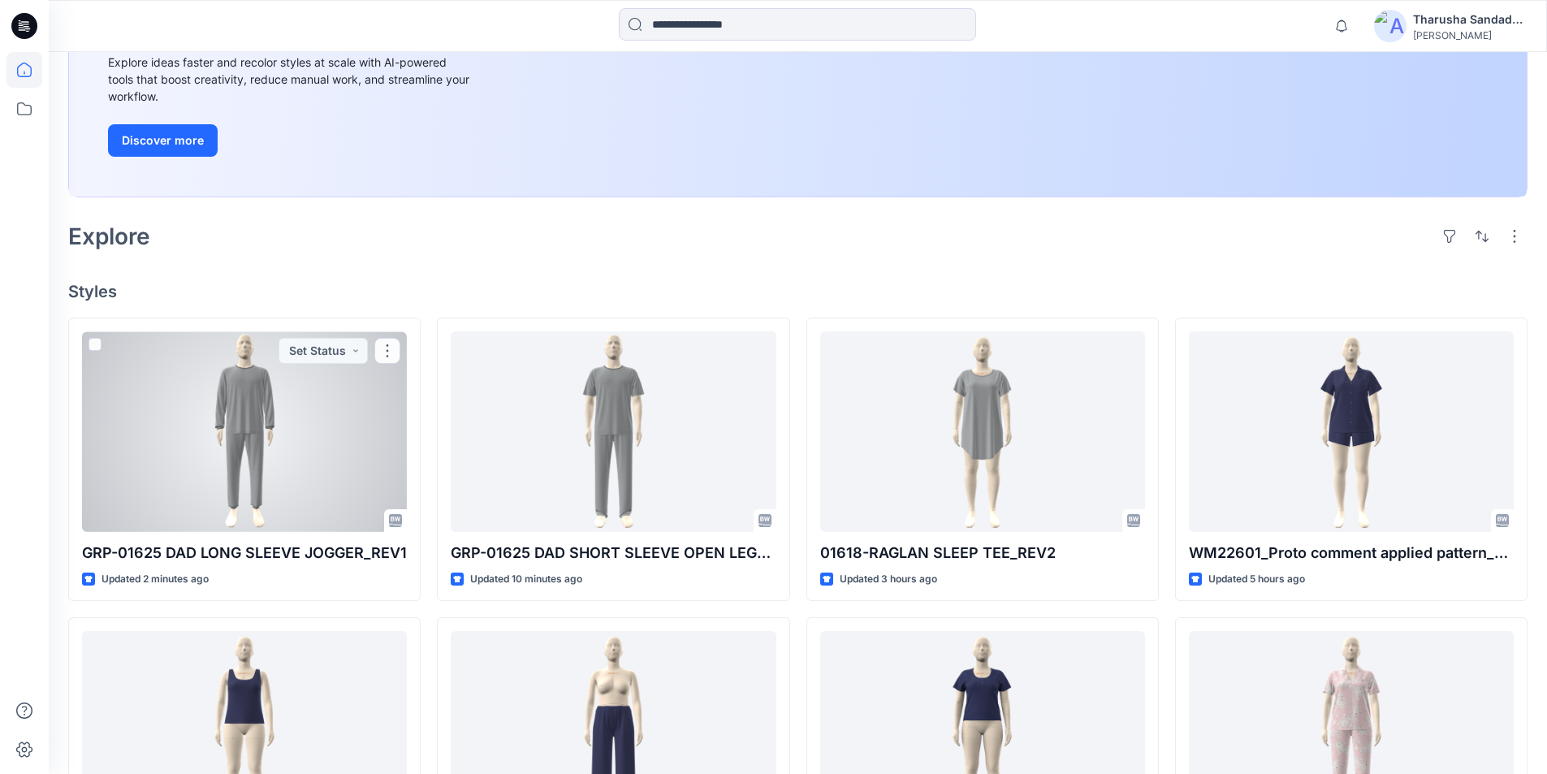
click at [260, 416] on div at bounding box center [244, 431] width 325 height 201
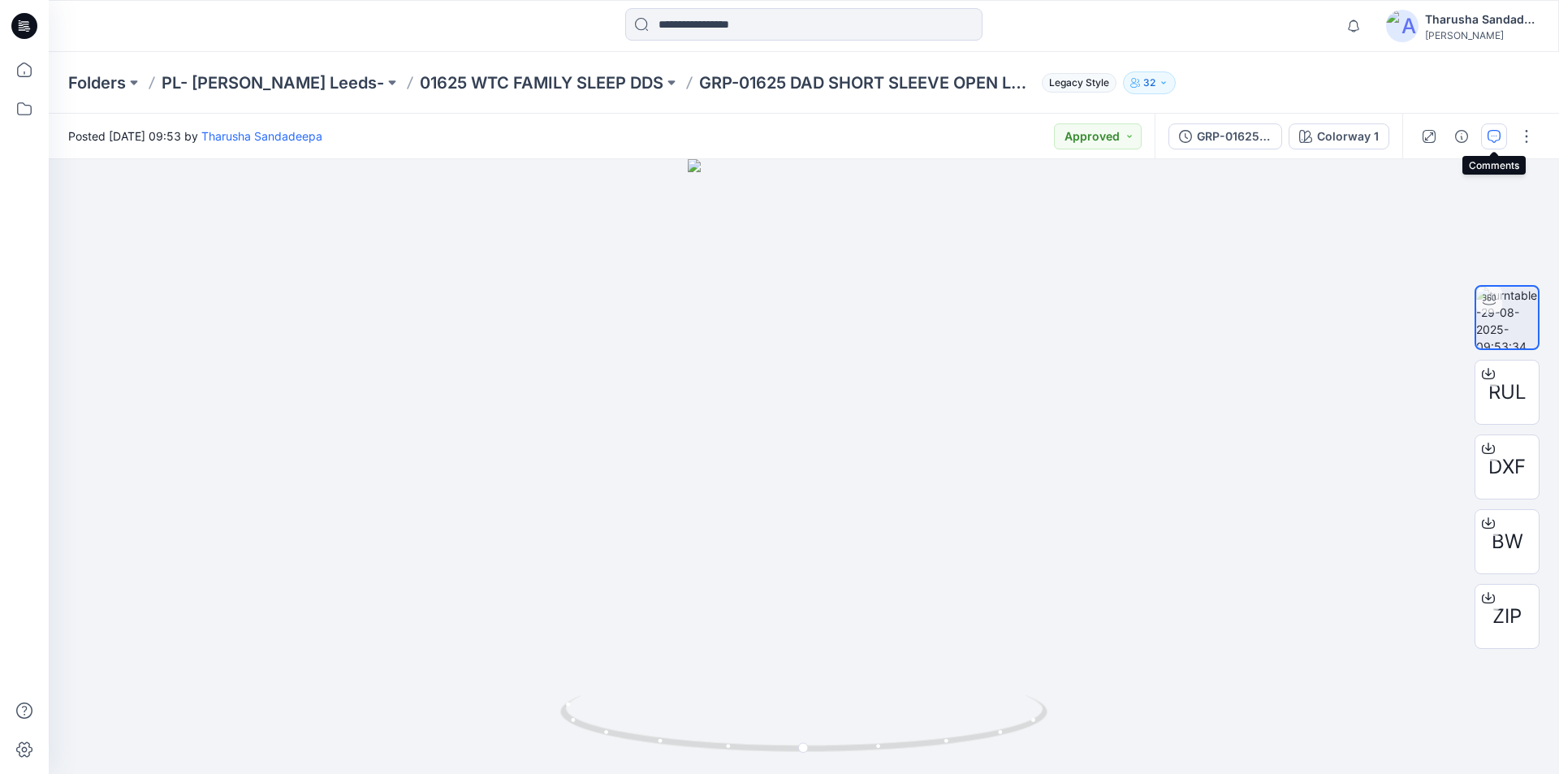
click at [1491, 139] on icon "button" at bounding box center [1494, 136] width 13 height 13
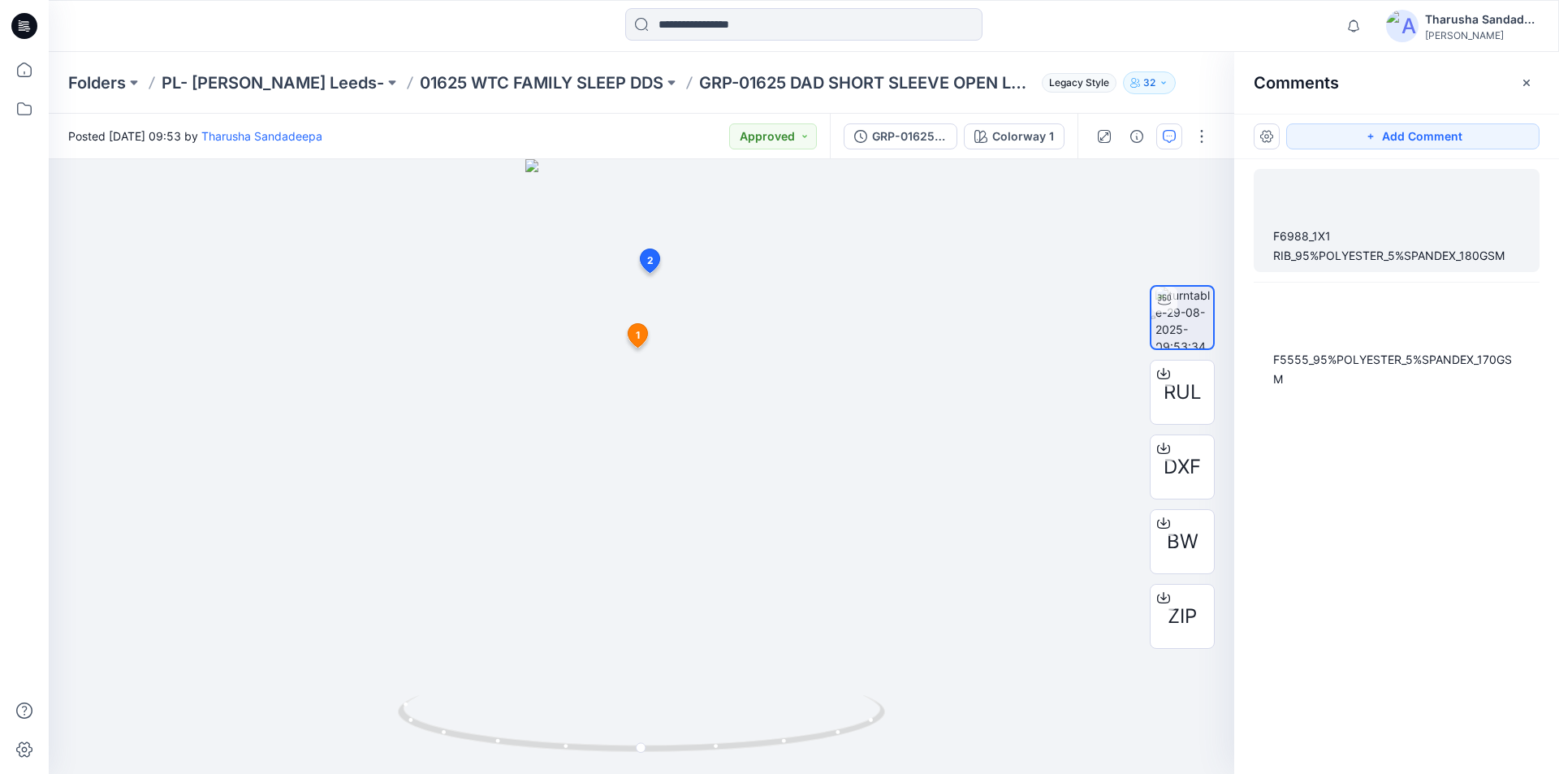
click at [1408, 257] on div "F6988_1X1 RIB_95%POLYESTER_5%SPANDEX_180GSM" at bounding box center [1396, 246] width 247 height 39
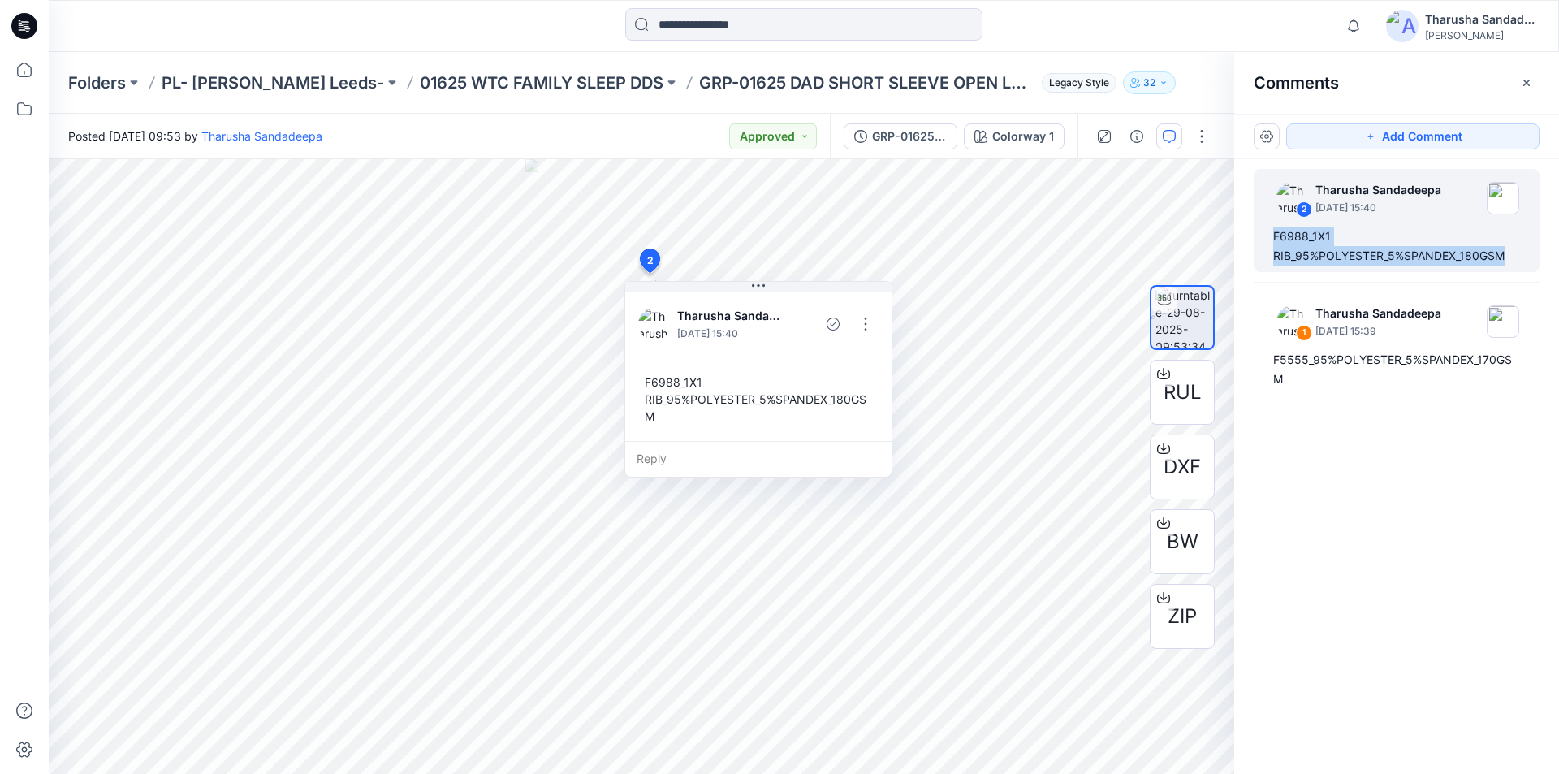
drag, startPoint x: 1273, startPoint y: 239, endPoint x: 1558, endPoint y: 258, distance: 285.7
click at [1558, 258] on div "2 Tharusha Sandadeepa August 29, 2025 15:40 F6988_1X1 RIB_95%POLYESTER_5%SPANDE…" at bounding box center [1396, 436] width 325 height 555
copy div "F6988_1X1 RIB_95%POLYESTER_5%SPANDEX_180GSM"
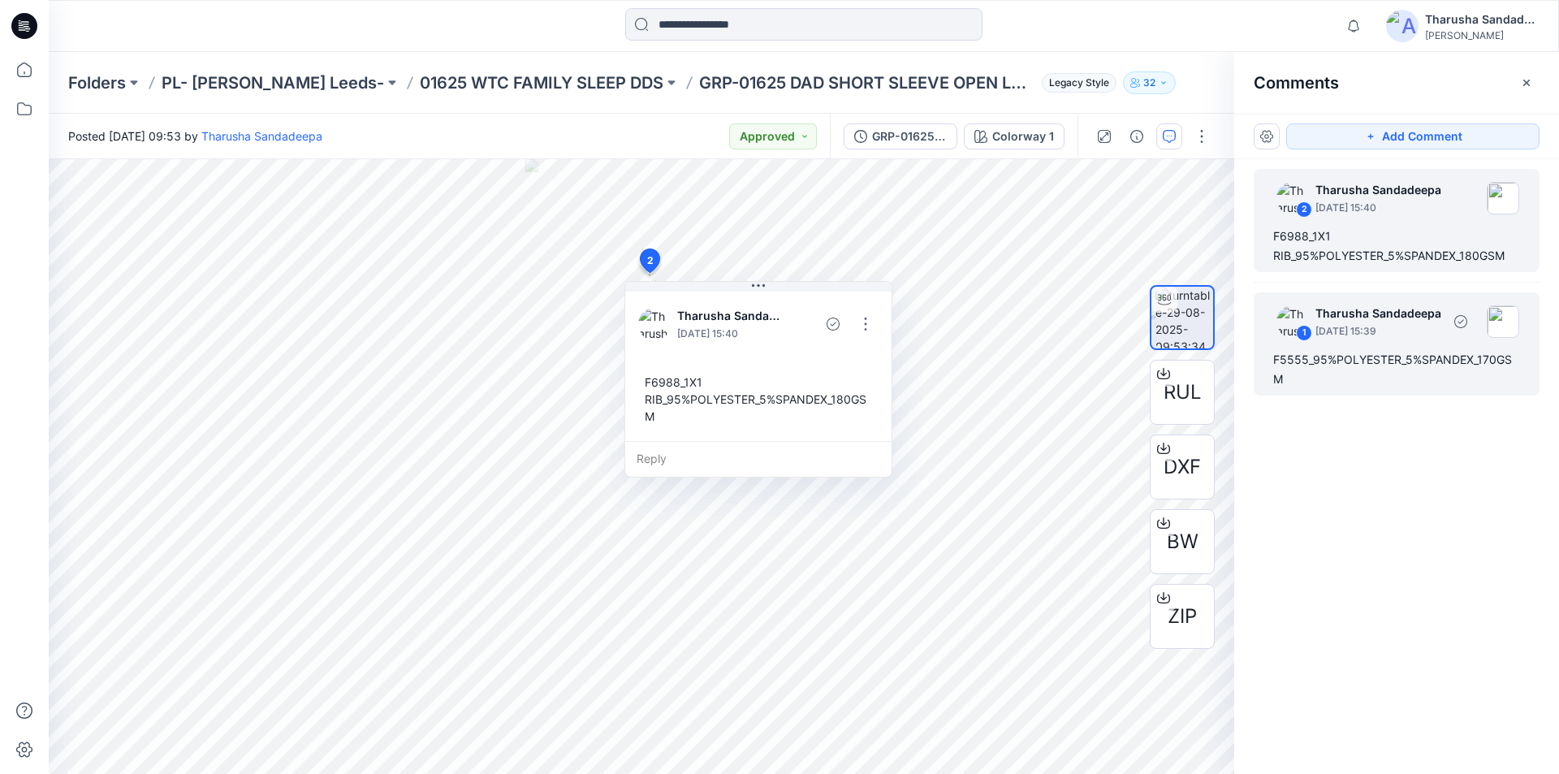
click at [1374, 365] on div "F5555_95%POLYESTER_5%SPANDEX_170GSM" at bounding box center [1396, 369] width 247 height 39
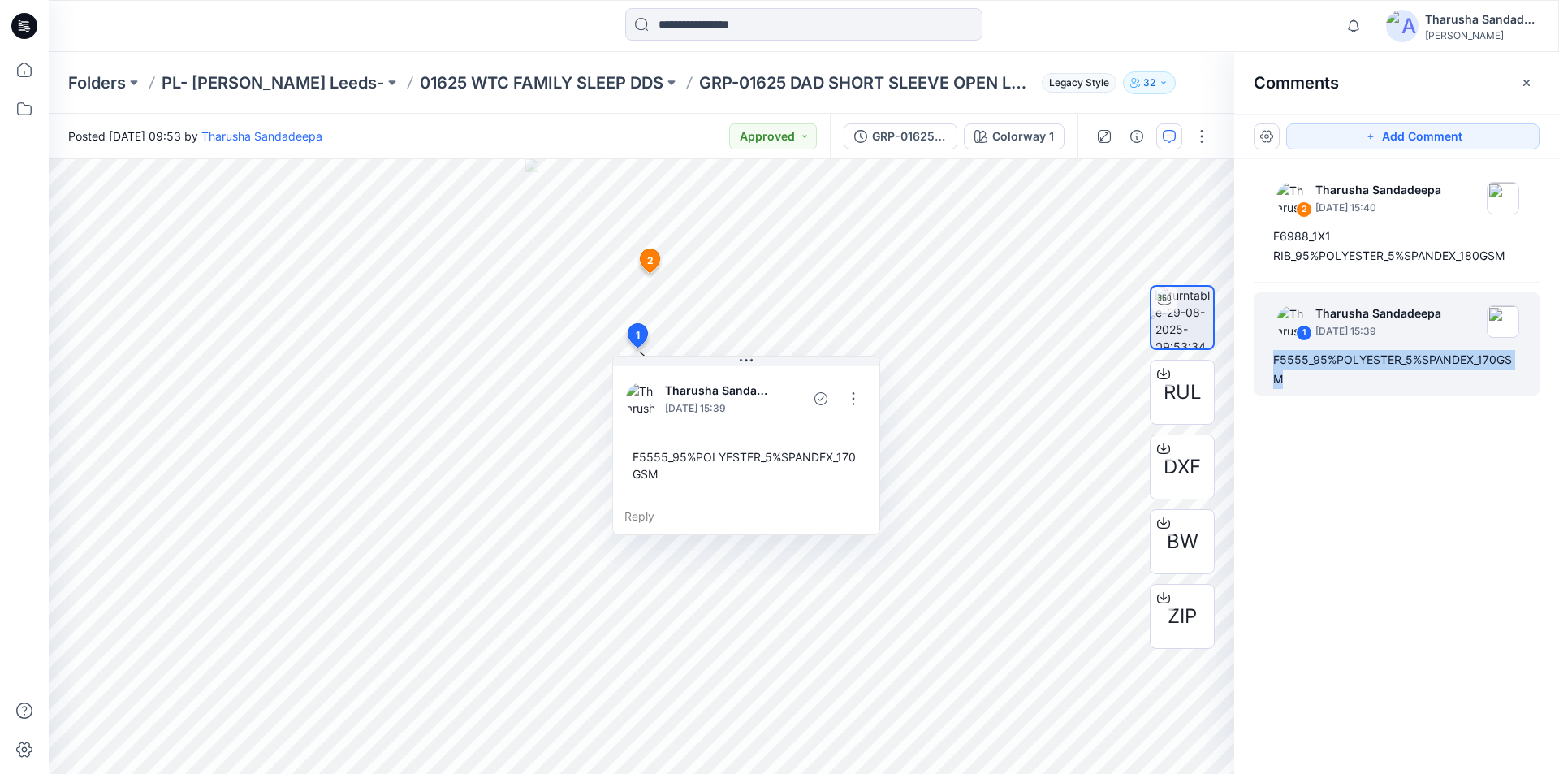
drag, startPoint x: 1273, startPoint y: 354, endPoint x: 1352, endPoint y: 426, distance: 106.9
click at [1352, 426] on div "2 Tharusha Sandadeepa August 29, 2025 15:40 F6988_1X1 RIB_95%POLYESTER_5%SPANDE…" at bounding box center [1396, 436] width 325 height 555
copy div "F5555_95%POLYESTER_5%SPANDEX_170GSM"
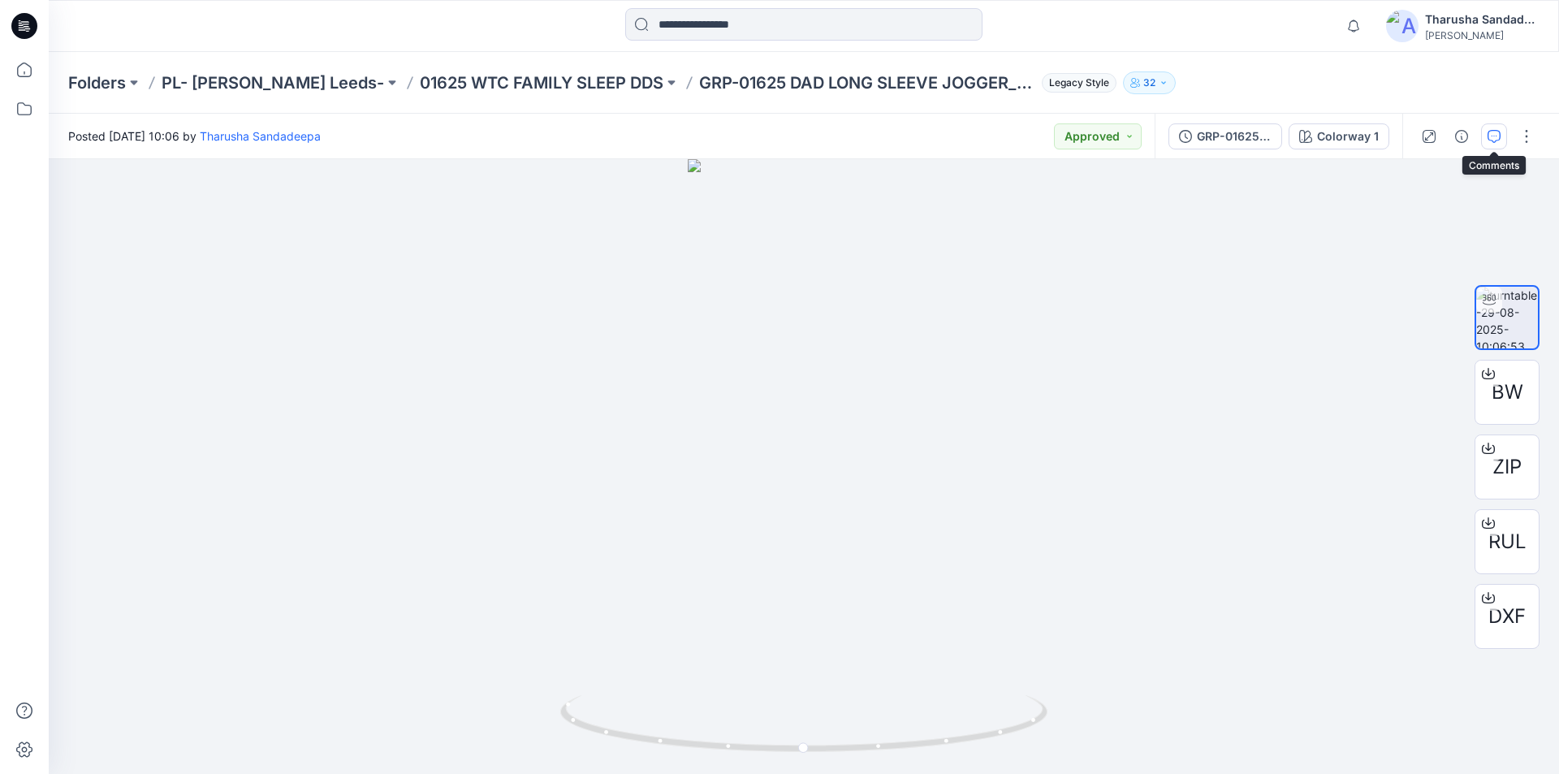
click at [1490, 137] on icon "button" at bounding box center [1494, 136] width 13 height 13
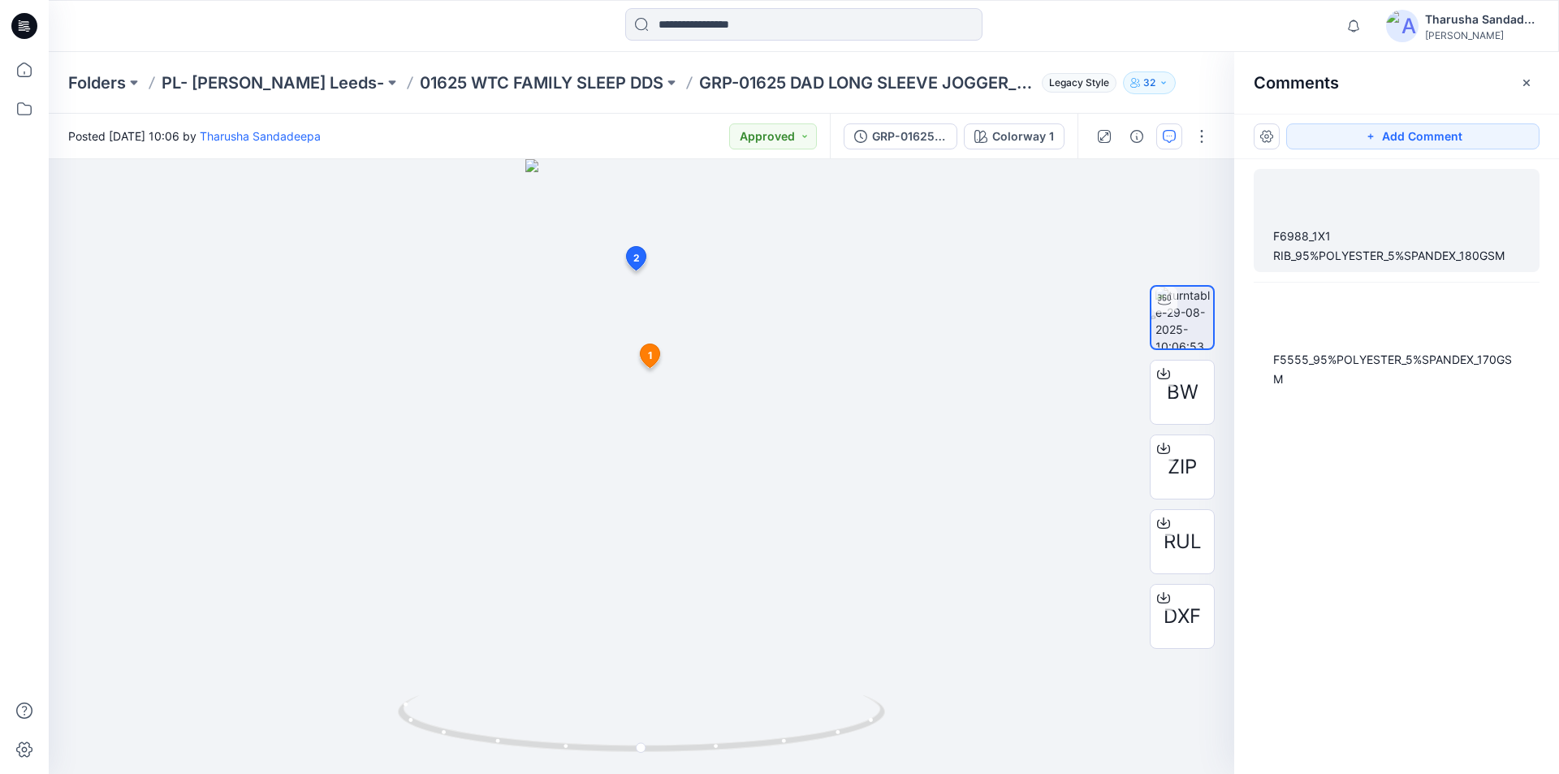
click at [1317, 244] on div "F6988_1X1 RIB_95%POLYESTER_5%SPANDEX_180GSM" at bounding box center [1396, 246] width 247 height 39
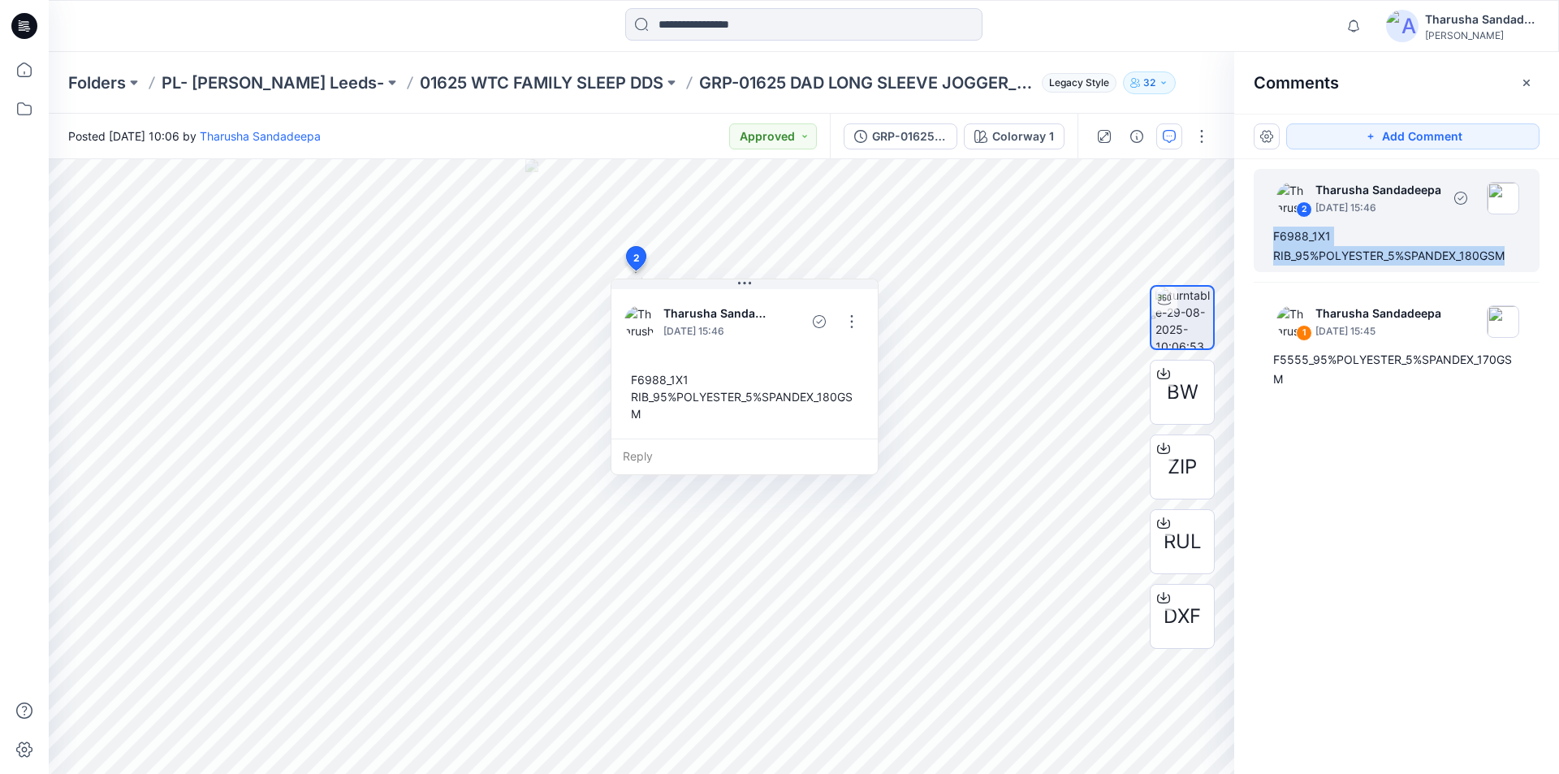
drag, startPoint x: 1273, startPoint y: 231, endPoint x: 1511, endPoint y: 251, distance: 238.0
click at [1511, 251] on div "F6988_1X1 RIB_95%POLYESTER_5%SPANDEX_180GSM" at bounding box center [1396, 246] width 247 height 39
copy div "F6988_1X1 RIB_95%POLYESTER_5%SPANDEX_180GSM"
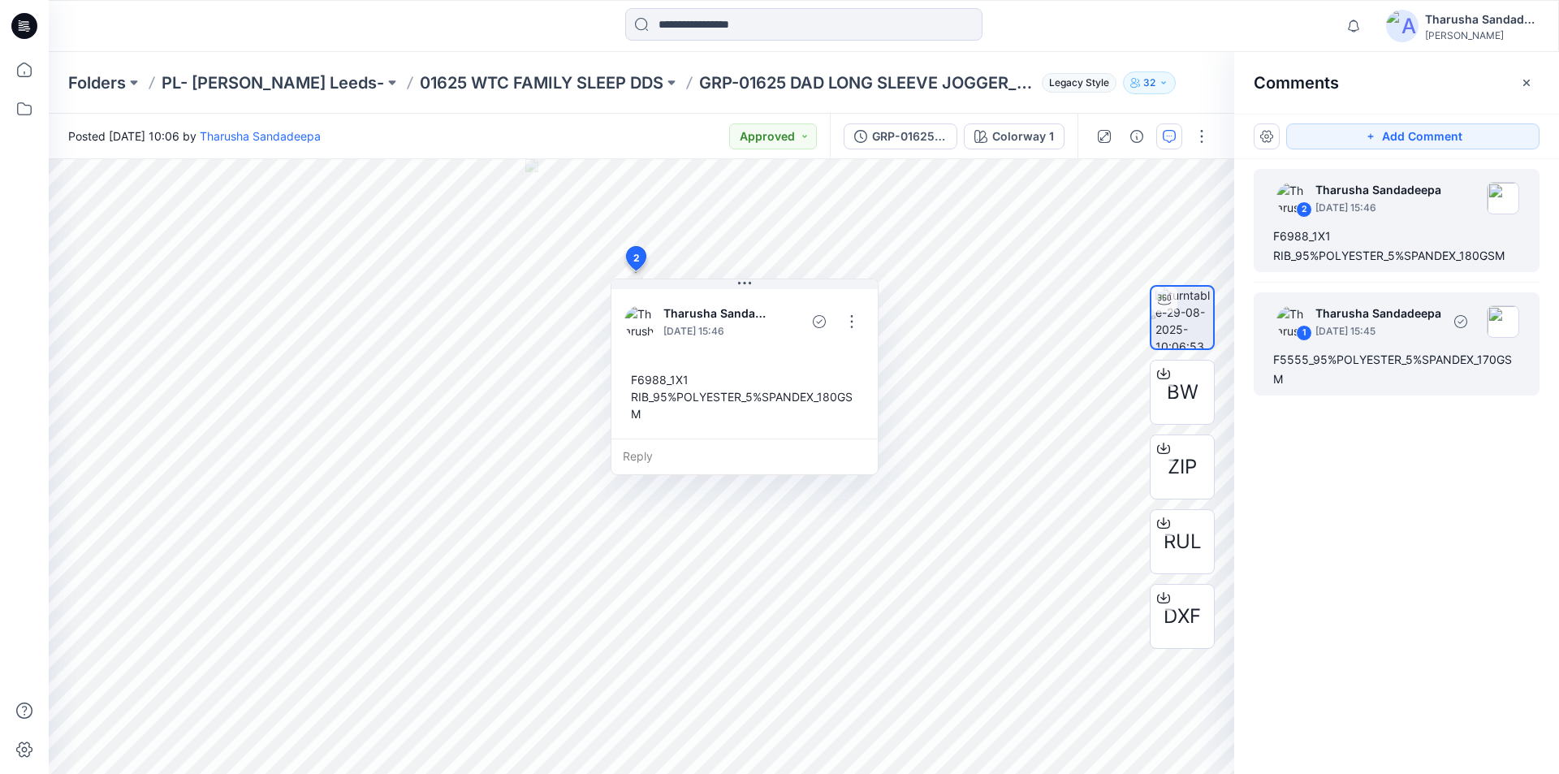
click at [1392, 358] on div "F5555_95%POLYESTER_5%SPANDEX_170GSM" at bounding box center [1396, 369] width 247 height 39
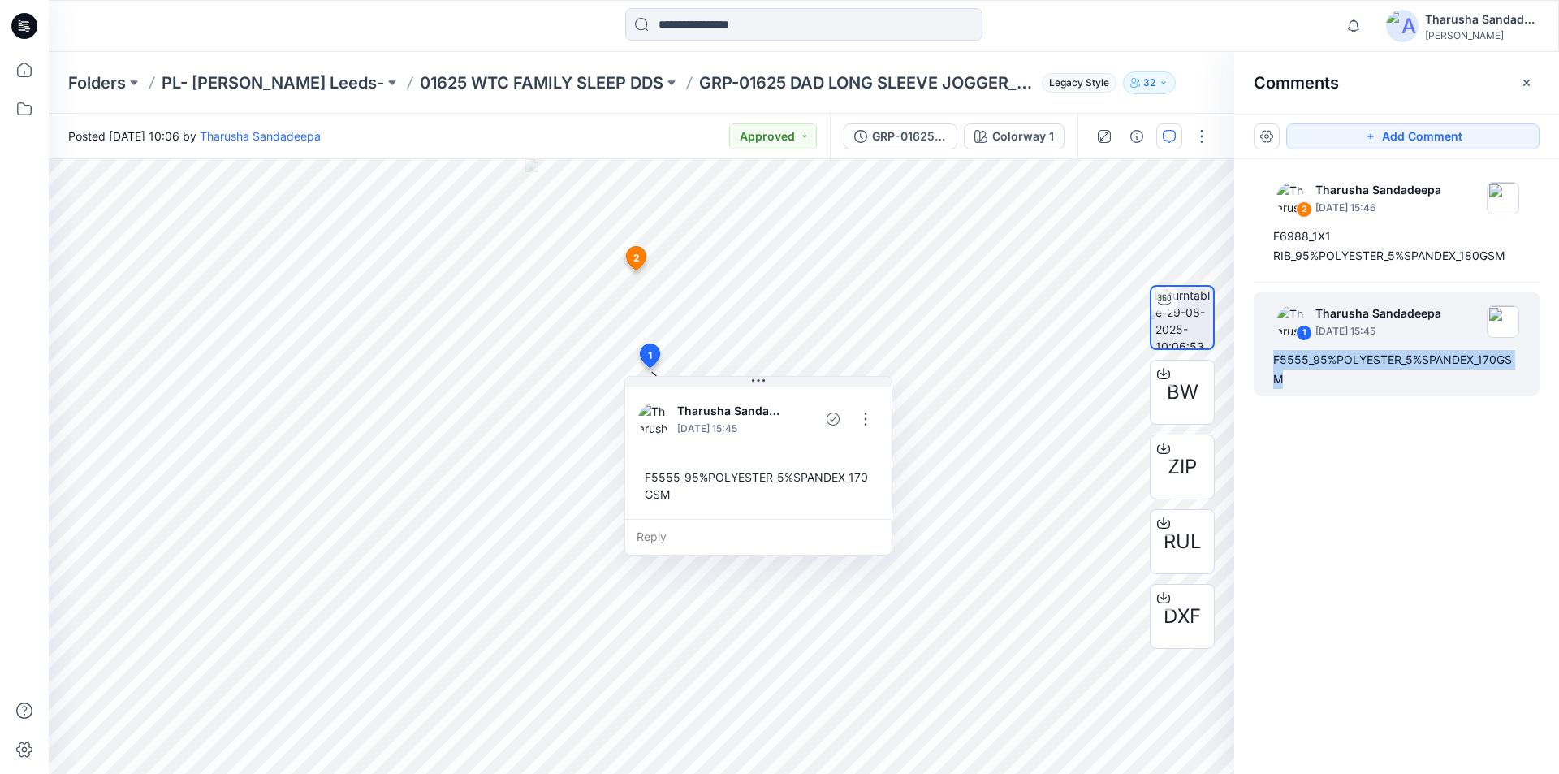
drag, startPoint x: 1295, startPoint y: 387, endPoint x: 1333, endPoint y: 357, distance: 49.1
click at [1311, 399] on div "2 Tharusha Sandadeepa [DATE] 15:46 F6988_1X1 RIB_95%POLYESTER_5%SPANDEX_180GSM …" at bounding box center [1396, 436] width 325 height 555
copy div "F5555_95%POLYESTER_5%SPANDEX_170GSM"
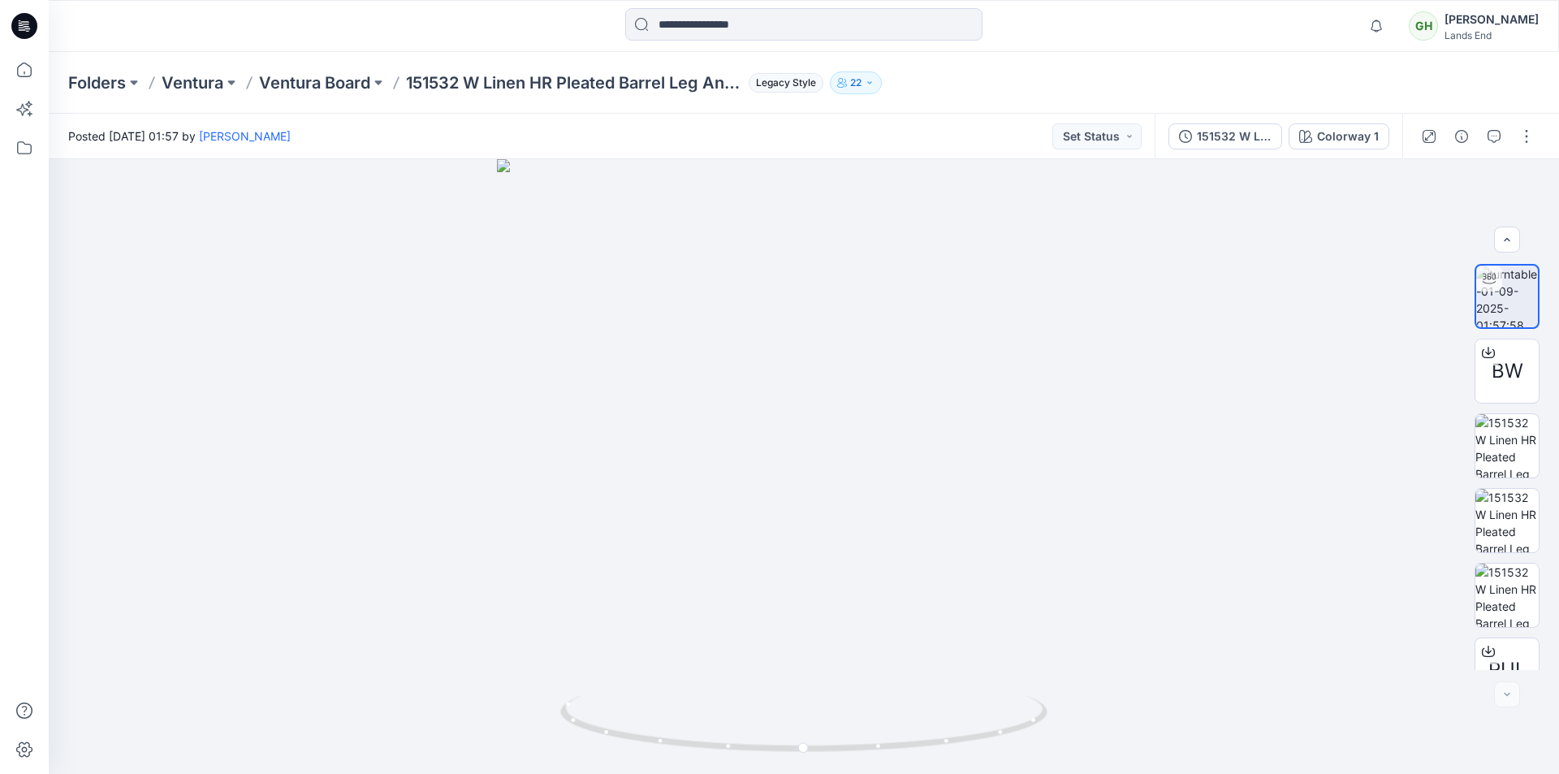
scroll to position [182, 0]
